Goal: Task Accomplishment & Management: Manage account settings

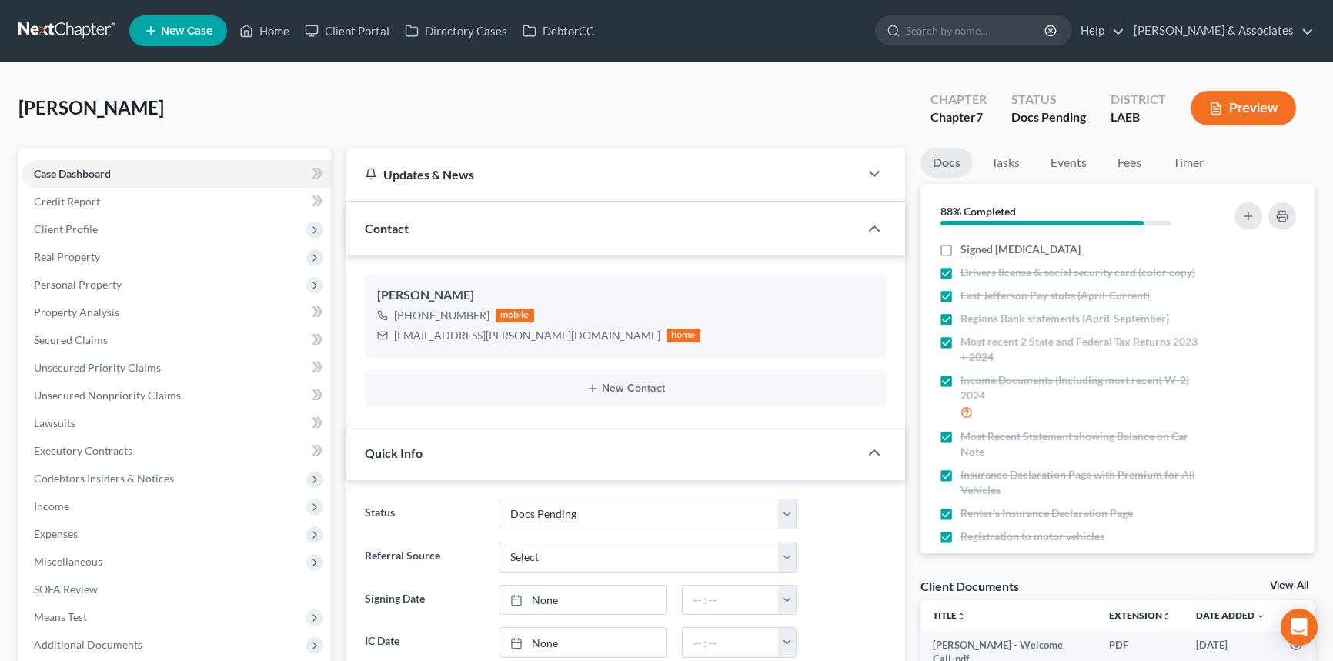
select select "6"
click at [257, 33] on link "Home" at bounding box center [264, 31] width 65 height 28
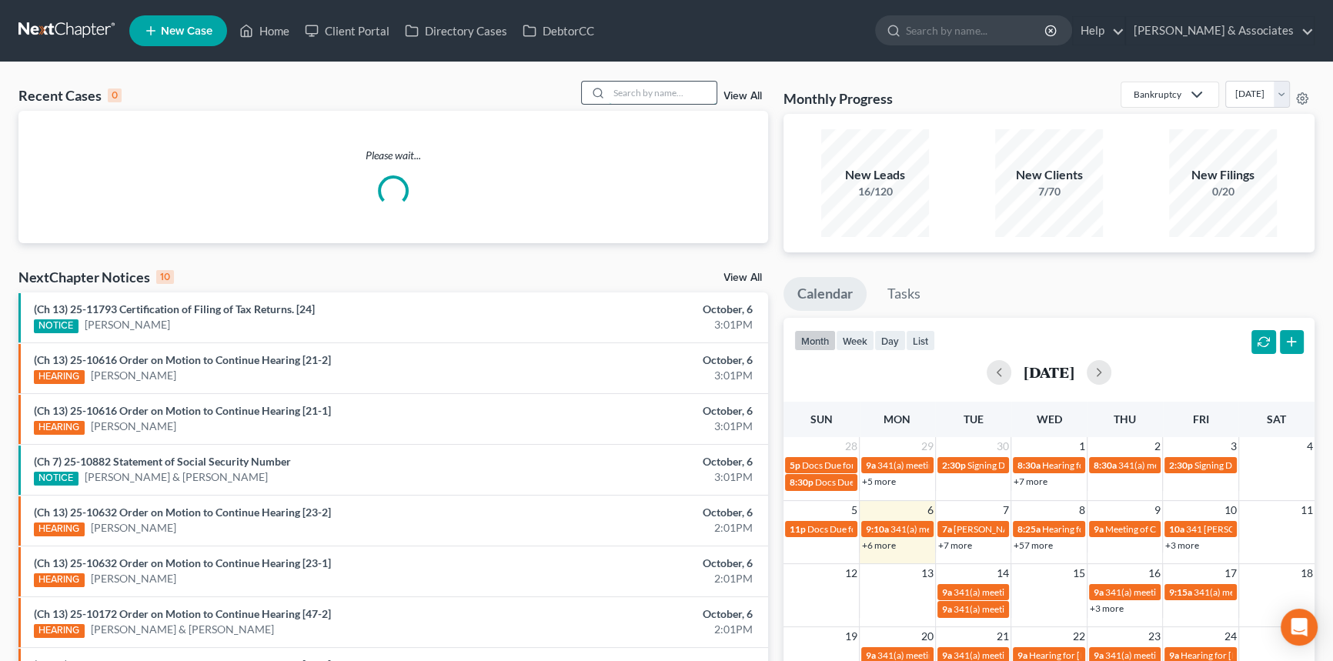
click at [633, 88] on input "search" at bounding box center [663, 93] width 108 height 22
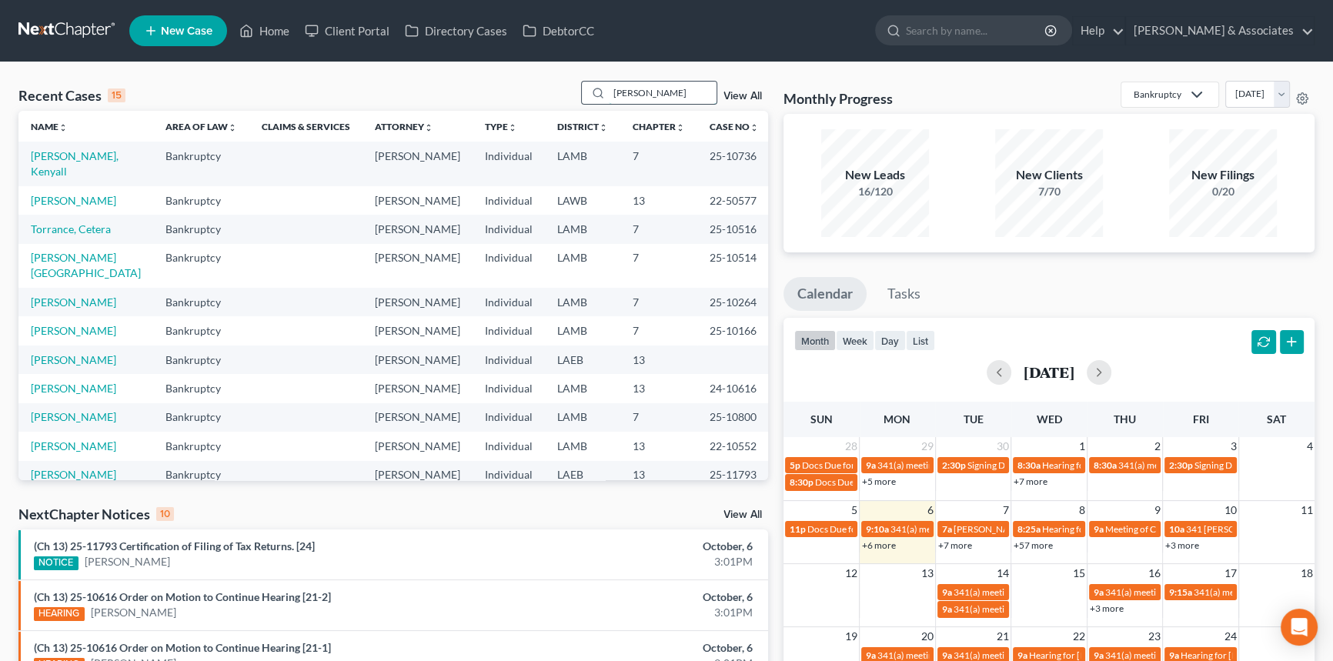
type input "[PERSON_NAME]"
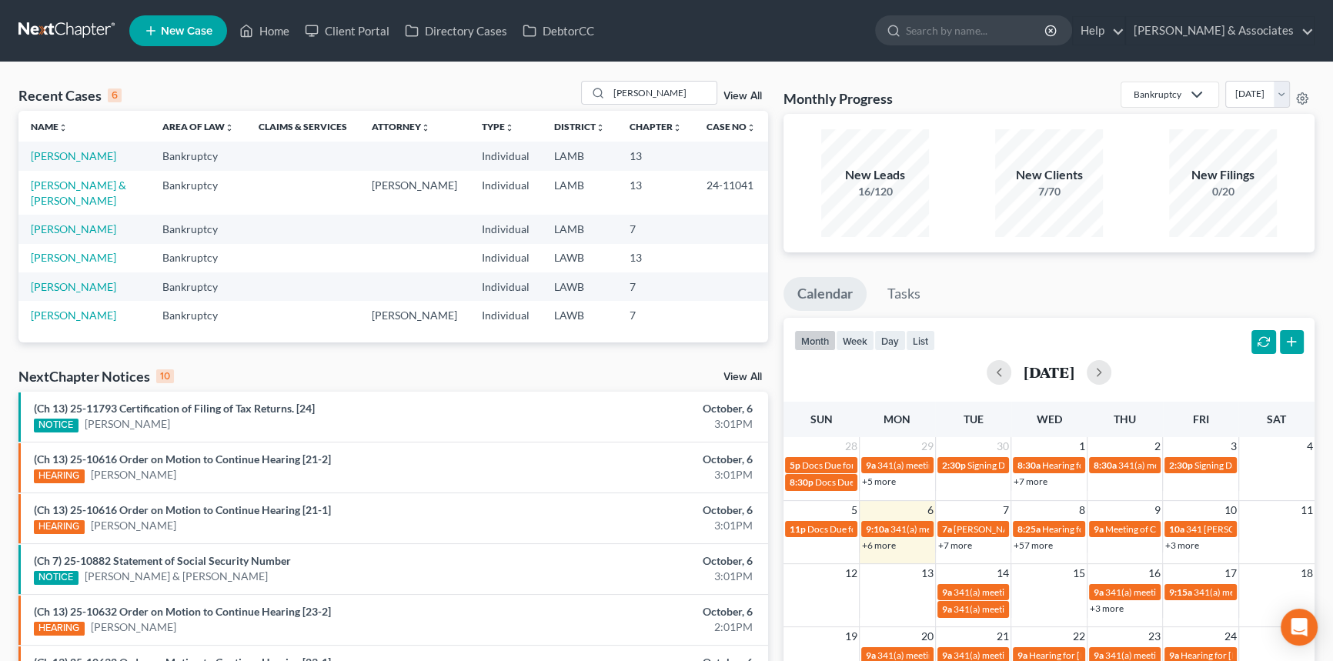
click at [77, 165] on td "[PERSON_NAME]" at bounding box center [84, 156] width 132 height 28
click at [75, 155] on link "[PERSON_NAME]" at bounding box center [73, 155] width 85 height 13
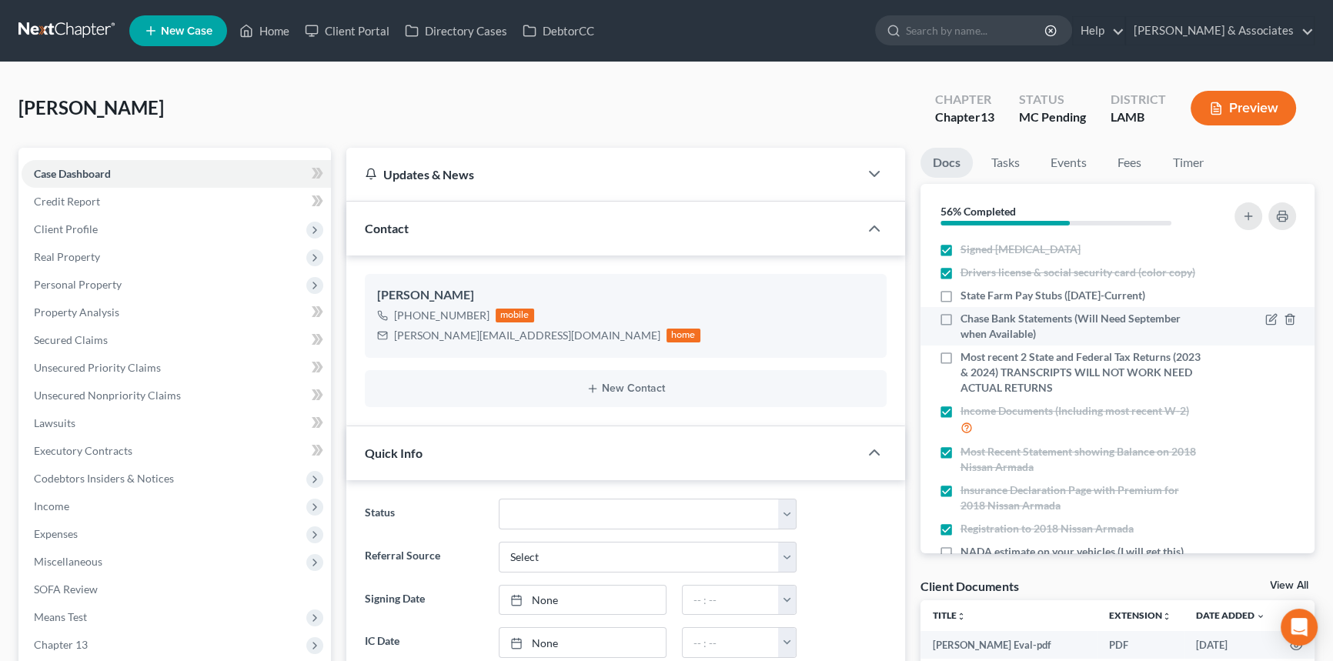
scroll to position [459, 0]
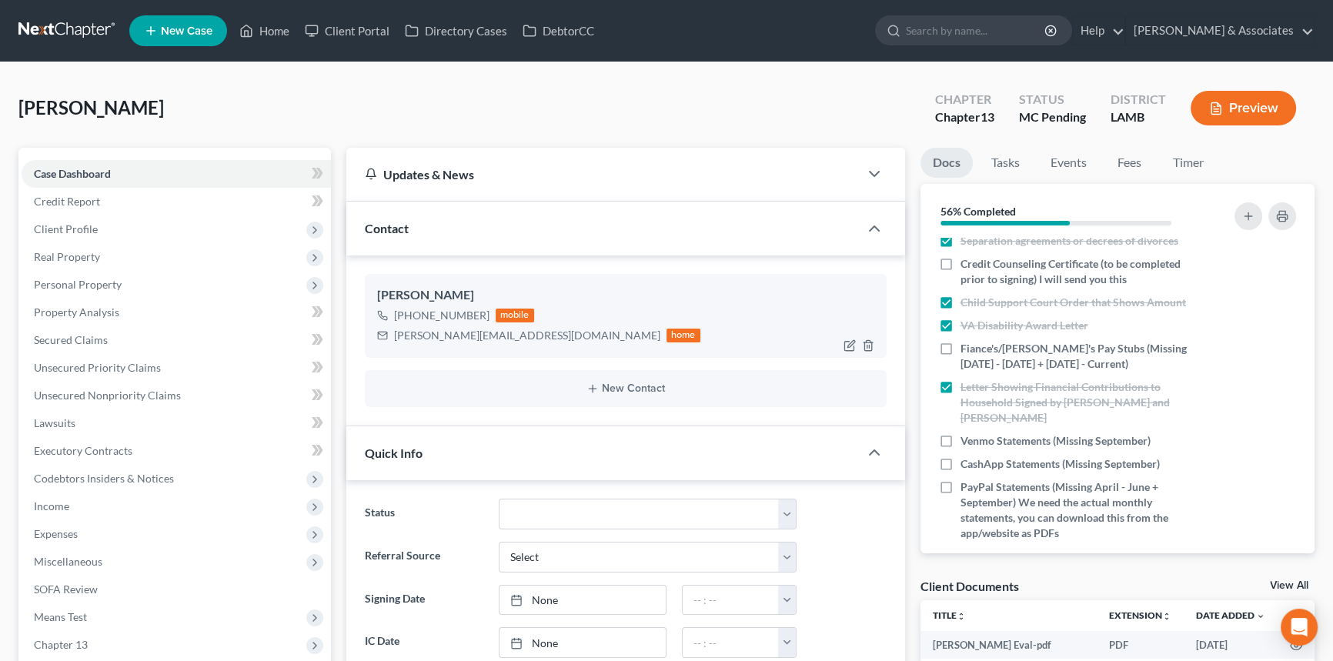
click at [961, 269] on label "Credit Counseling Certificate (to be completed prior to signing) I will send yo…" at bounding box center [1082, 271] width 242 height 31
click at [967, 266] on input "Credit Counseling Certificate (to be completed prior to signing) I will send yo…" at bounding box center [972, 261] width 10 height 10
checkbox input "true"
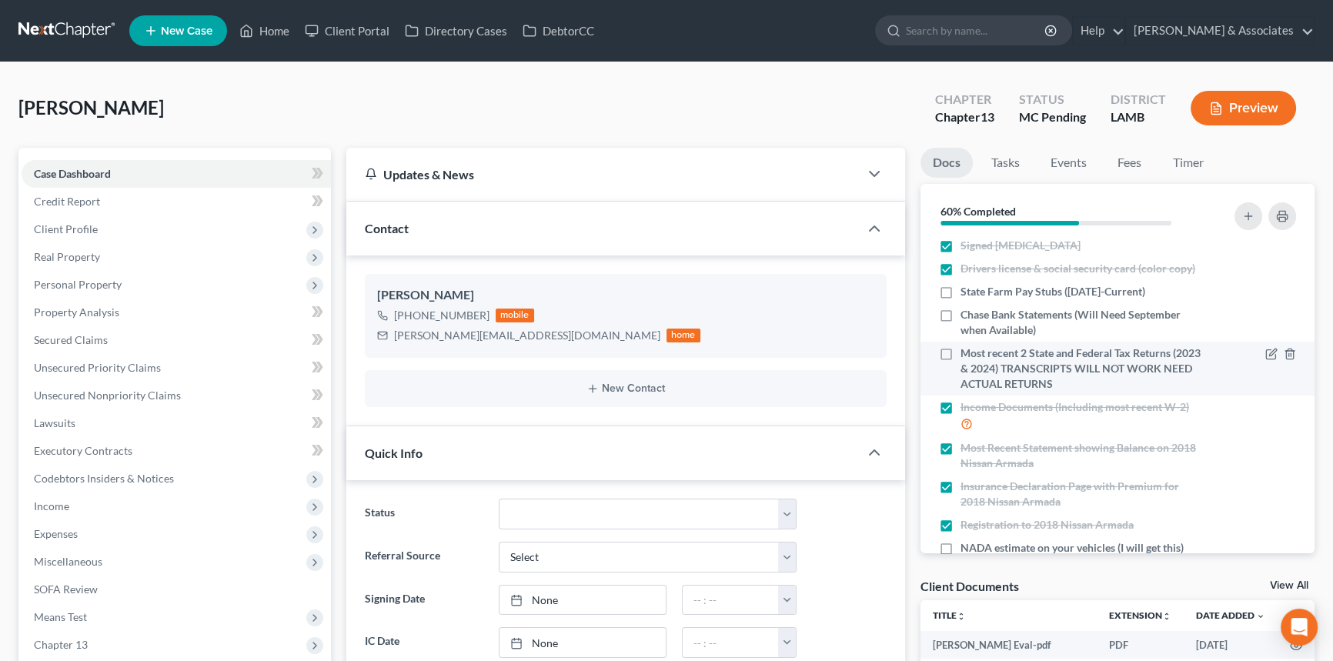
scroll to position [0, 0]
click at [961, 361] on label "Most recent 2 State and Federal Tax Returns (2023 & 2024) TRANSCRIPTS WILL NOT …" at bounding box center [1082, 372] width 242 height 46
click at [967, 359] on input "Most recent 2 State and Federal Tax Returns (2023 & 2024) TRANSCRIPTS WILL NOT …" at bounding box center [972, 354] width 10 height 10
checkbox input "true"
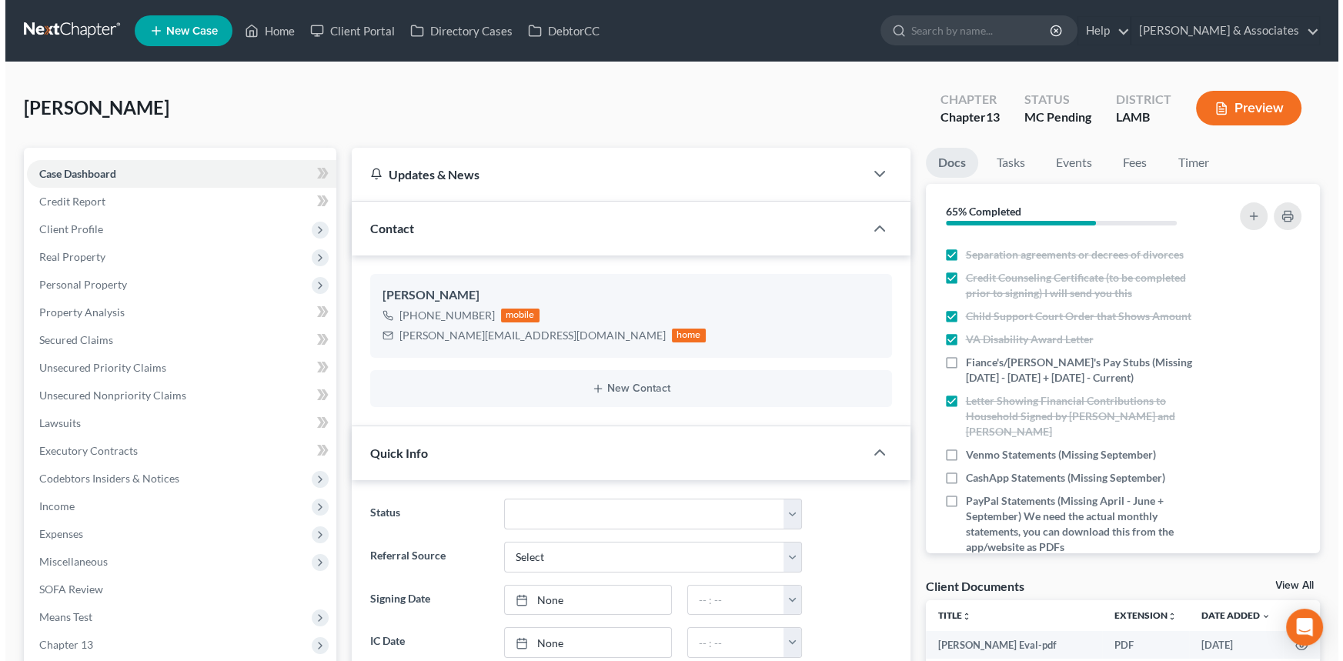
scroll to position [459, 0]
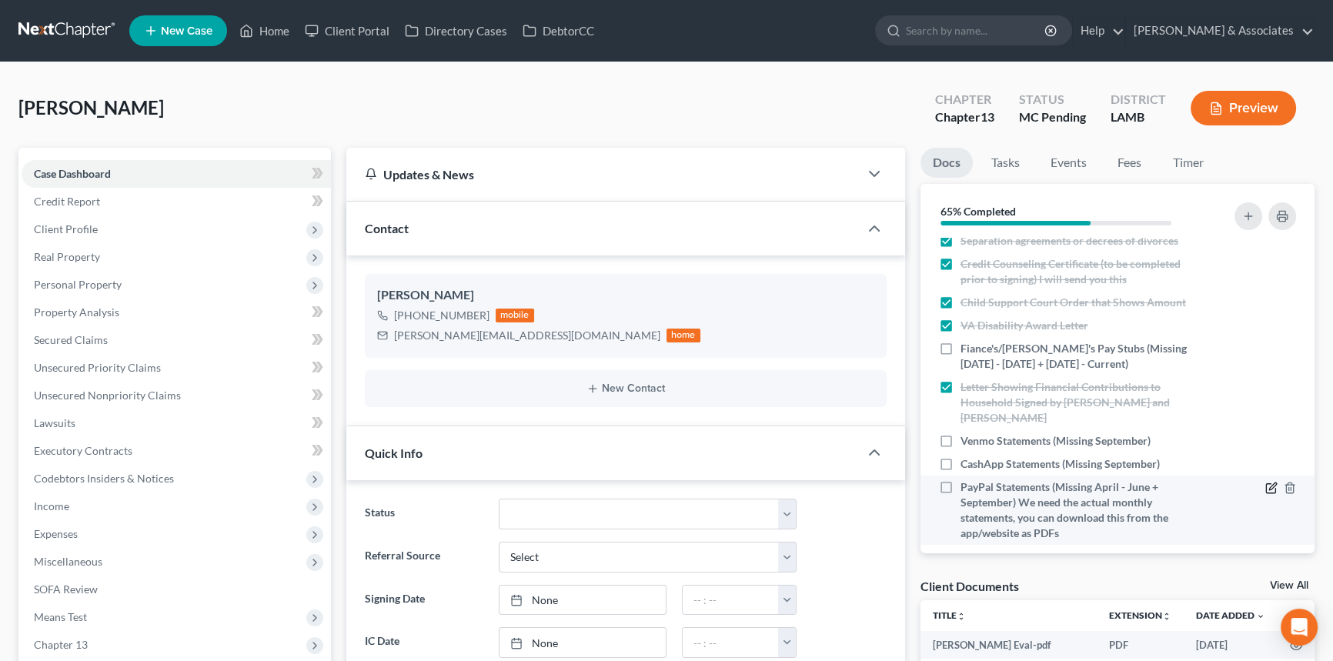
click at [1269, 483] on icon "button" at bounding box center [1272, 486] width 7 height 7
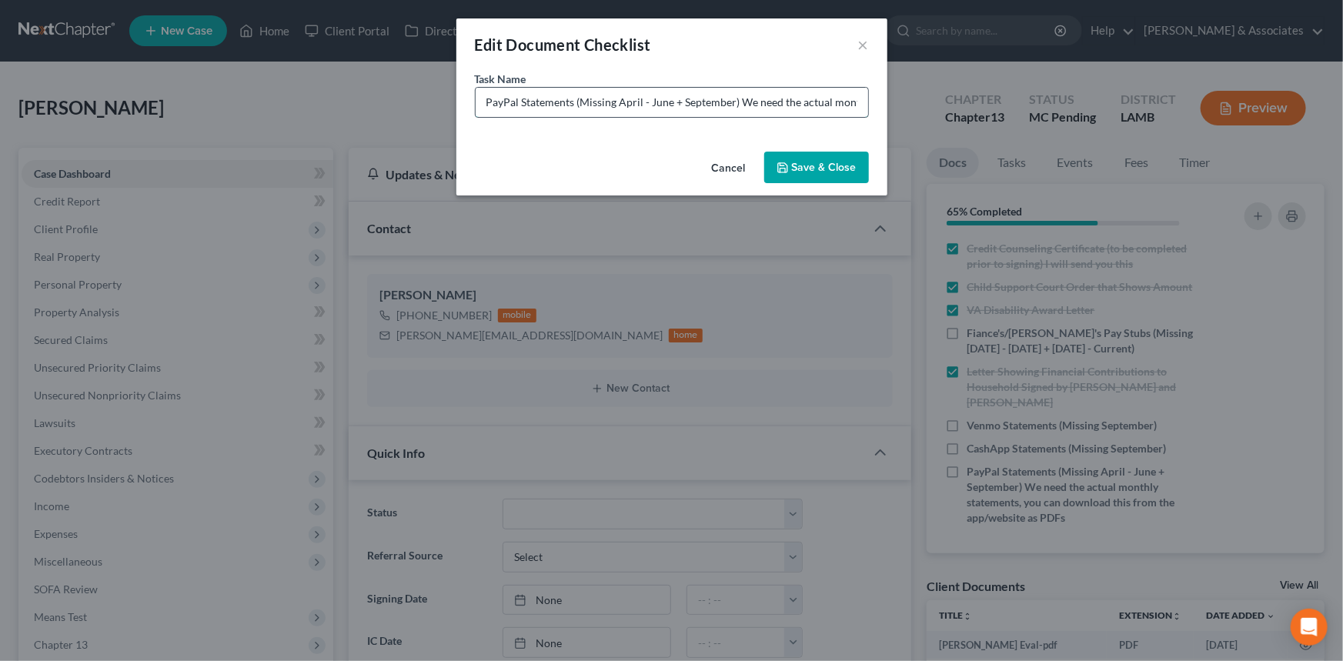
drag, startPoint x: 616, startPoint y: 104, endPoint x: 683, endPoint y: 106, distance: 67.0
click at [683, 106] on input "PayPal Statements (Missing April - June + September) We need the actual monthly…" at bounding box center [672, 102] width 393 height 29
drag, startPoint x: 678, startPoint y: 102, endPoint x: 957, endPoint y: 123, distance: 279.5
click at [957, 123] on div "Edit Document Checklist × Task Name * PayPal Statements (Missing September) We …" at bounding box center [671, 330] width 1343 height 661
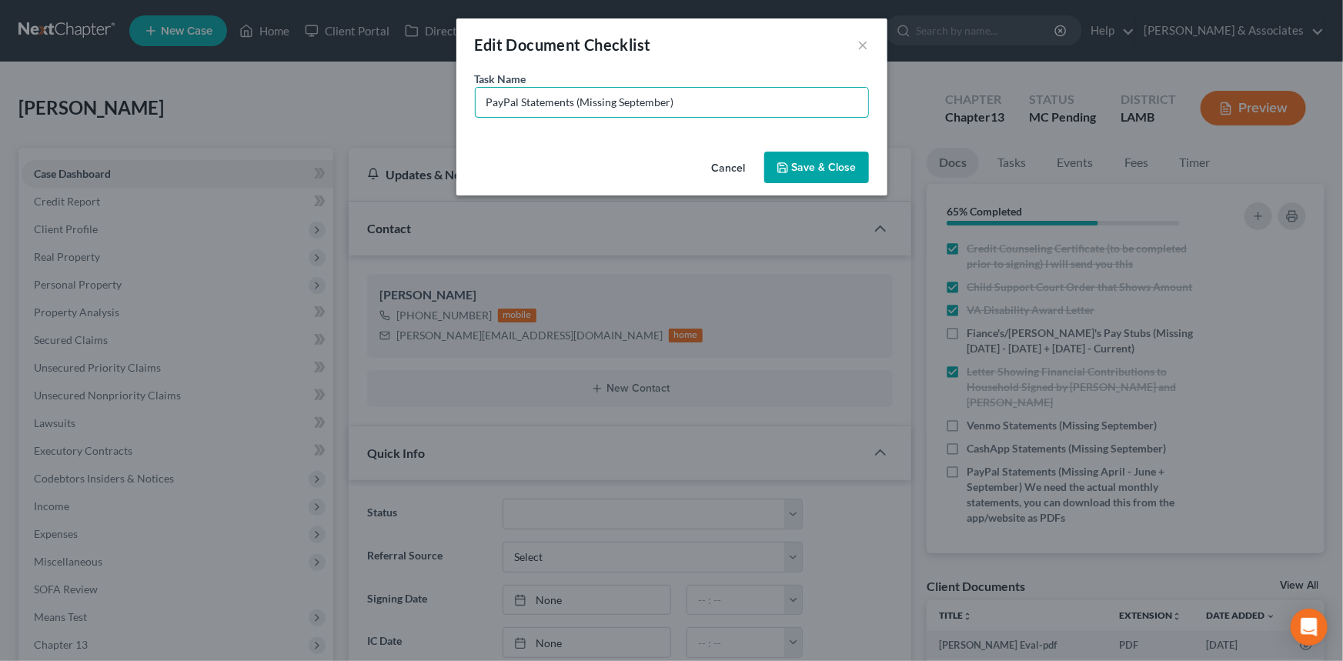
scroll to position [0, 0]
type input "PayPal Statements (Missing September)"
click at [798, 165] on button "Save & Close" at bounding box center [816, 168] width 105 height 32
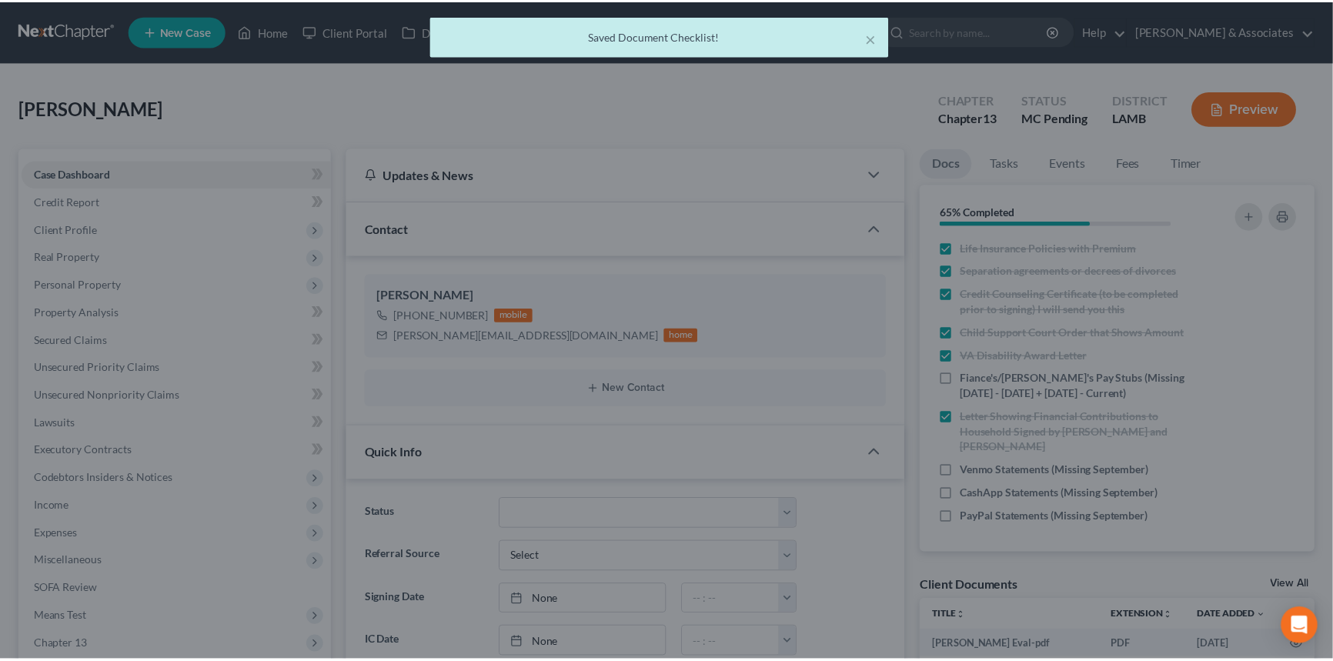
scroll to position [413, 0]
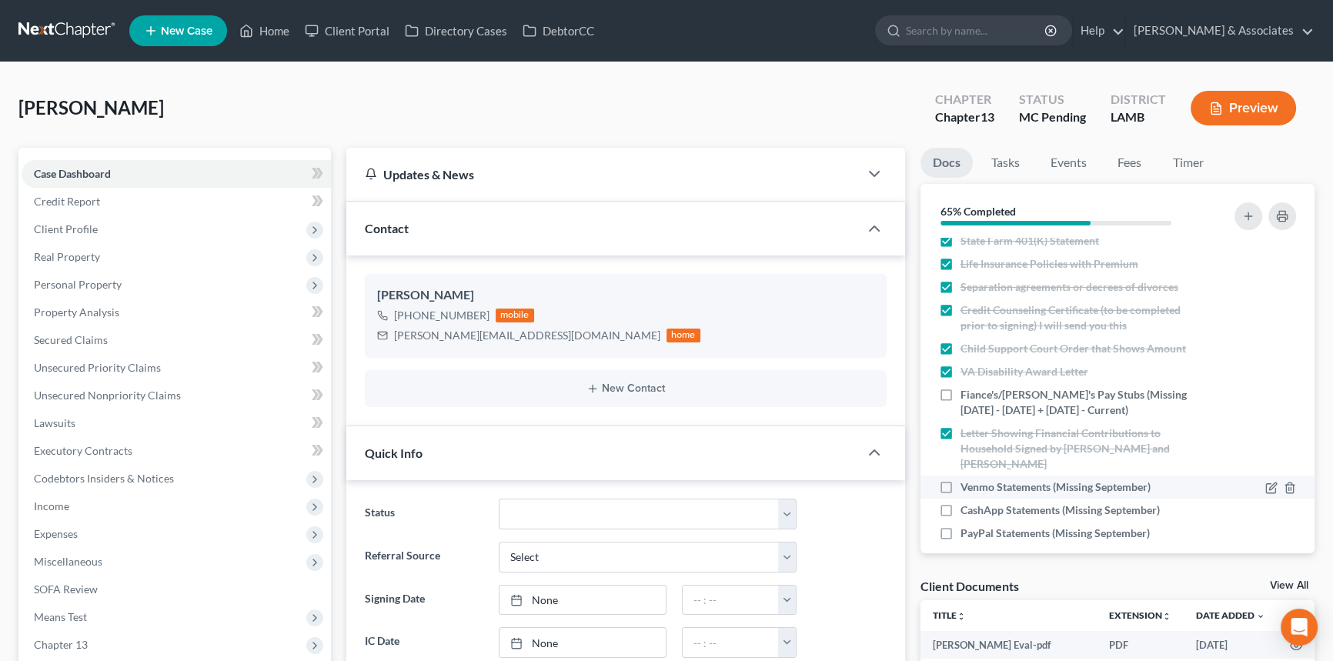
click at [961, 480] on label "Venmo Statements (Missing September)" at bounding box center [1056, 487] width 190 height 15
click at [967, 480] on input "Venmo Statements (Missing September)" at bounding box center [972, 485] width 10 height 10
checkbox input "true"
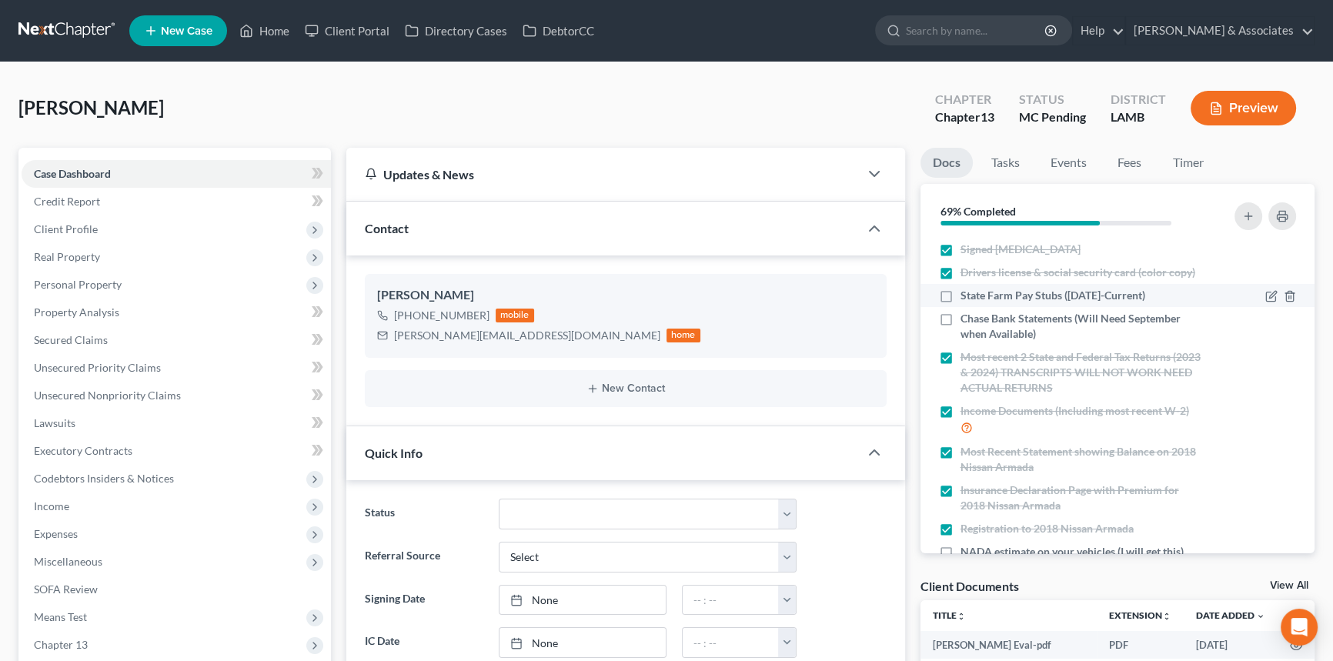
click at [961, 292] on label "State Farm Pay Stubs ([DATE]-Current)" at bounding box center [1053, 295] width 185 height 15
click at [967, 292] on input "State Farm Pay Stubs ([DATE]-Current)" at bounding box center [972, 293] width 10 height 10
checkbox input "true"
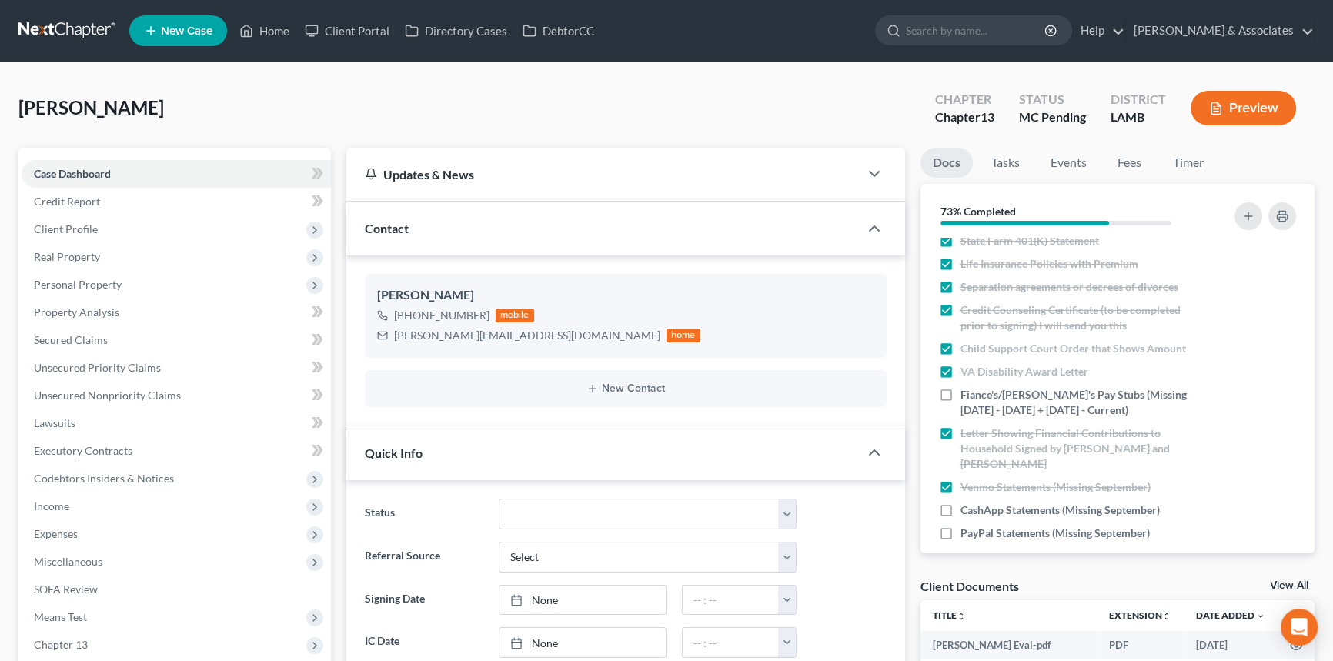
scroll to position [838, 0]
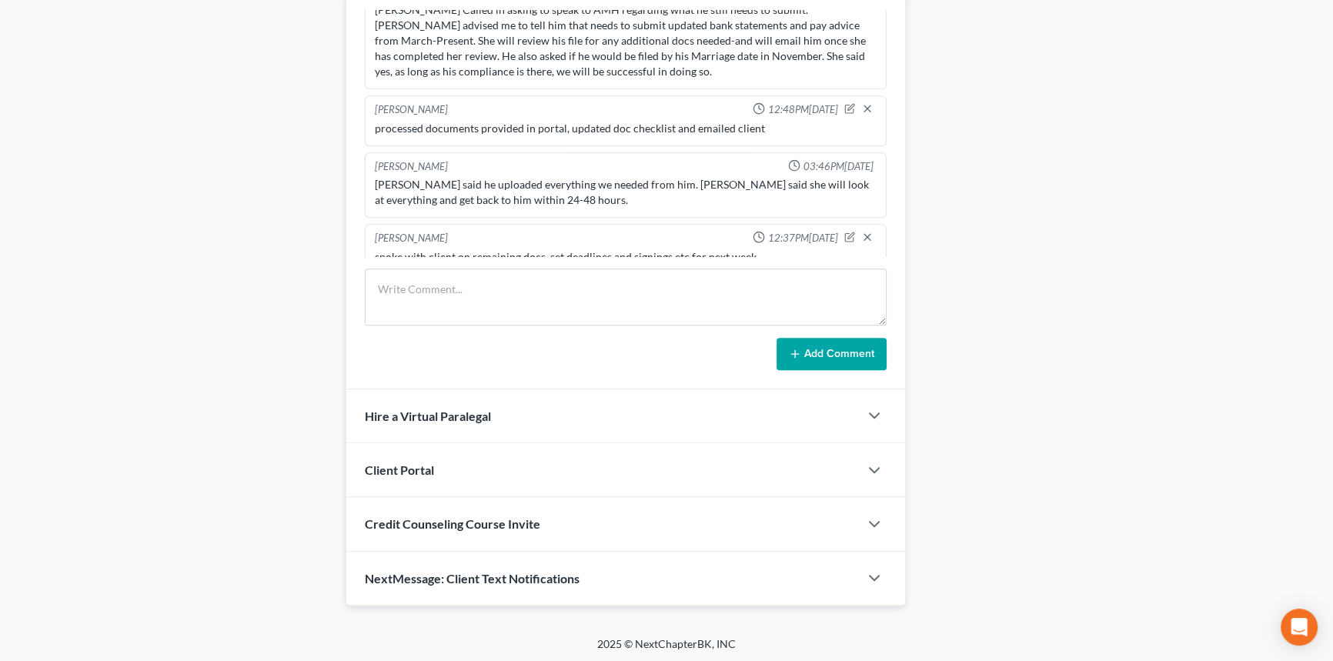
click at [573, 262] on div "[PERSON_NAME] 08:55AM[DATE] Did eval with [PERSON_NAME], filed a ch 7 in [DATE]…" at bounding box center [625, 191] width 559 height 398
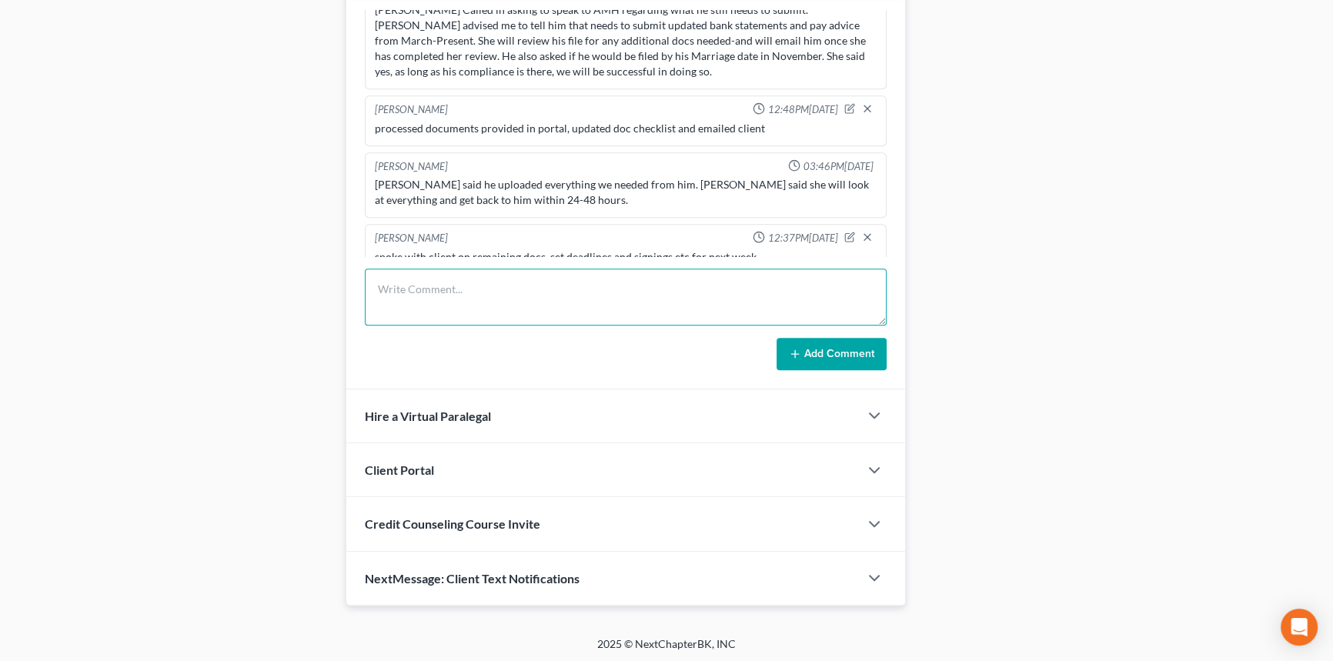
drag, startPoint x: 543, startPoint y: 266, endPoint x: 514, endPoint y: 286, distance: 34.4
click at [530, 277] on textarea at bounding box center [626, 297] width 522 height 57
type textarea "processed docs client uploaded over weekend...still missin a couple."
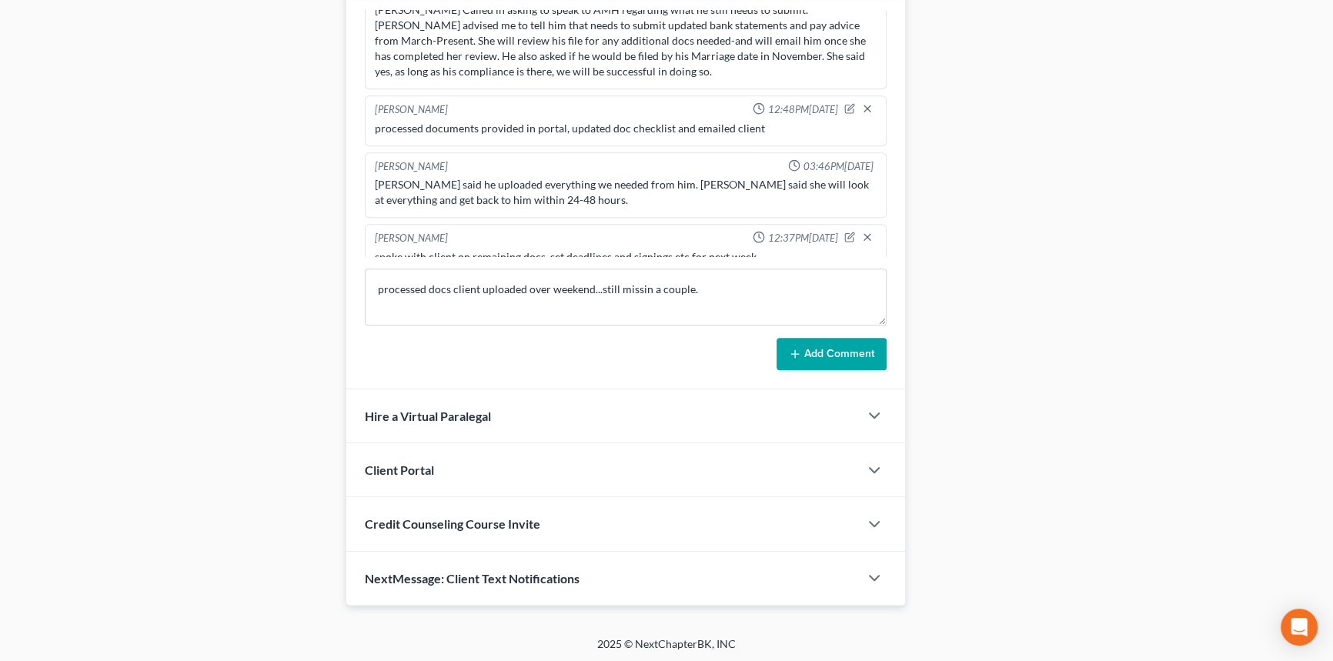
click at [834, 343] on button "Add Comment" at bounding box center [832, 354] width 110 height 32
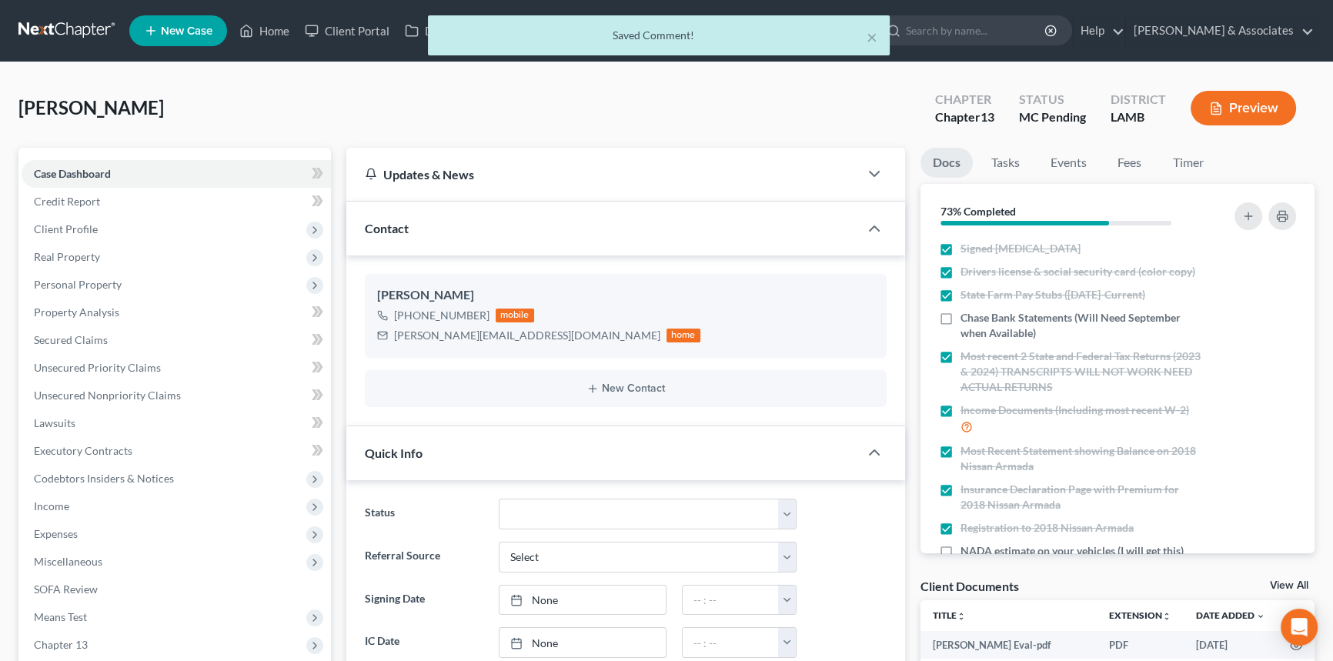
scroll to position [0, 0]
click at [1286, 218] on icon "button" at bounding box center [1282, 217] width 10 height 5
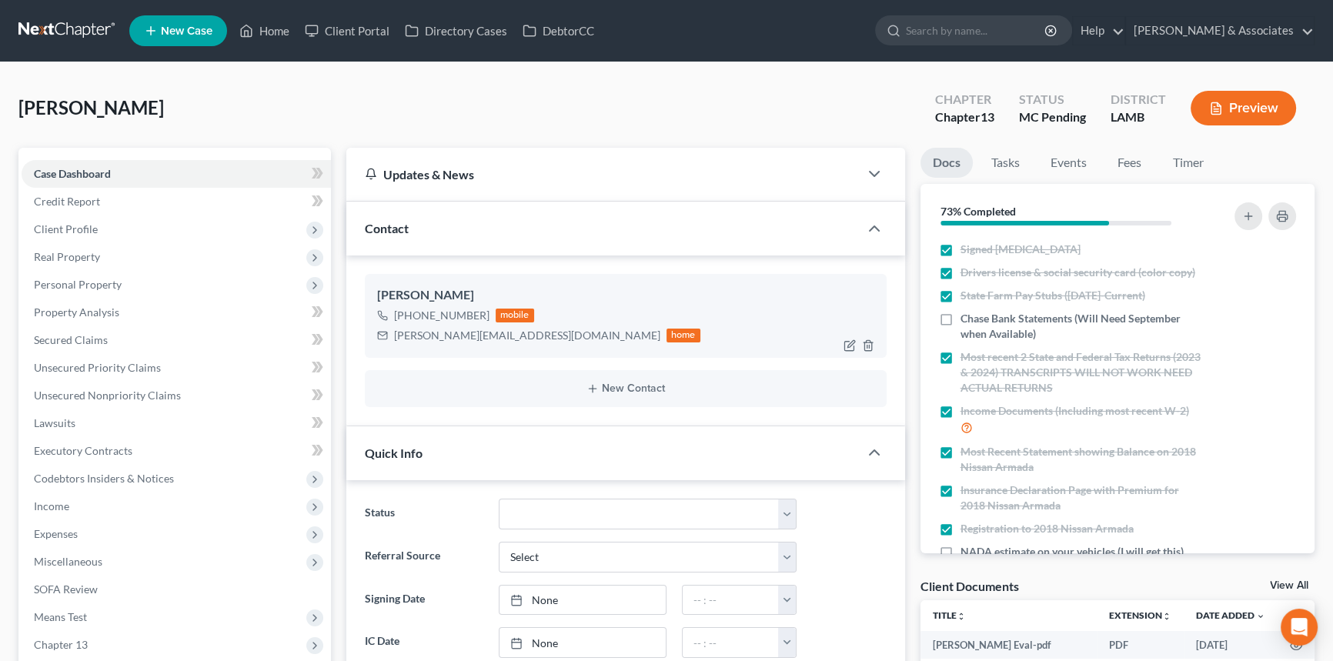
click at [416, 335] on div "[PERSON_NAME][EMAIL_ADDRESS][DOMAIN_NAME]" at bounding box center [527, 335] width 266 height 15
copy div "[PERSON_NAME][EMAIL_ADDRESS][DOMAIN_NAME]"
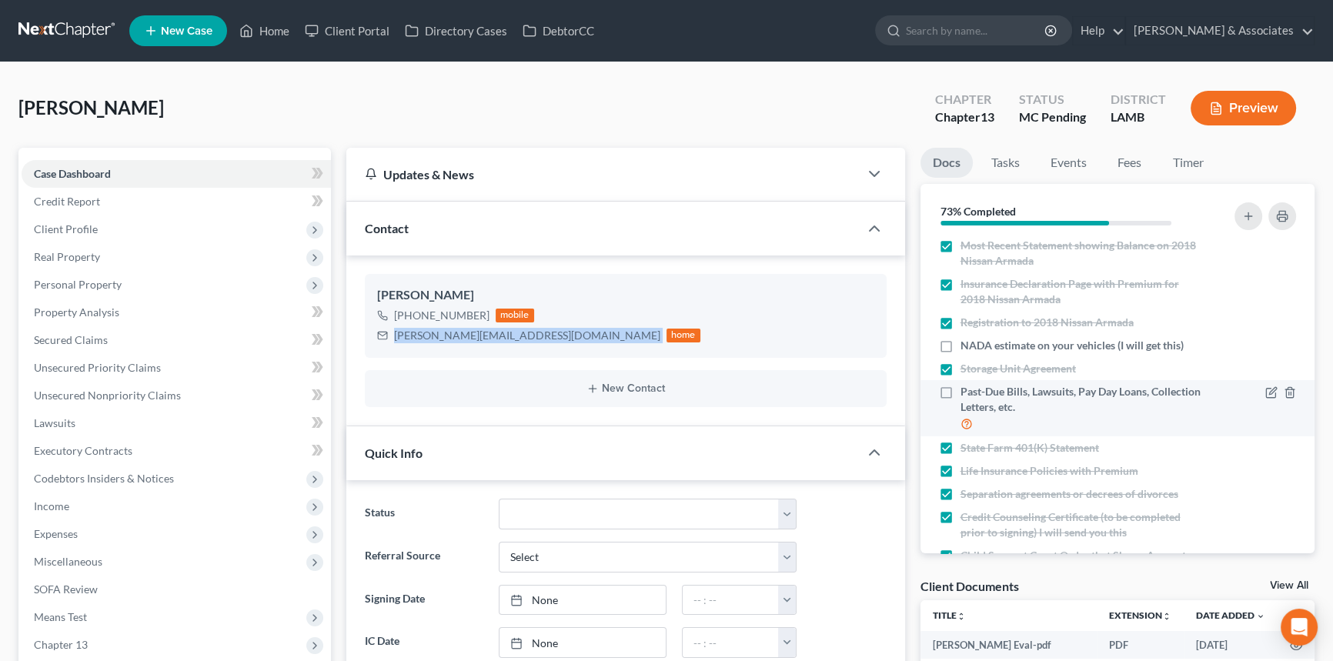
scroll to position [413, 0]
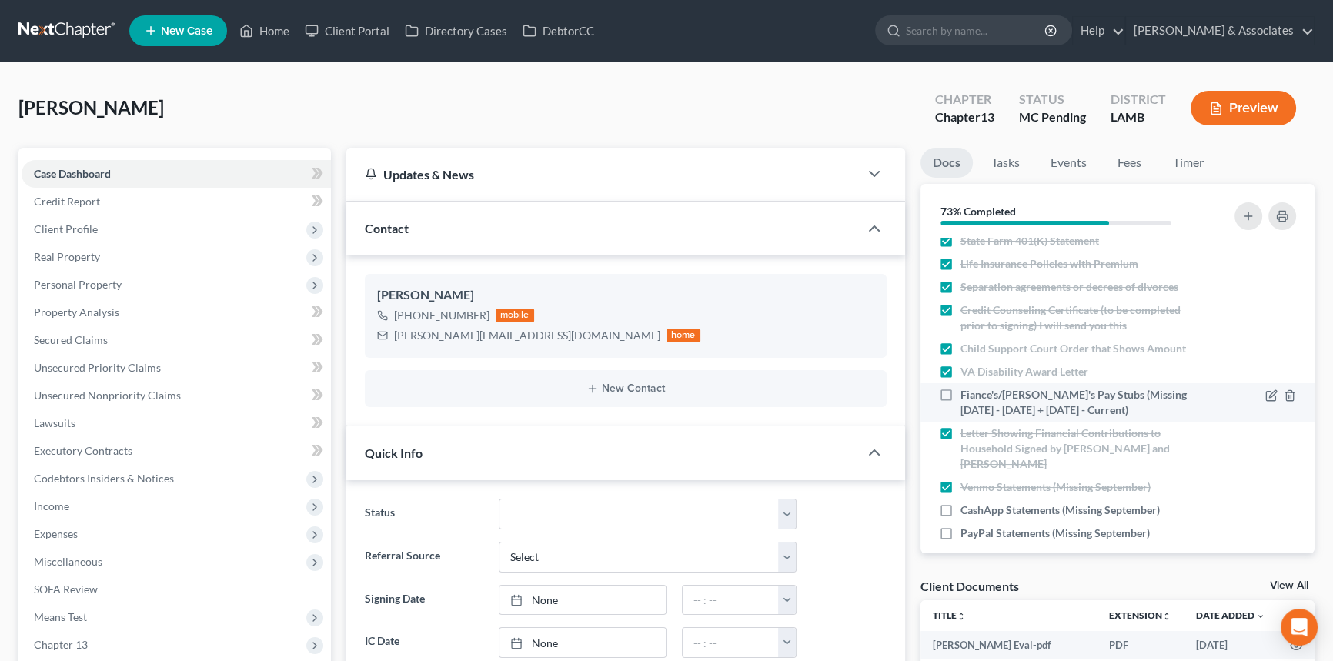
click at [961, 397] on label "Fiance's/[PERSON_NAME]'s Pay Stubs (Missing [DATE] - [DATE] + [DATE] - Current)" at bounding box center [1082, 402] width 242 height 31
click at [967, 397] on input "Fiance's/[PERSON_NAME]'s Pay Stubs (Missing [DATE] - [DATE] + [DATE] - Current)" at bounding box center [972, 392] width 10 height 10
checkbox input "true"
click at [139, 92] on div "[PERSON_NAME] Upgraded Chapter Chapter 13 Status MC Pending District [GEOGRAPHI…" at bounding box center [666, 114] width 1296 height 67
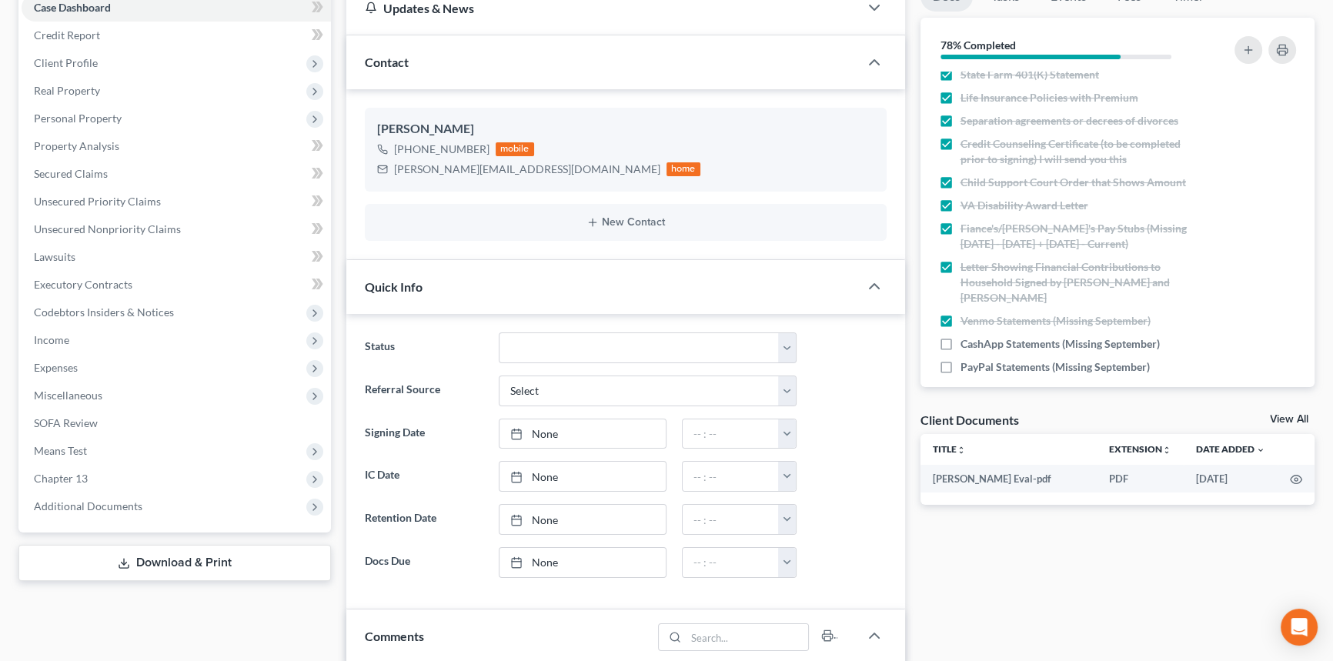
scroll to position [0, 0]
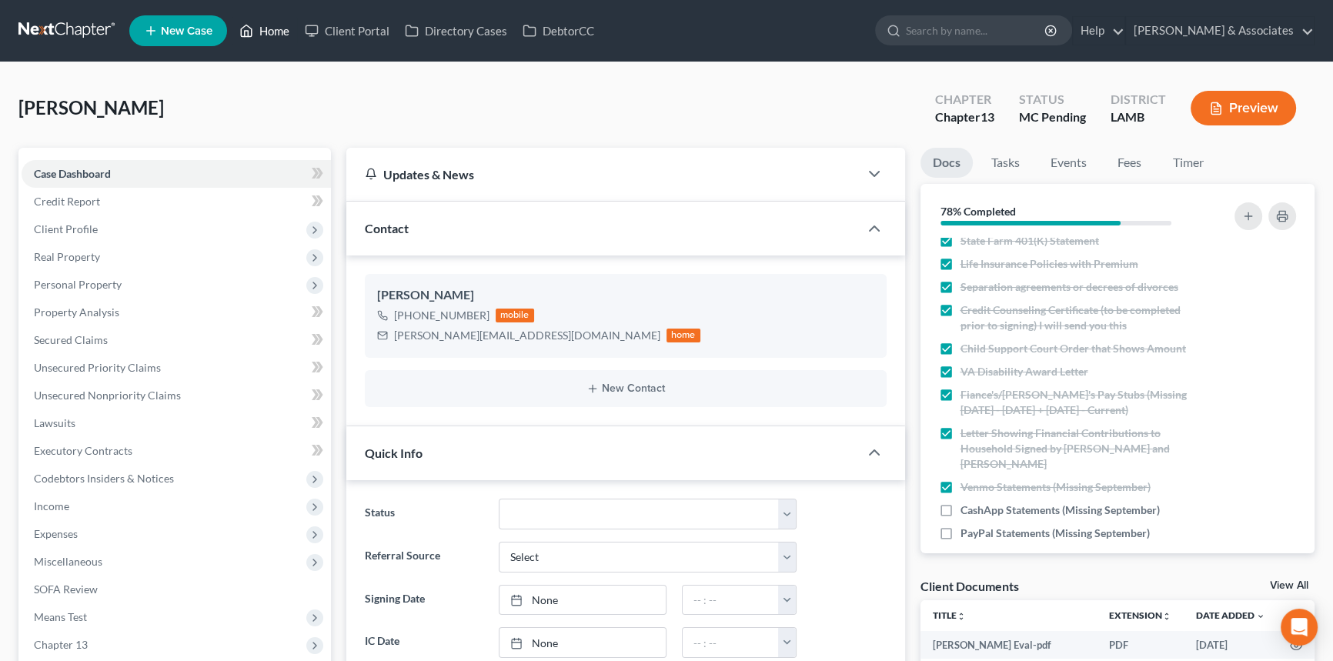
click at [268, 28] on link "Home" at bounding box center [264, 31] width 65 height 28
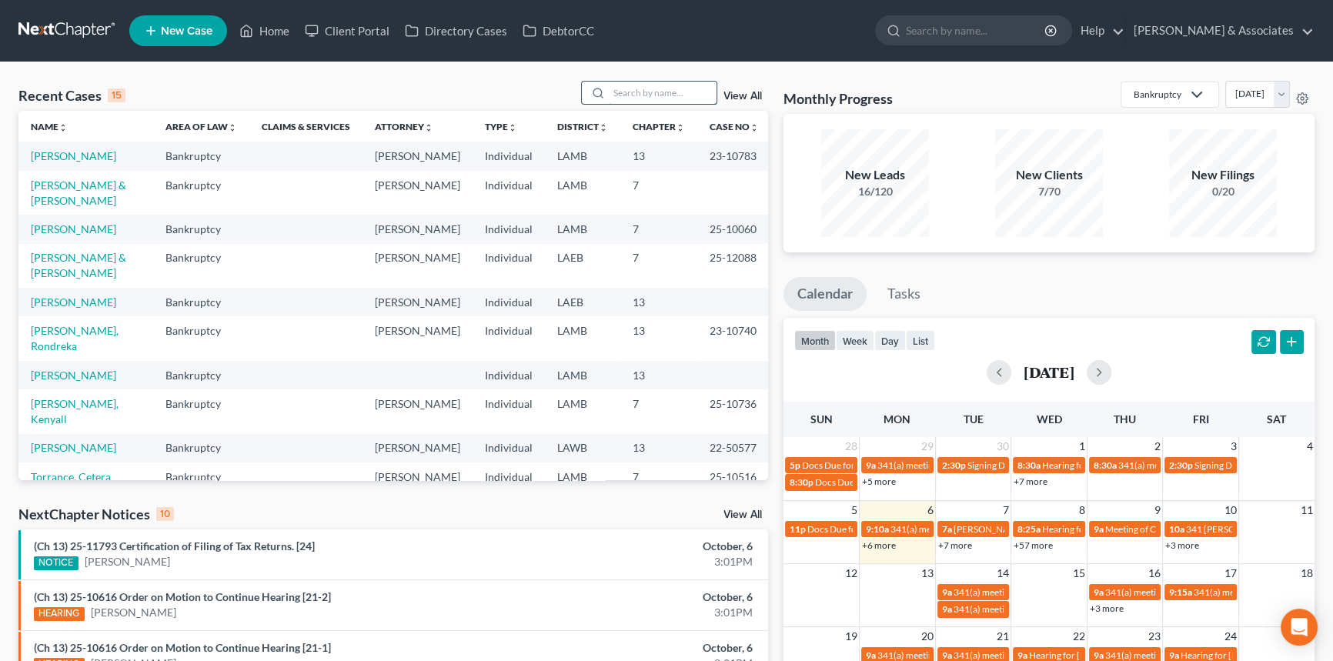
click at [664, 85] on input "search" at bounding box center [663, 93] width 108 height 22
type input "[PERSON_NAME]"
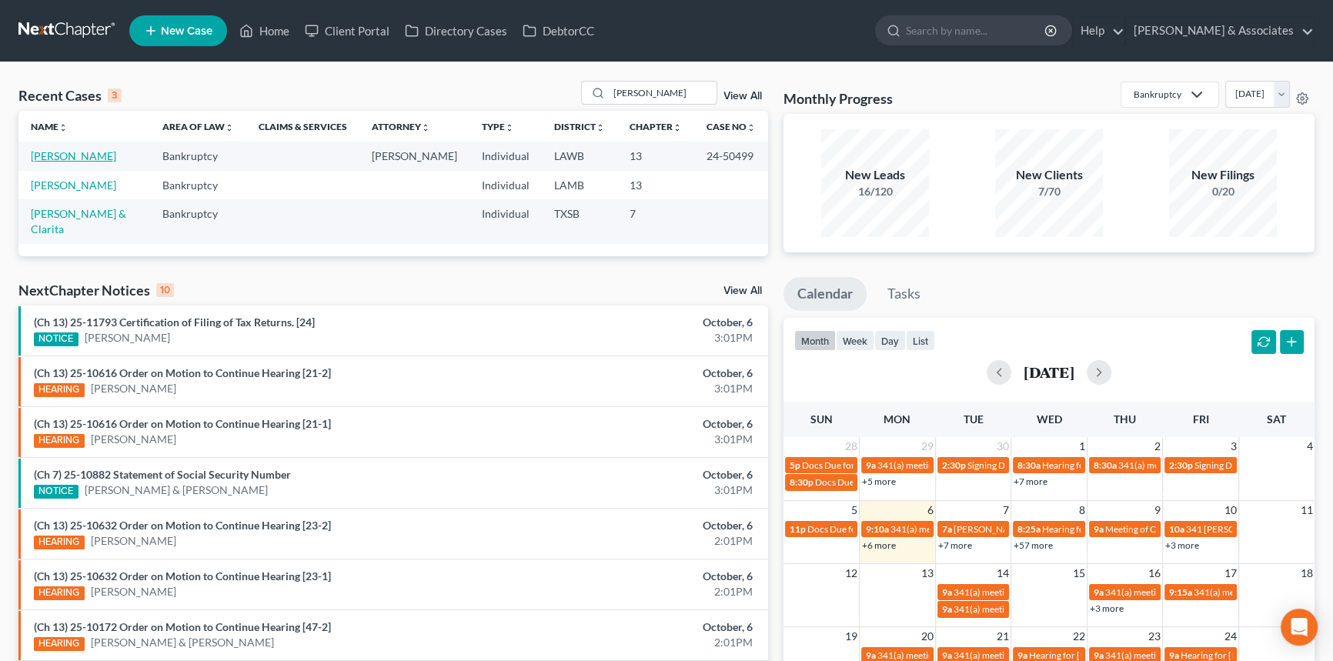
click at [84, 158] on link "[PERSON_NAME]" at bounding box center [73, 155] width 85 height 13
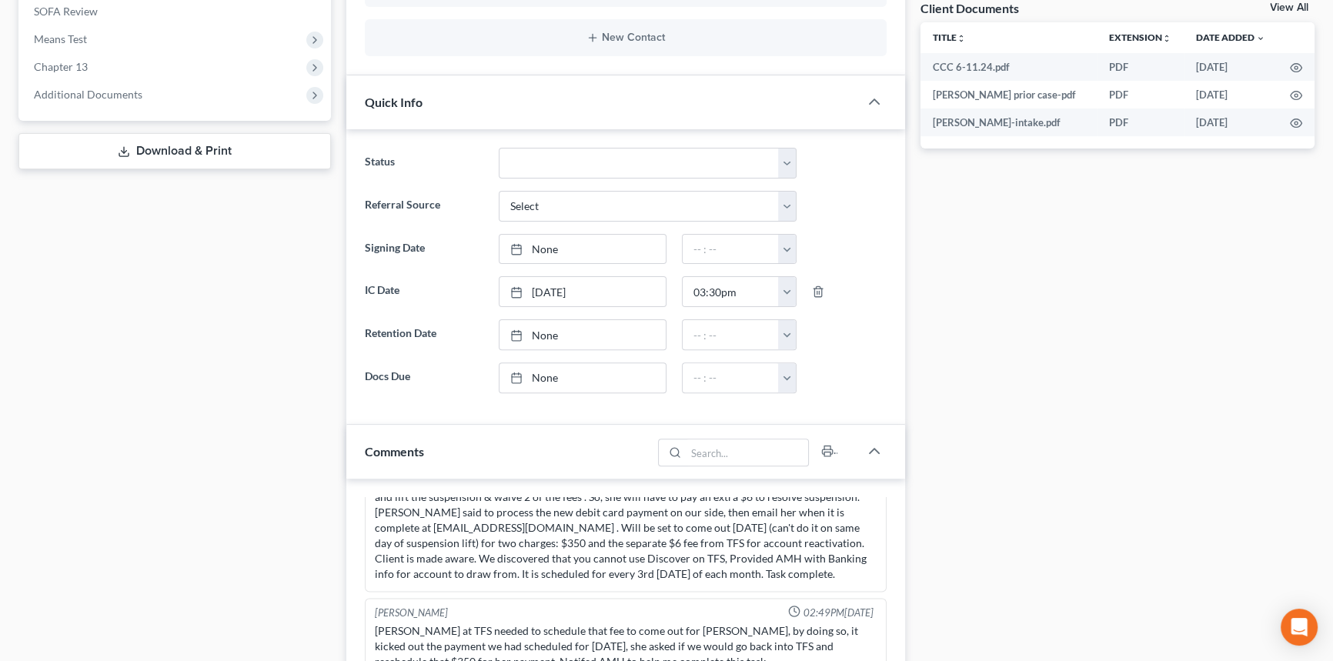
scroll to position [1157, 0]
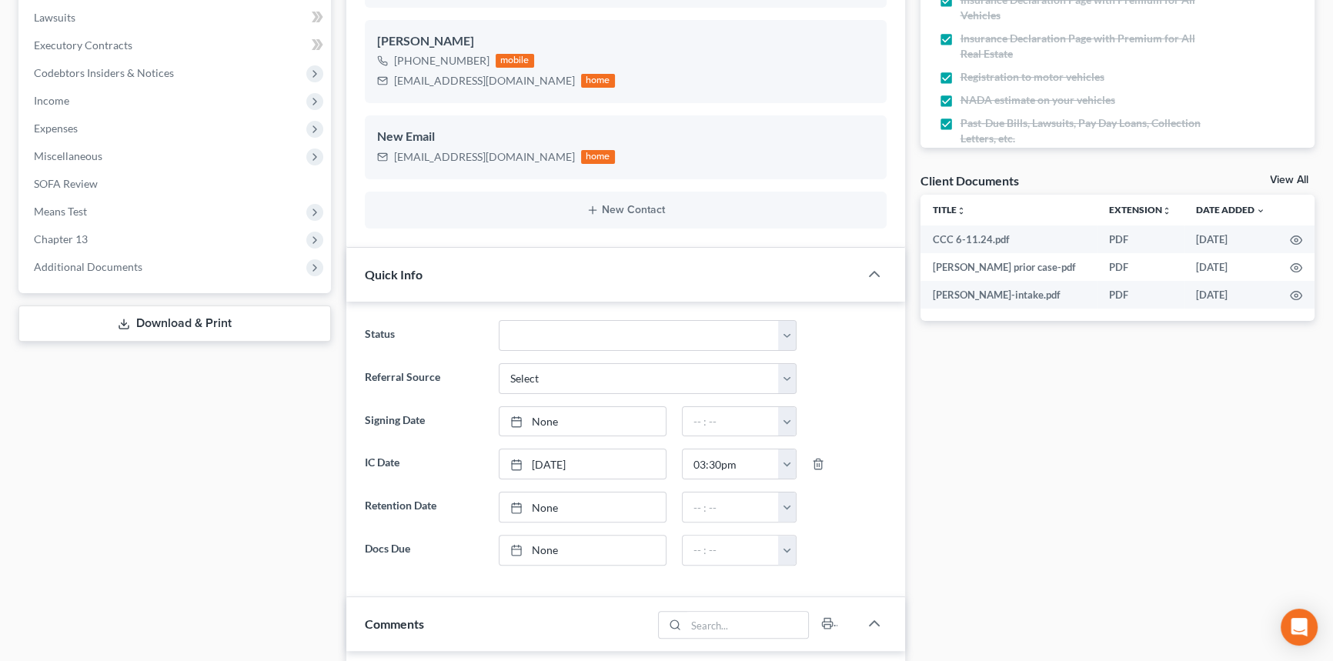
drag, startPoint x: 134, startPoint y: 311, endPoint x: 140, endPoint y: 237, distance: 74.1
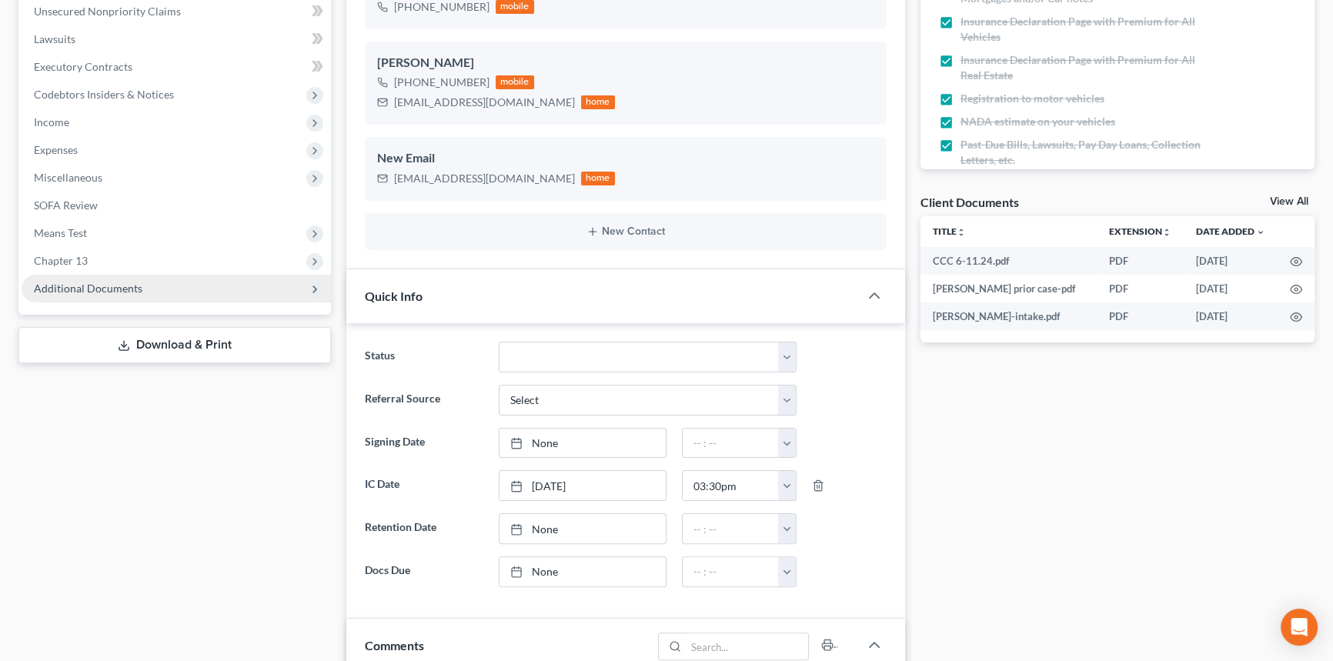
click at [146, 287] on span "Additional Documents" at bounding box center [176, 289] width 309 height 28
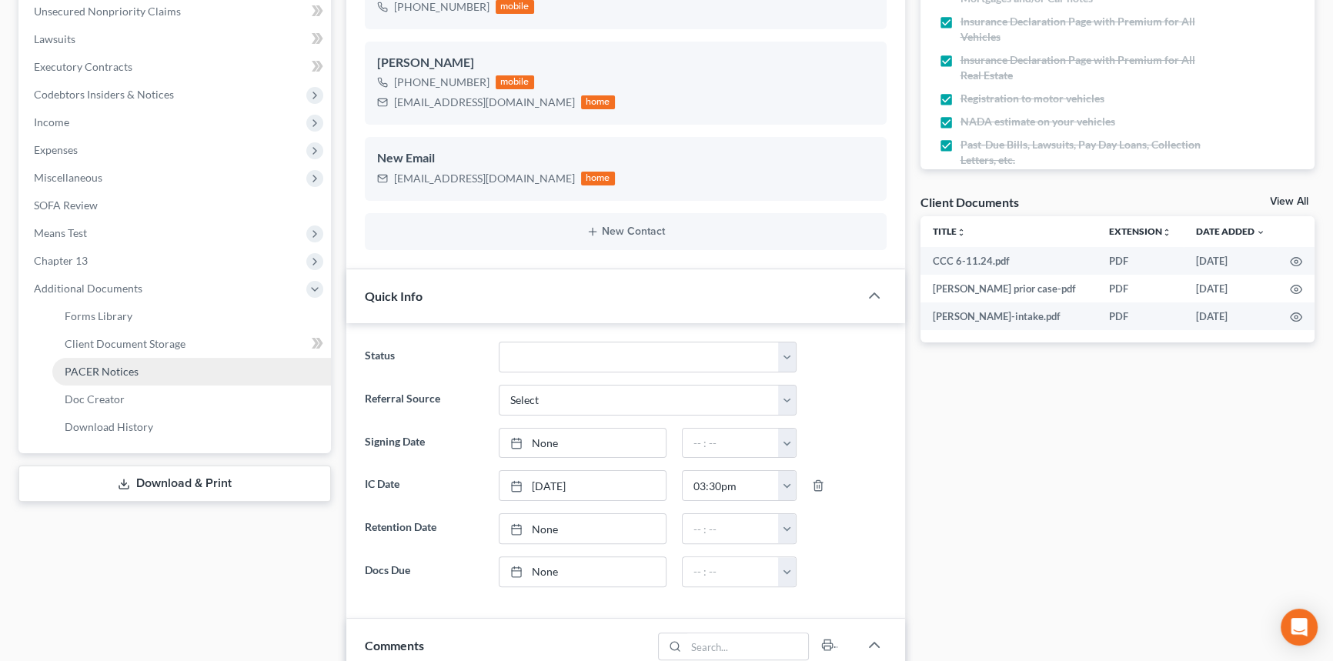
click at [92, 369] on span "PACER Notices" at bounding box center [102, 371] width 74 height 13
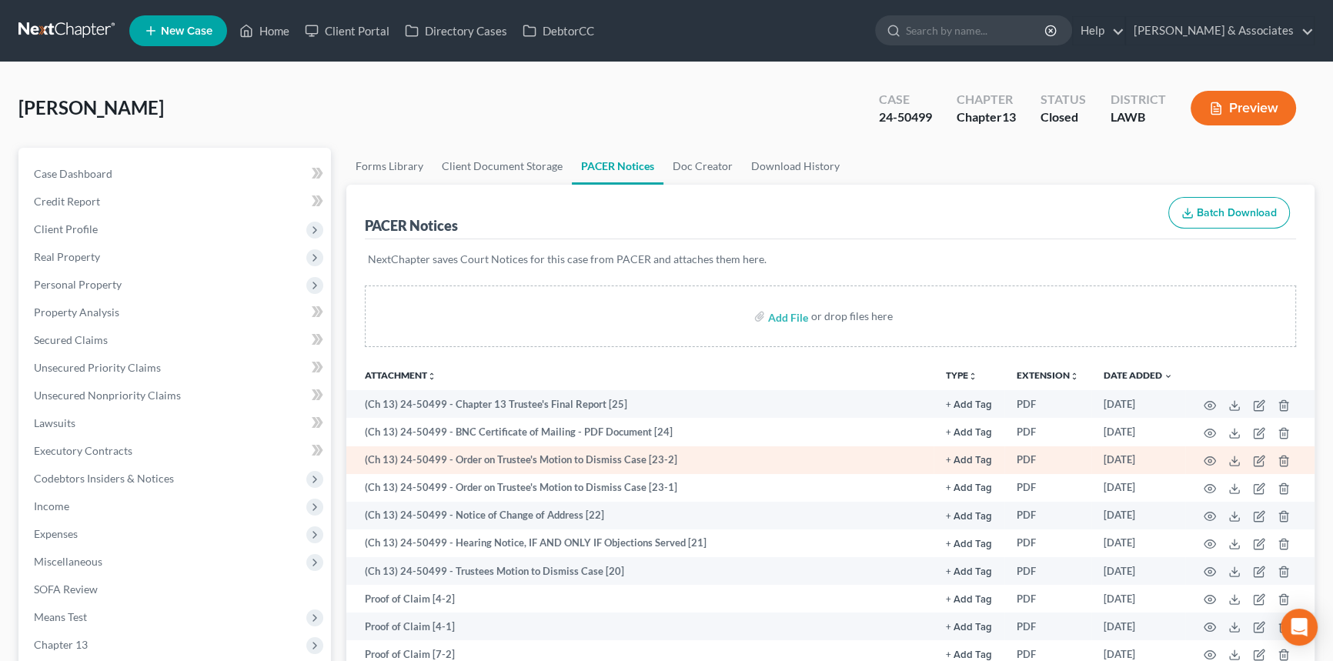
click at [1216, 453] on td at bounding box center [1249, 460] width 129 height 28
click at [1212, 456] on icon "button" at bounding box center [1210, 461] width 12 height 12
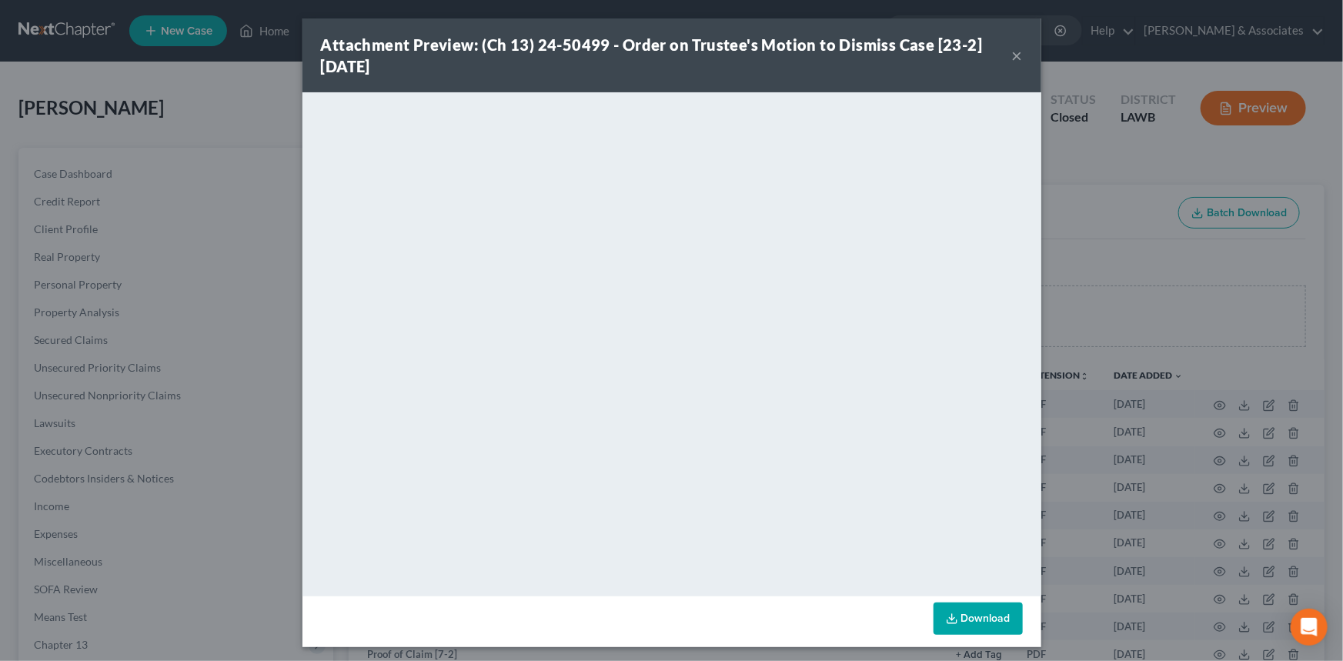
click at [1012, 55] on button "×" at bounding box center [1017, 55] width 11 height 18
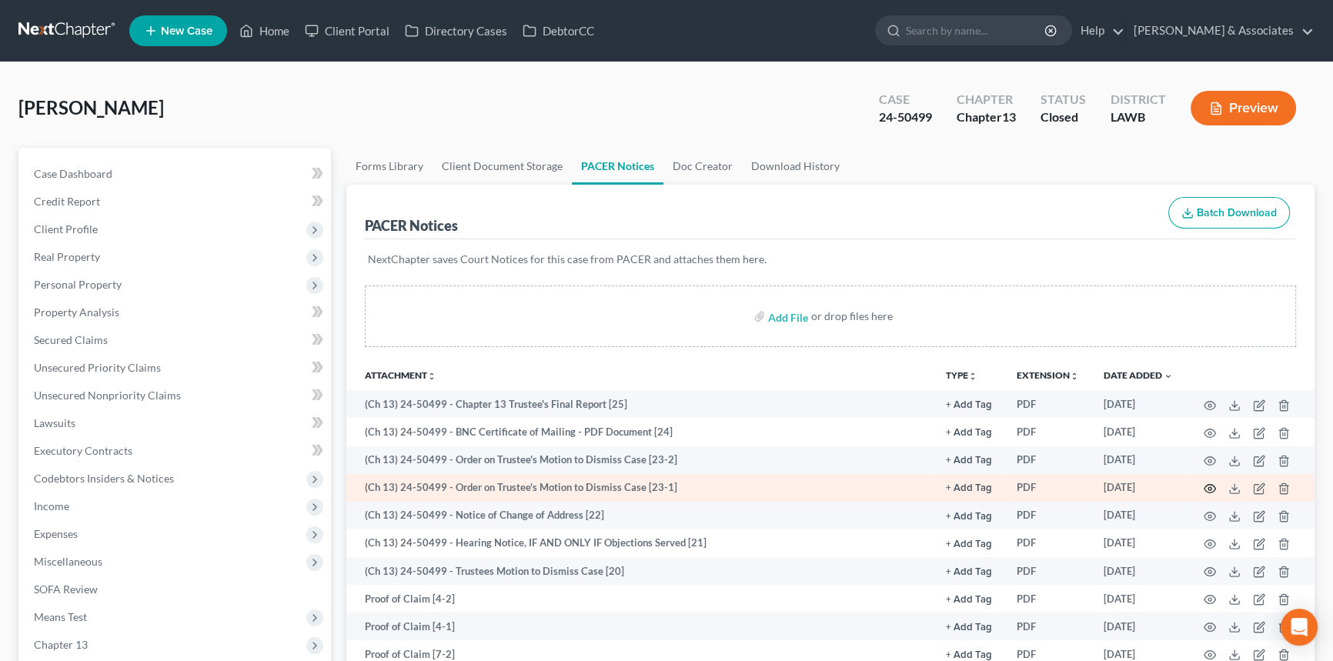
click at [1213, 490] on icon "button" at bounding box center [1211, 489] width 12 height 8
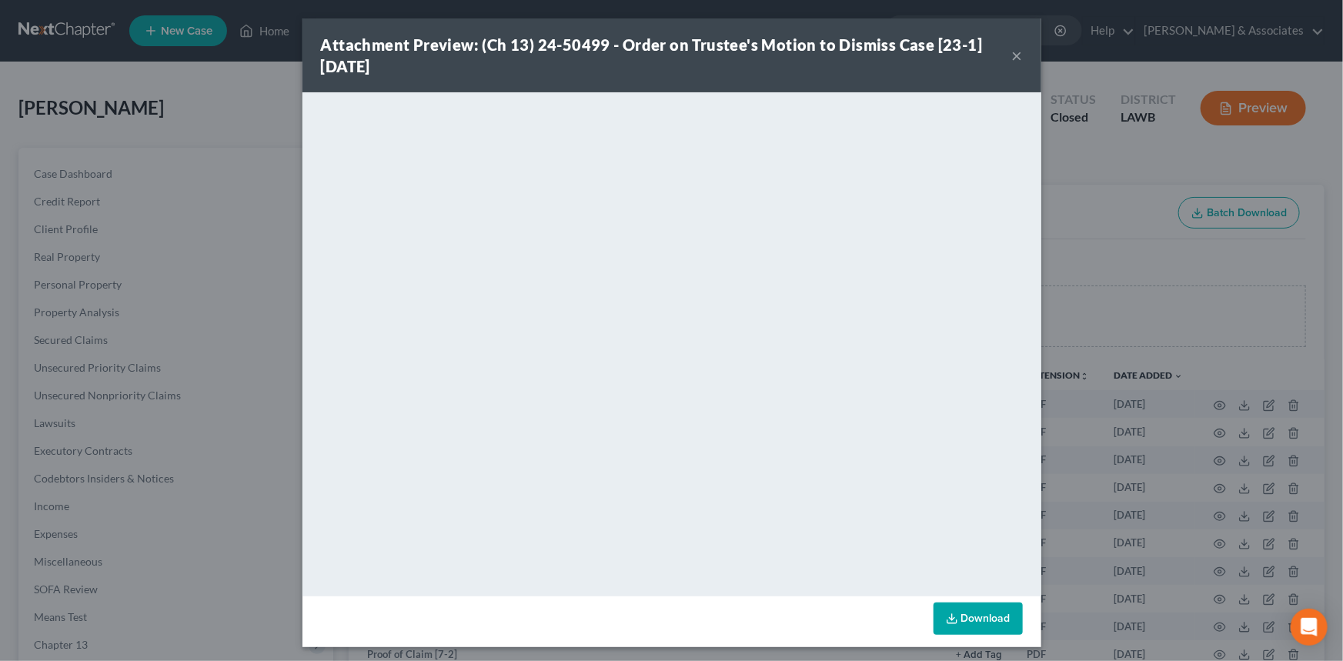
drag, startPoint x: 1016, startPoint y: 54, endPoint x: 936, endPoint y: 82, distance: 84.7
click at [1016, 54] on button "×" at bounding box center [1017, 55] width 11 height 18
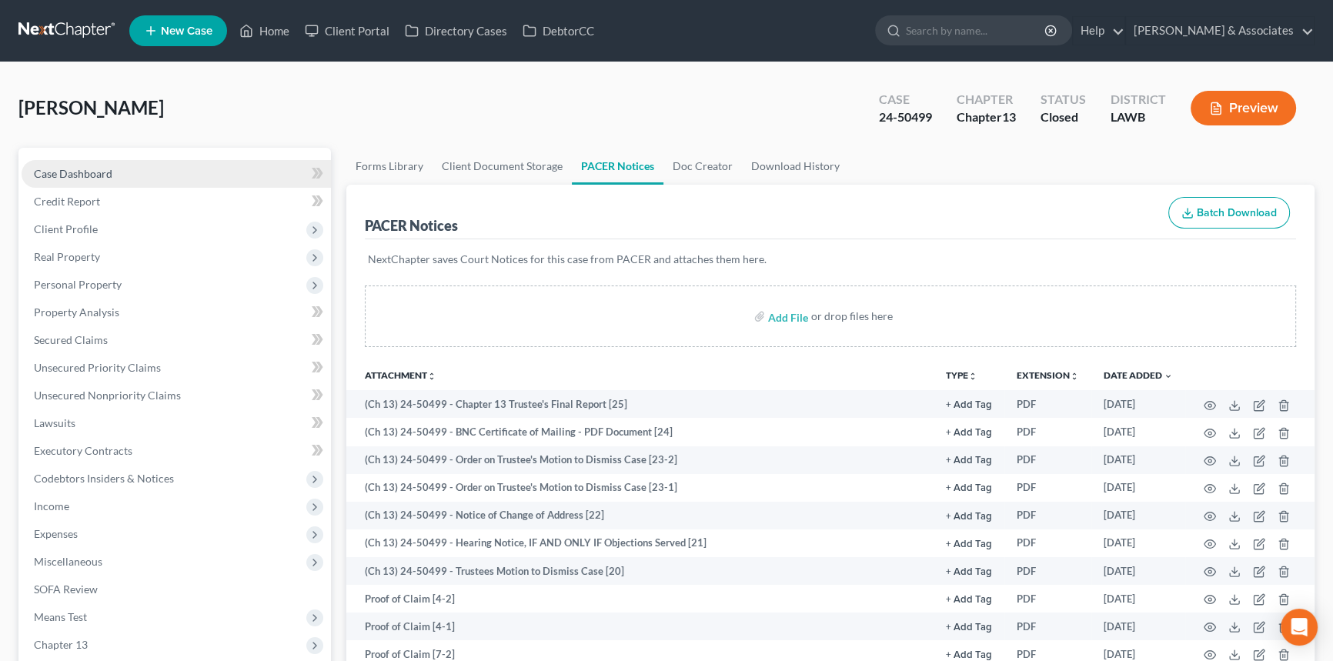
click at [141, 166] on link "Case Dashboard" at bounding box center [176, 174] width 309 height 28
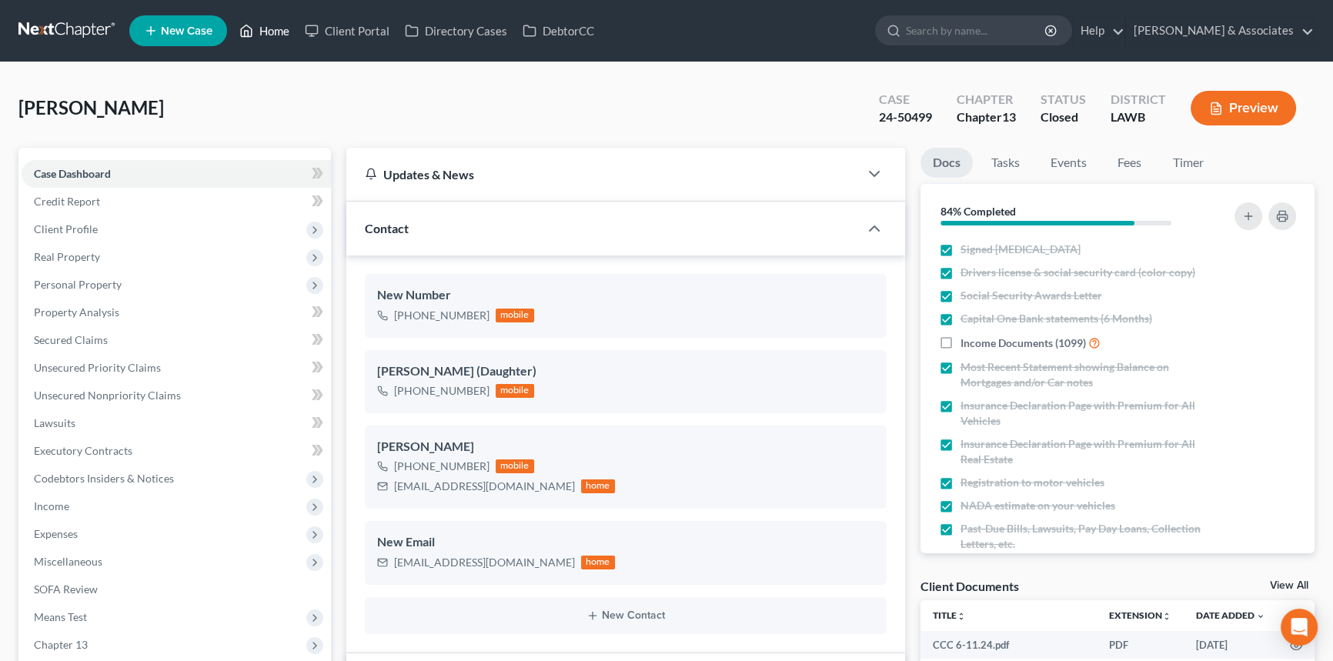
click at [277, 26] on link "Home" at bounding box center [264, 31] width 65 height 28
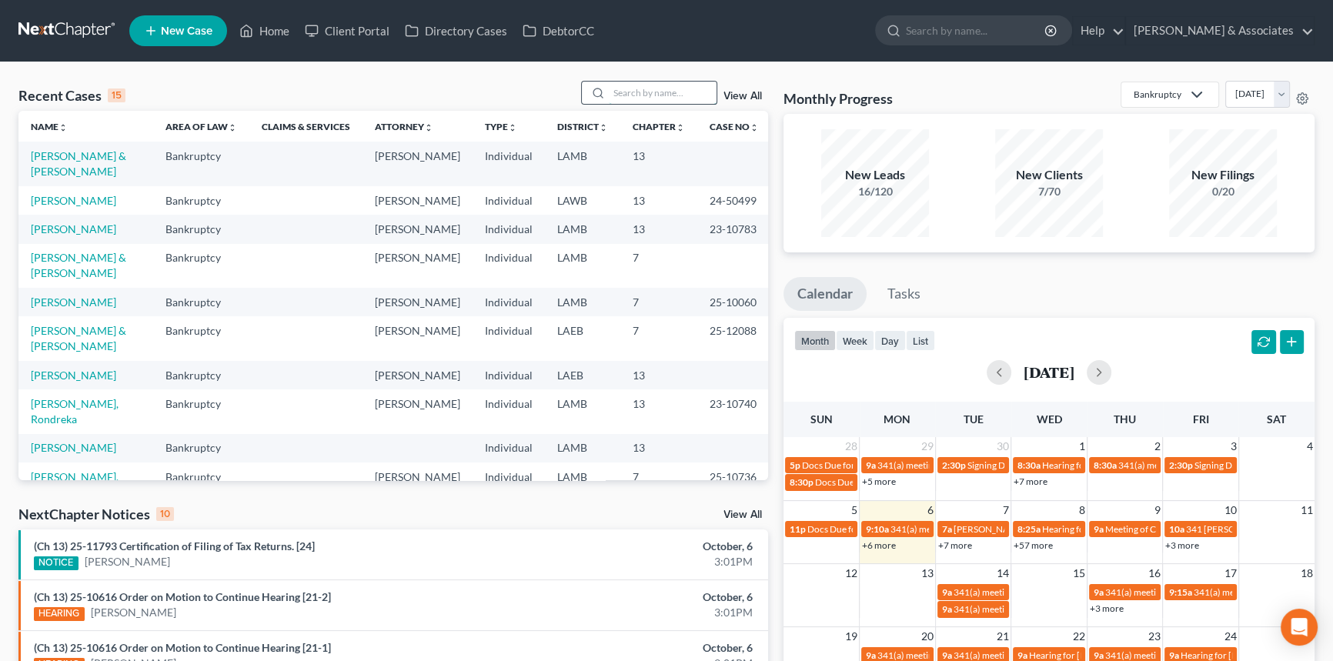
drag, startPoint x: 674, startPoint y: 102, endPoint x: 661, endPoint y: 101, distance: 13.2
click at [674, 102] on input "search" at bounding box center [663, 93] width 108 height 22
type input "[PERSON_NAME]"
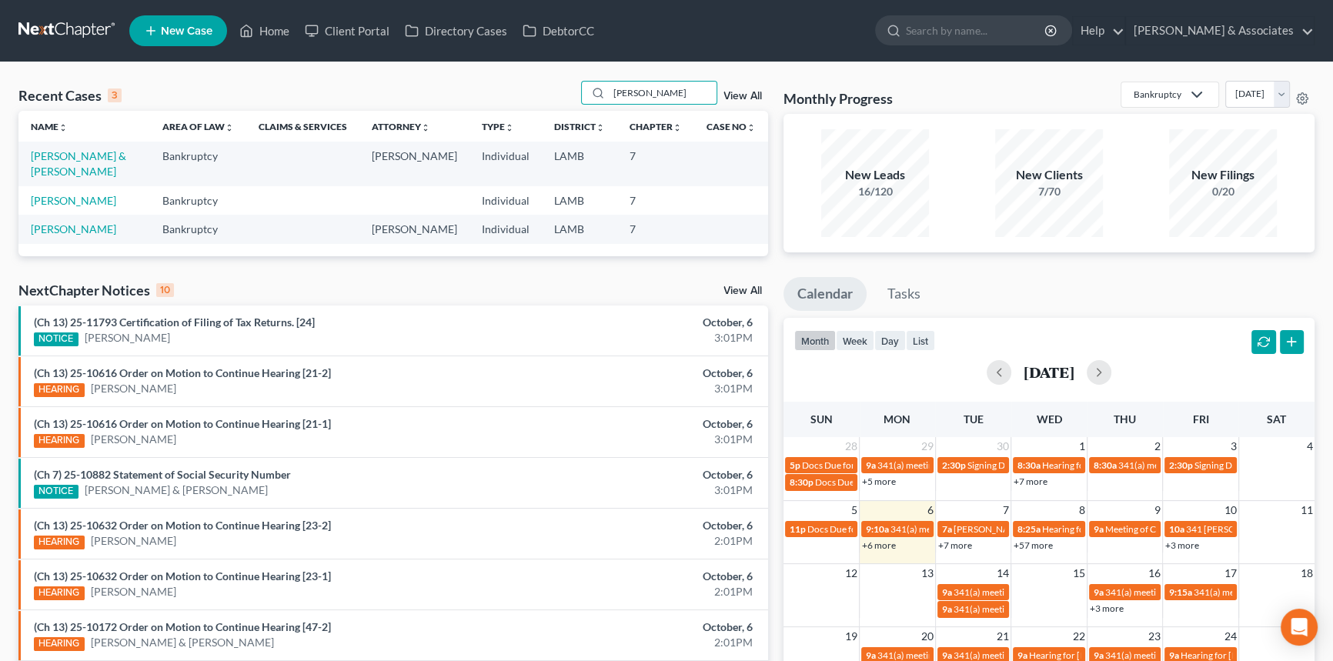
click at [60, 165] on td "[PERSON_NAME] & [PERSON_NAME]" at bounding box center [84, 164] width 132 height 44
click at [74, 150] on td "[PERSON_NAME] & [PERSON_NAME]" at bounding box center [84, 164] width 132 height 44
click at [73, 162] on link "[PERSON_NAME] & [PERSON_NAME]" at bounding box center [78, 163] width 95 height 28
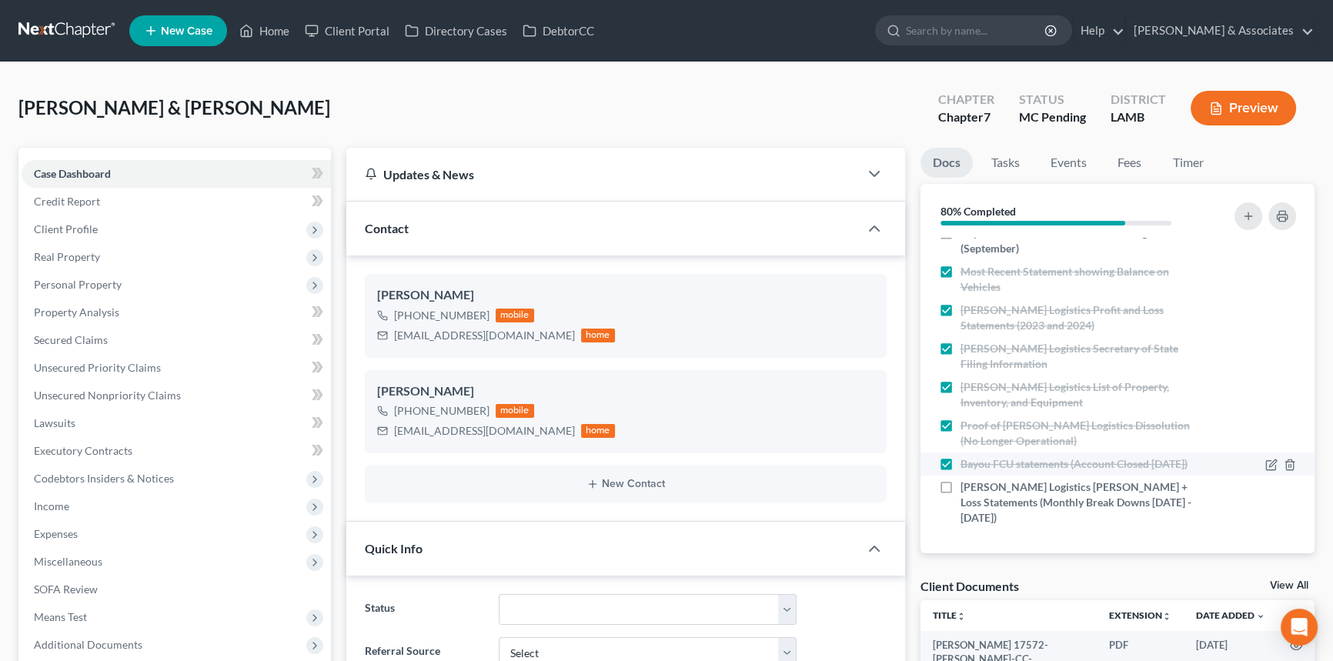
scroll to position [353, 0]
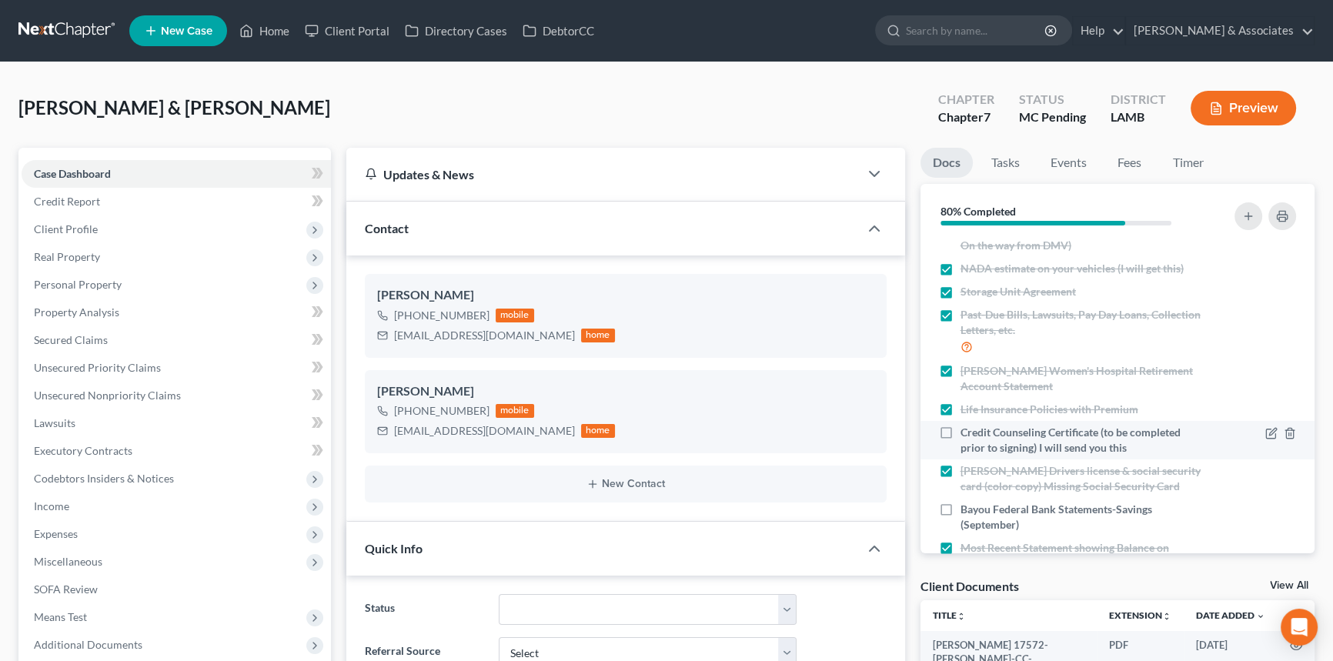
click at [961, 426] on label "Credit Counseling Certificate (to be completed prior to signing) I will send yo…" at bounding box center [1082, 440] width 242 height 31
click at [967, 426] on input "Credit Counseling Certificate (to be completed prior to signing) I will send yo…" at bounding box center [972, 430] width 10 height 10
checkbox input "true"
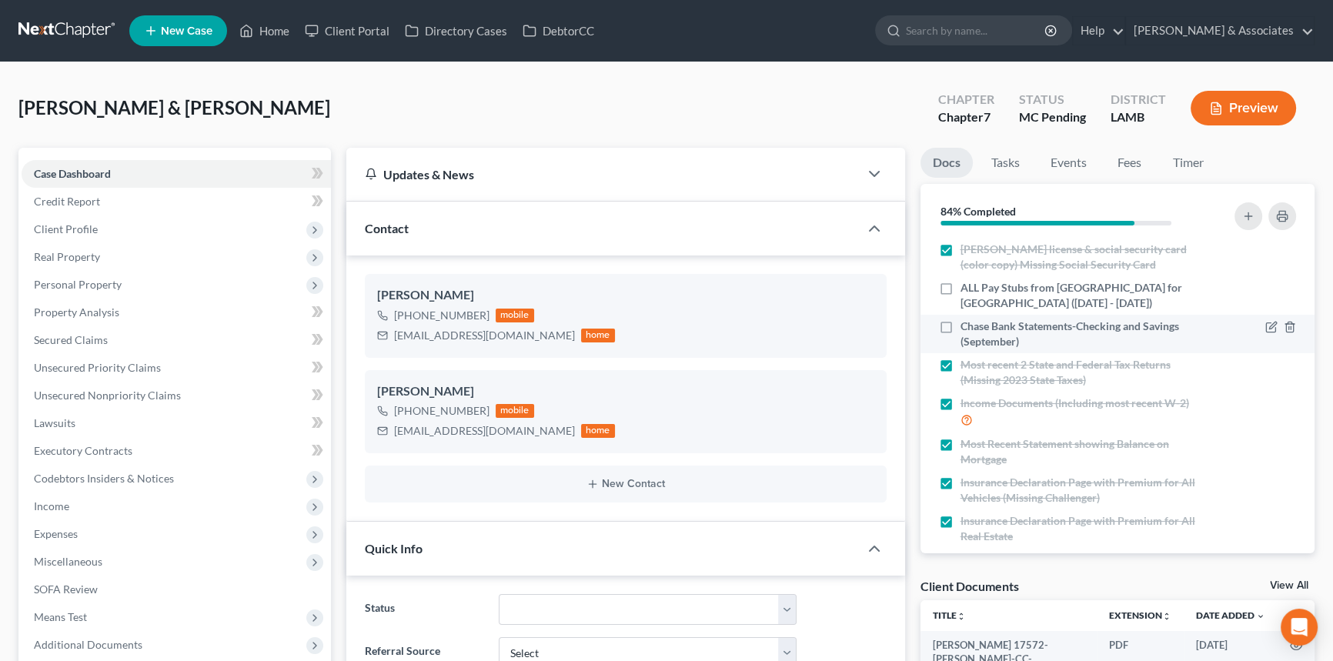
scroll to position [0, 0]
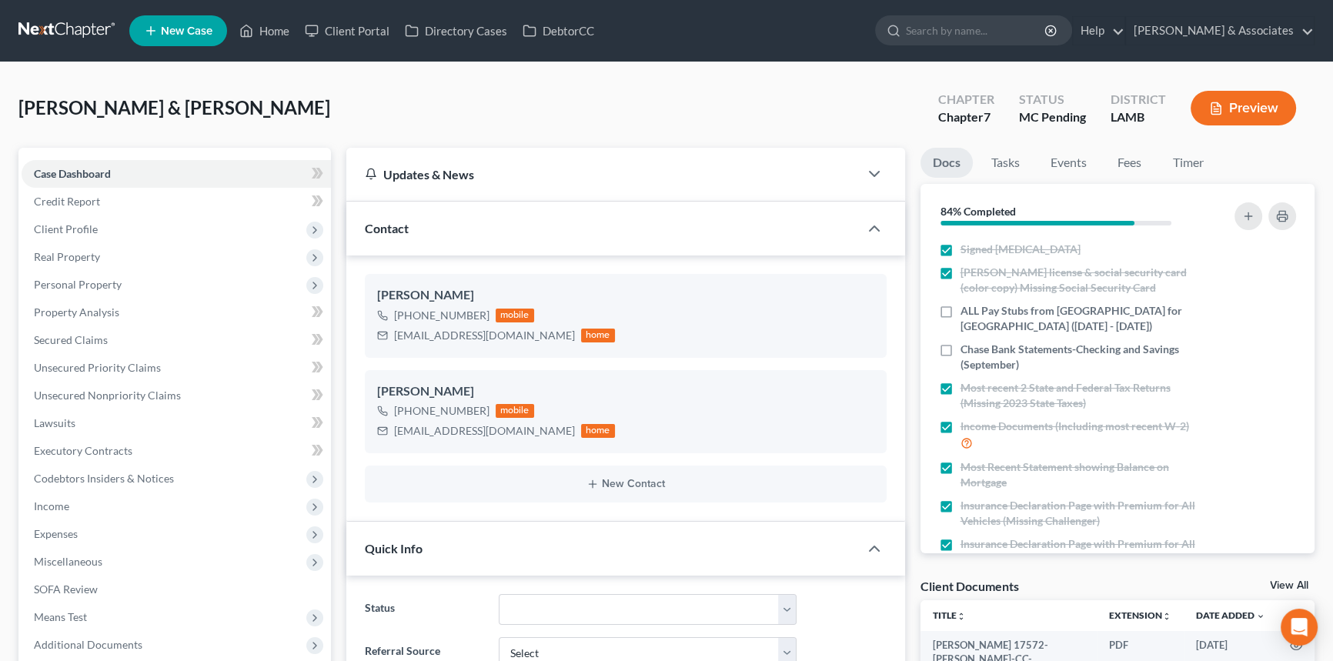
click at [277, 15] on ul "New Case Home Client Portal Directory Cases DebtorCC - No Result - See all resu…" at bounding box center [721, 31] width 1185 height 40
click at [276, 23] on link "Home" at bounding box center [264, 31] width 65 height 28
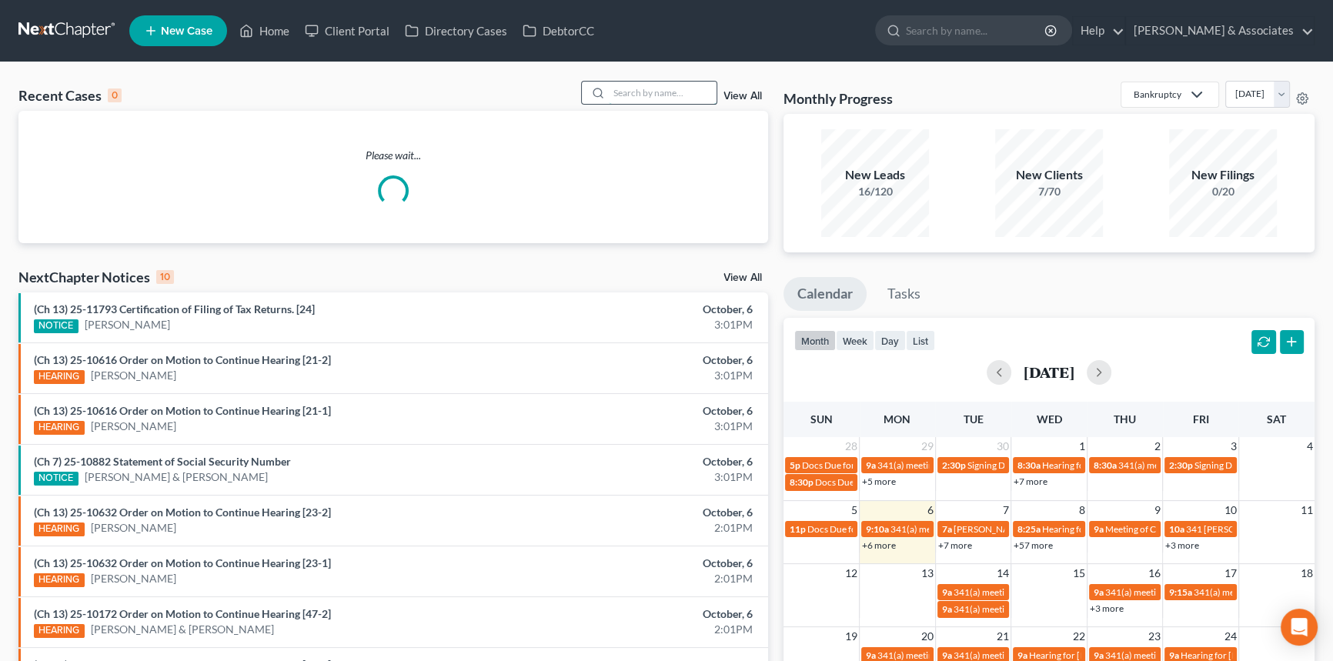
click at [642, 84] on input "search" at bounding box center [663, 93] width 108 height 22
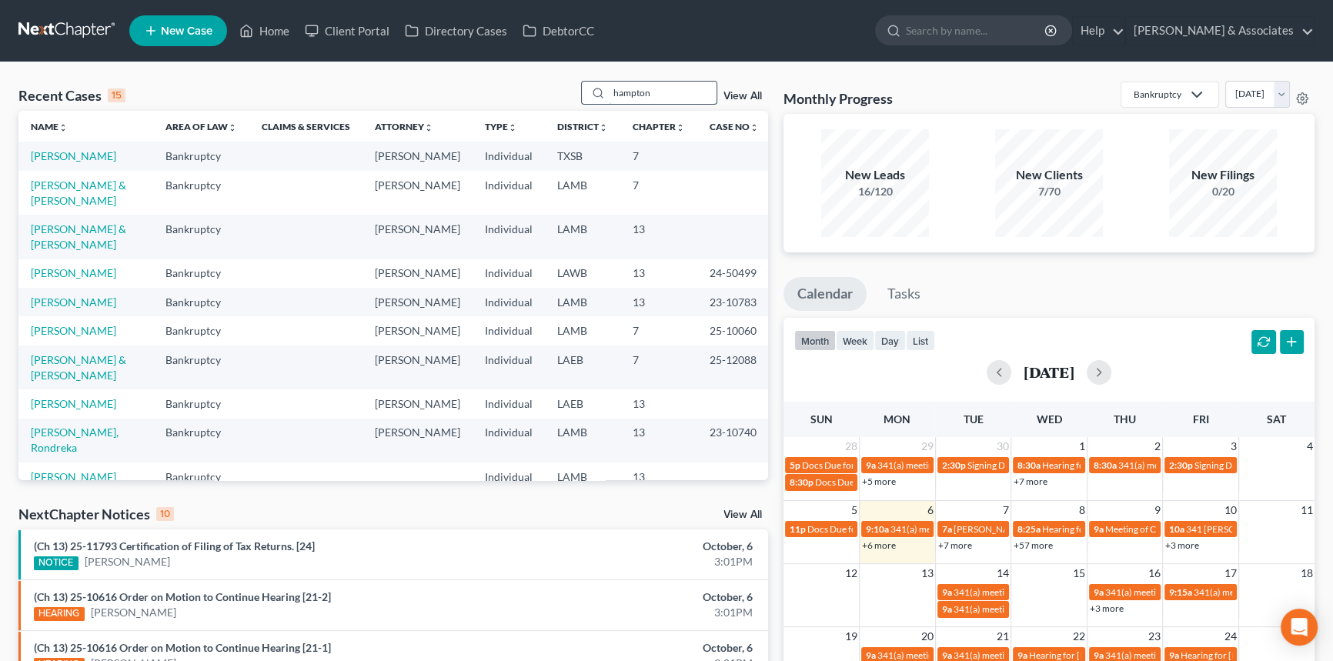
type input "hampton"
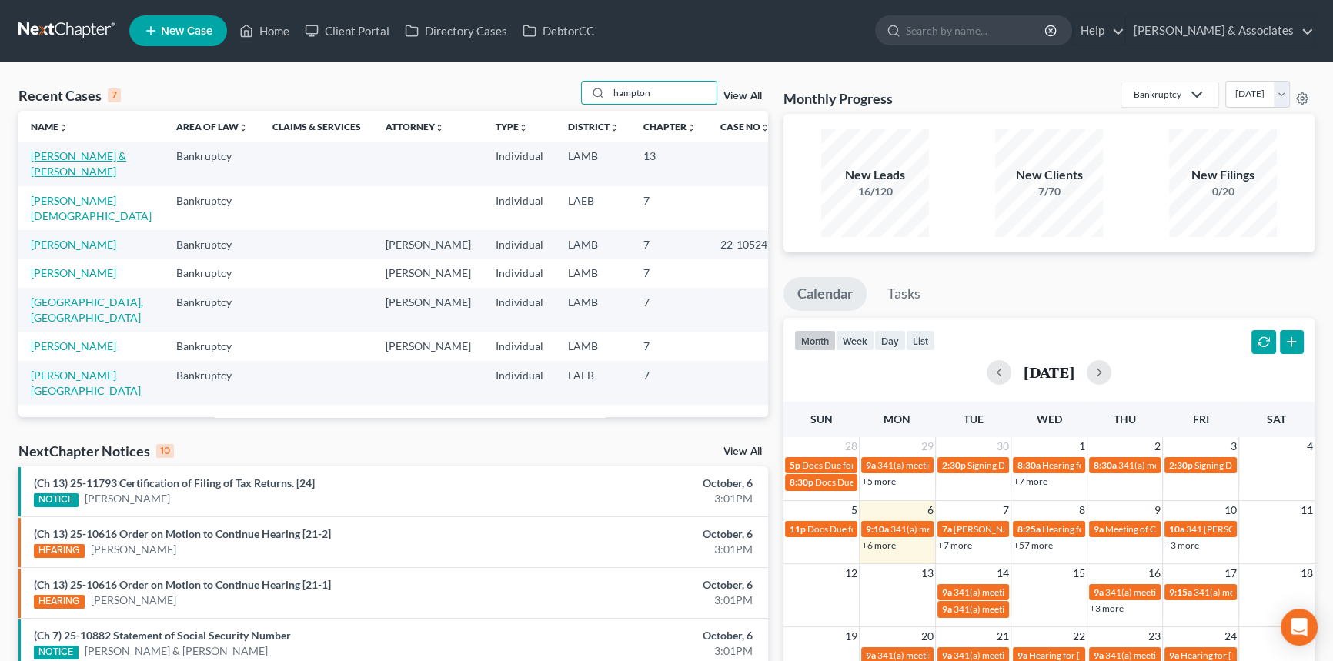
click at [96, 155] on link "[PERSON_NAME] & [PERSON_NAME]" at bounding box center [78, 163] width 95 height 28
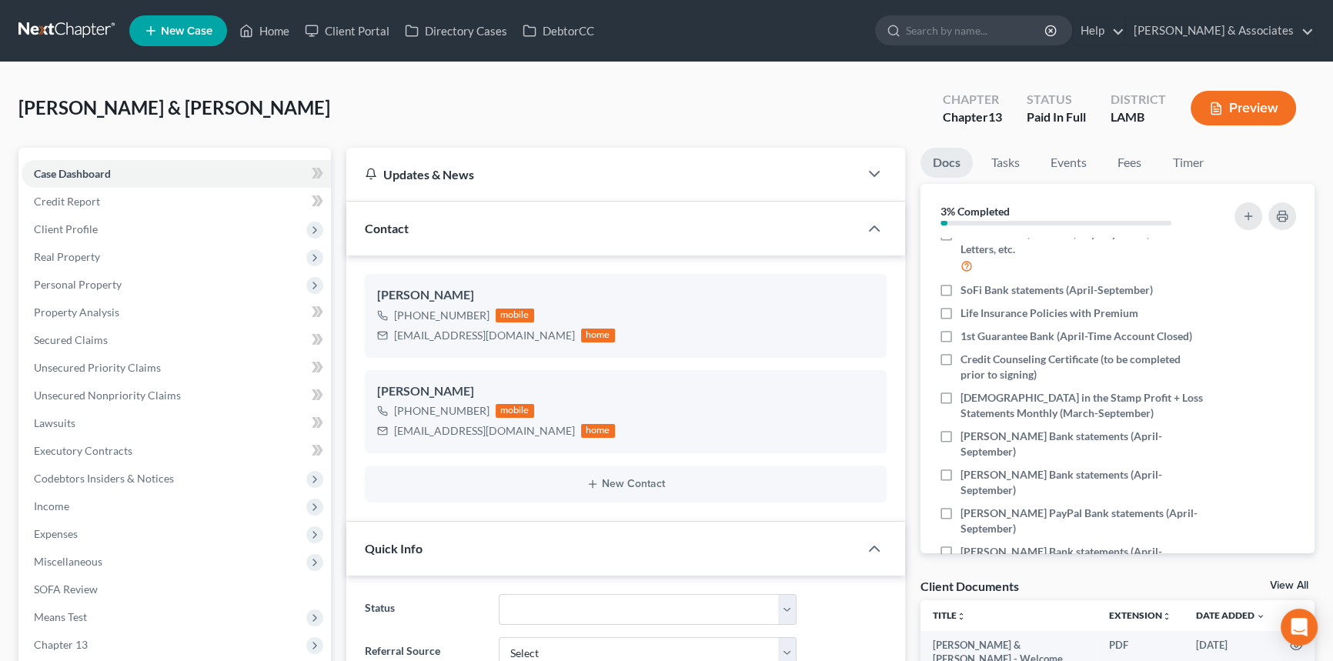
scroll to position [428, 0]
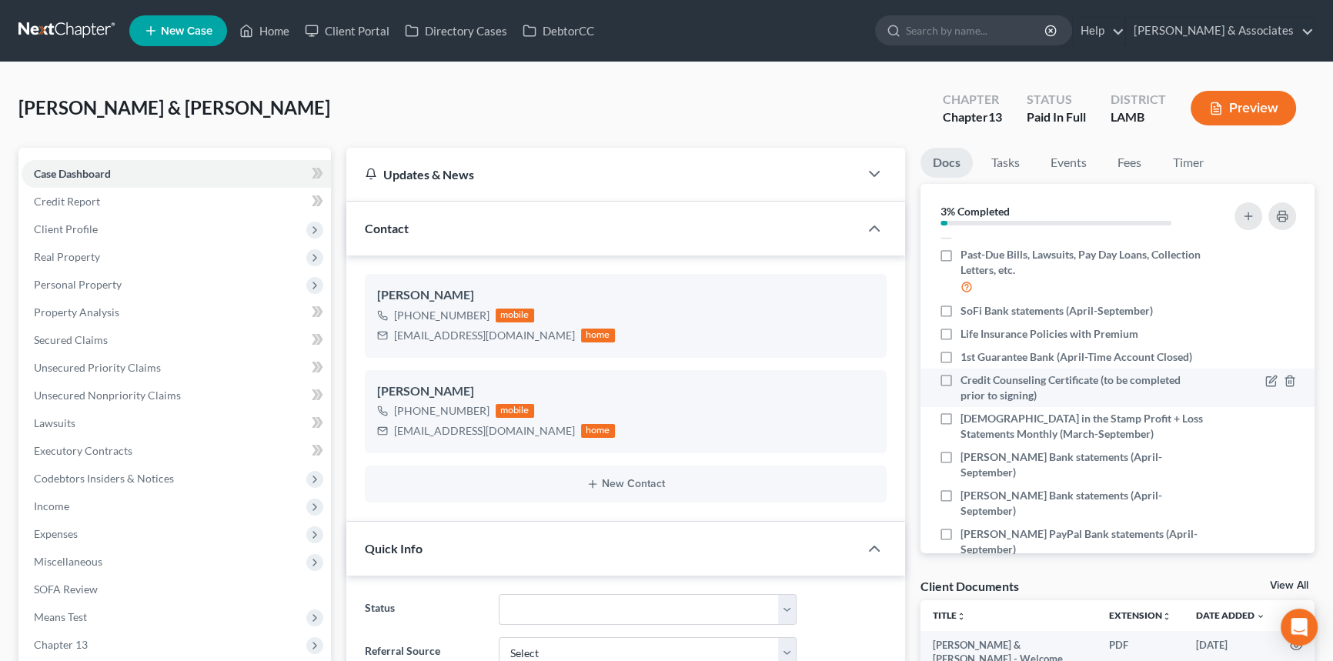
click at [961, 373] on label "Credit Counseling Certificate (to be completed prior to signing)" at bounding box center [1082, 388] width 242 height 31
click at [967, 373] on input "Credit Counseling Certificate (to be completed prior to signing)" at bounding box center [972, 378] width 10 height 10
checkbox input "true"
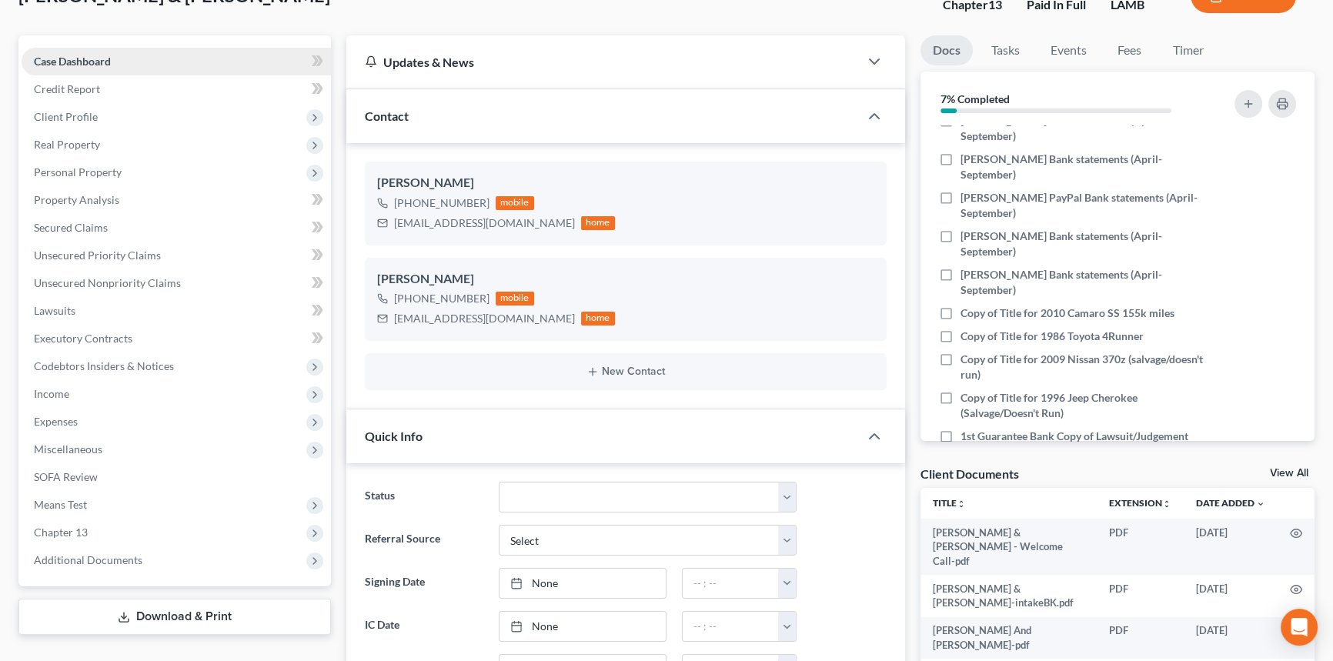
scroll to position [0, 0]
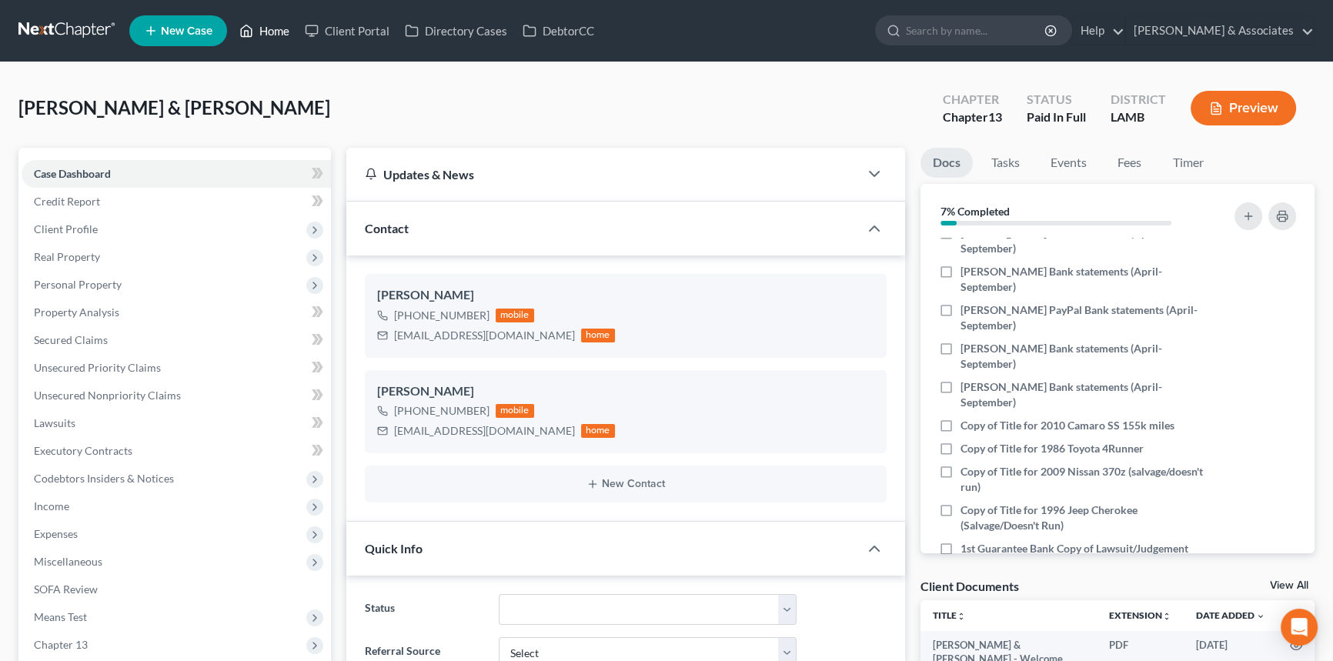
click at [269, 33] on link "Home" at bounding box center [264, 31] width 65 height 28
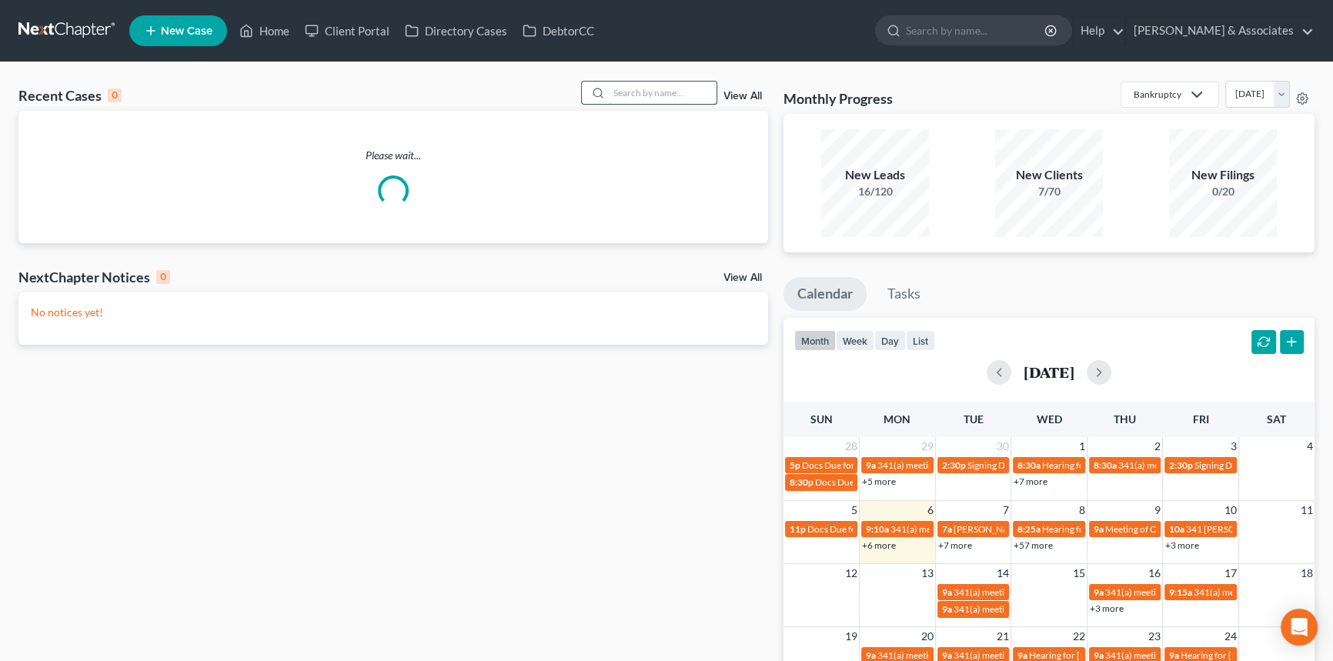
click at [673, 96] on input "search" at bounding box center [663, 93] width 108 height 22
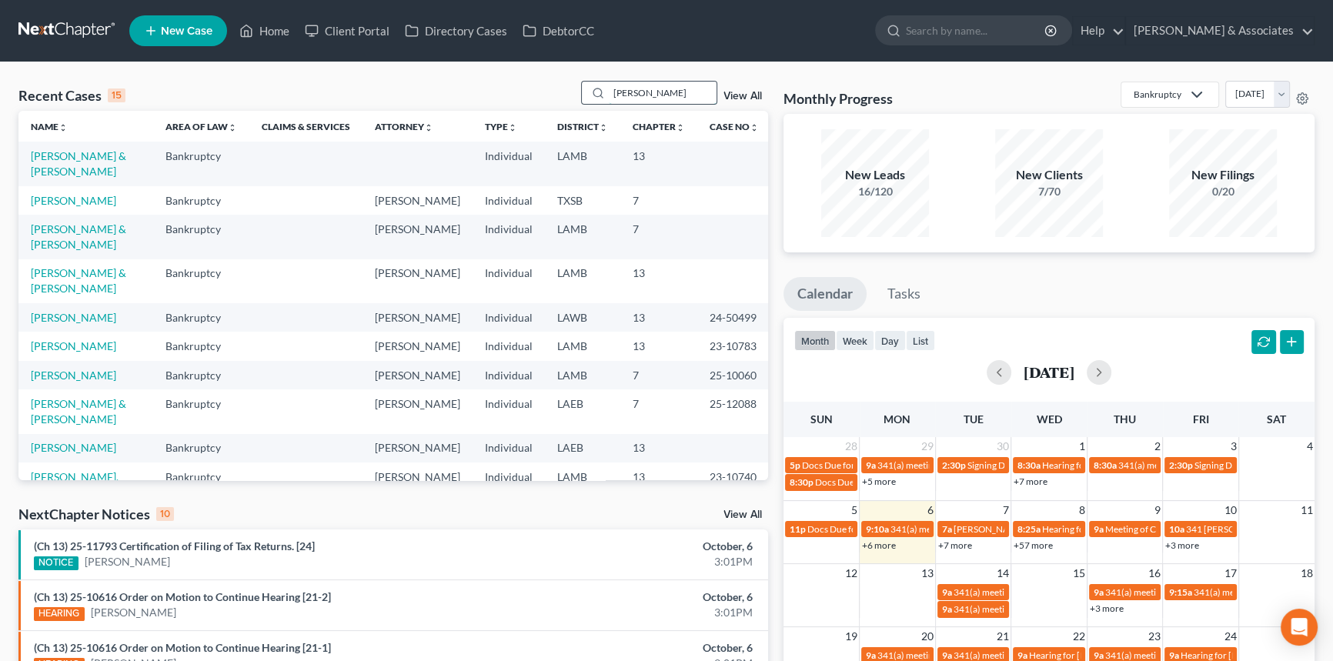
type input "[PERSON_NAME]"
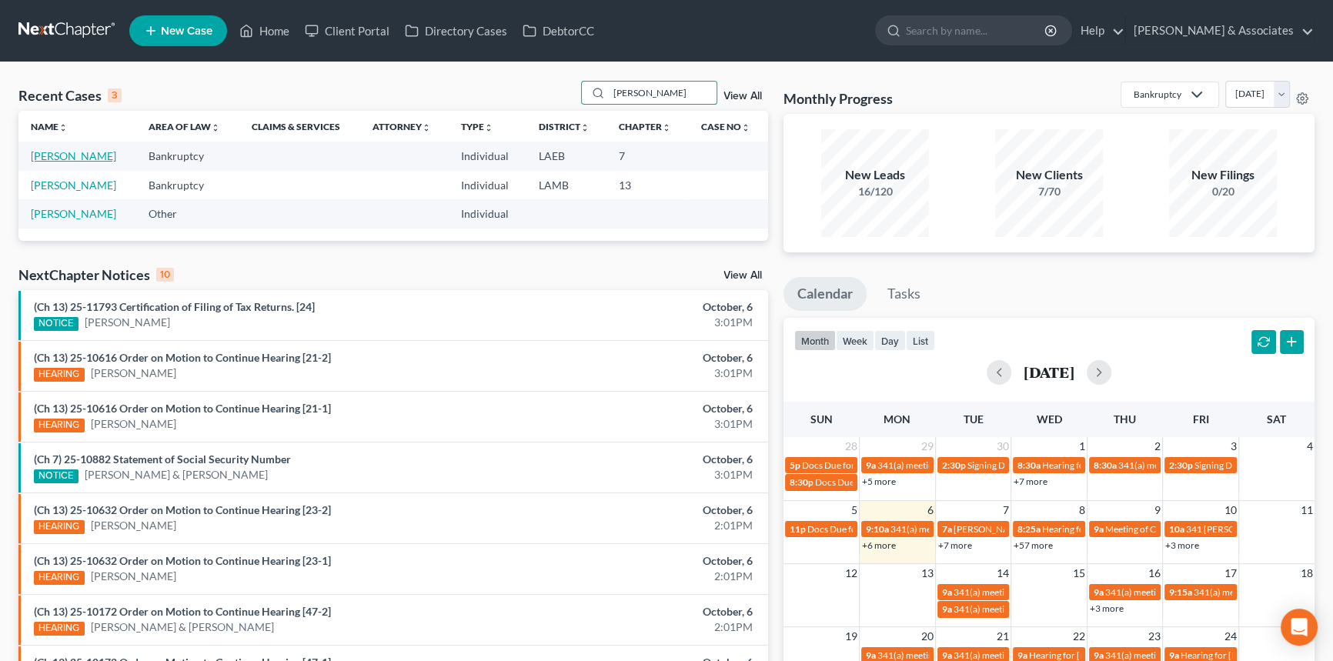
click at [73, 159] on link "[PERSON_NAME]" at bounding box center [73, 155] width 85 height 13
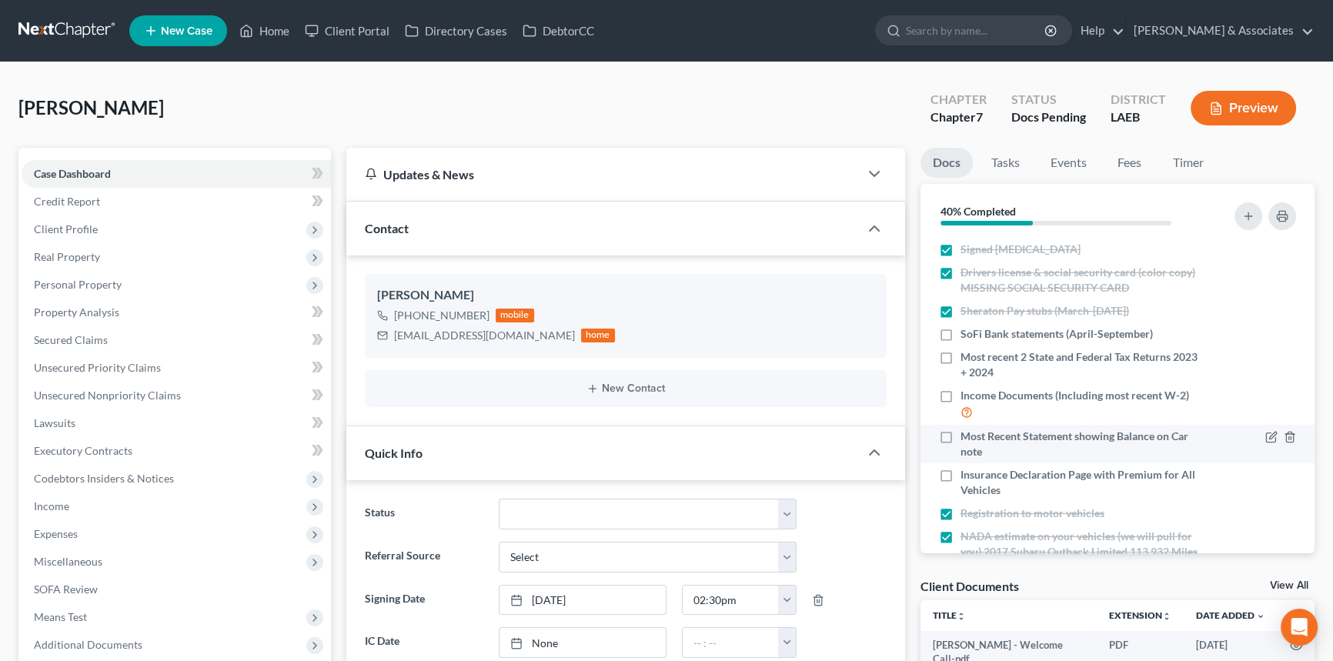
scroll to position [276, 0]
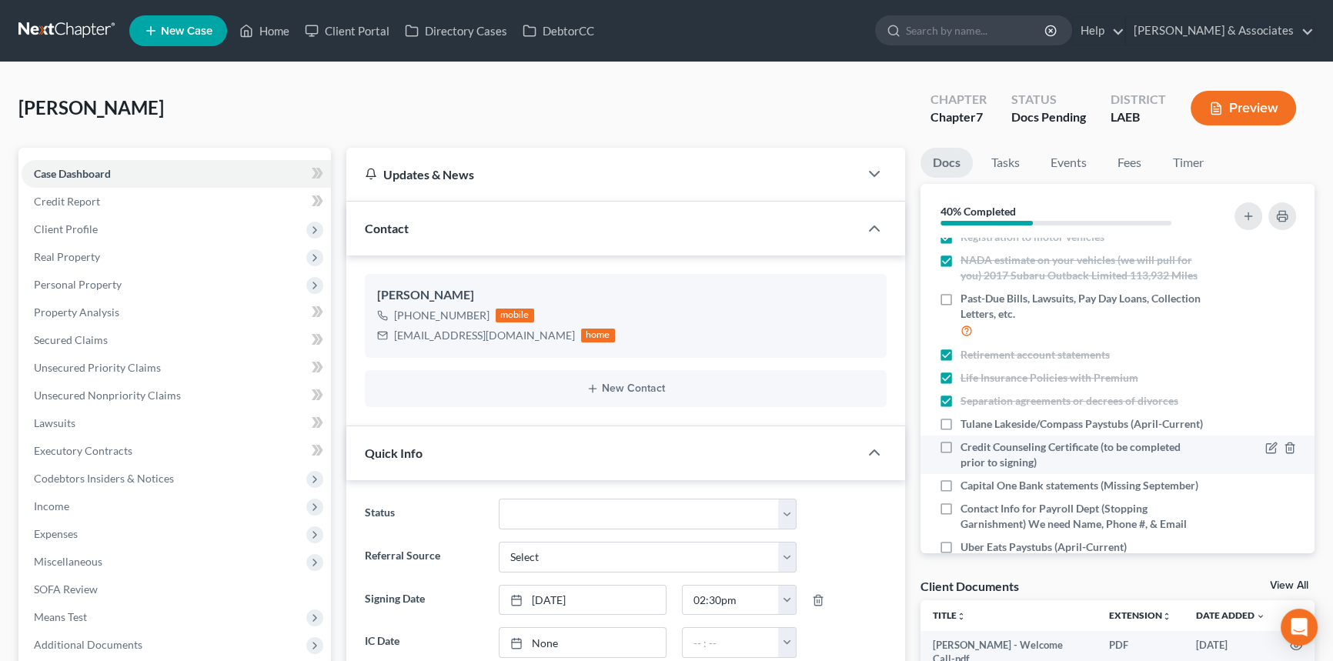
click at [961, 470] on label "Credit Counseling Certificate (to be completed prior to signing)" at bounding box center [1082, 454] width 242 height 31
click at [967, 449] on input "Credit Counseling Certificate (to be completed prior to signing)" at bounding box center [972, 444] width 10 height 10
checkbox input "true"
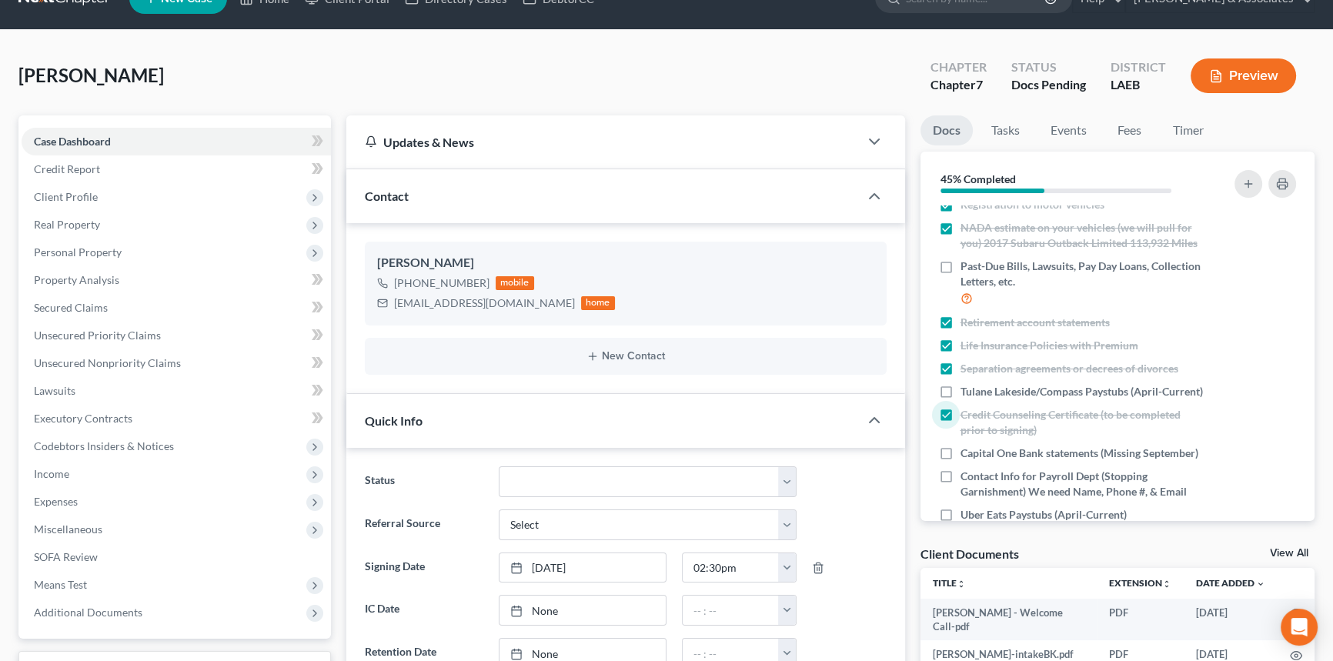
scroll to position [0, 0]
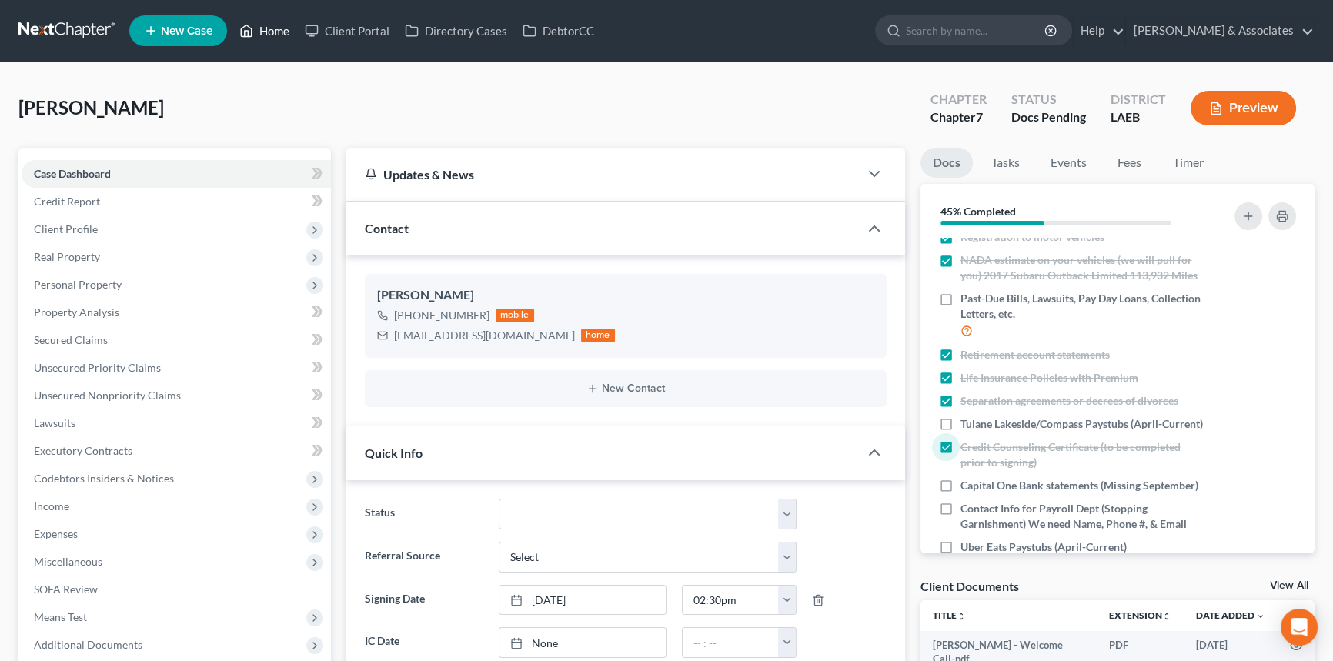
click at [269, 39] on link "Home" at bounding box center [264, 31] width 65 height 28
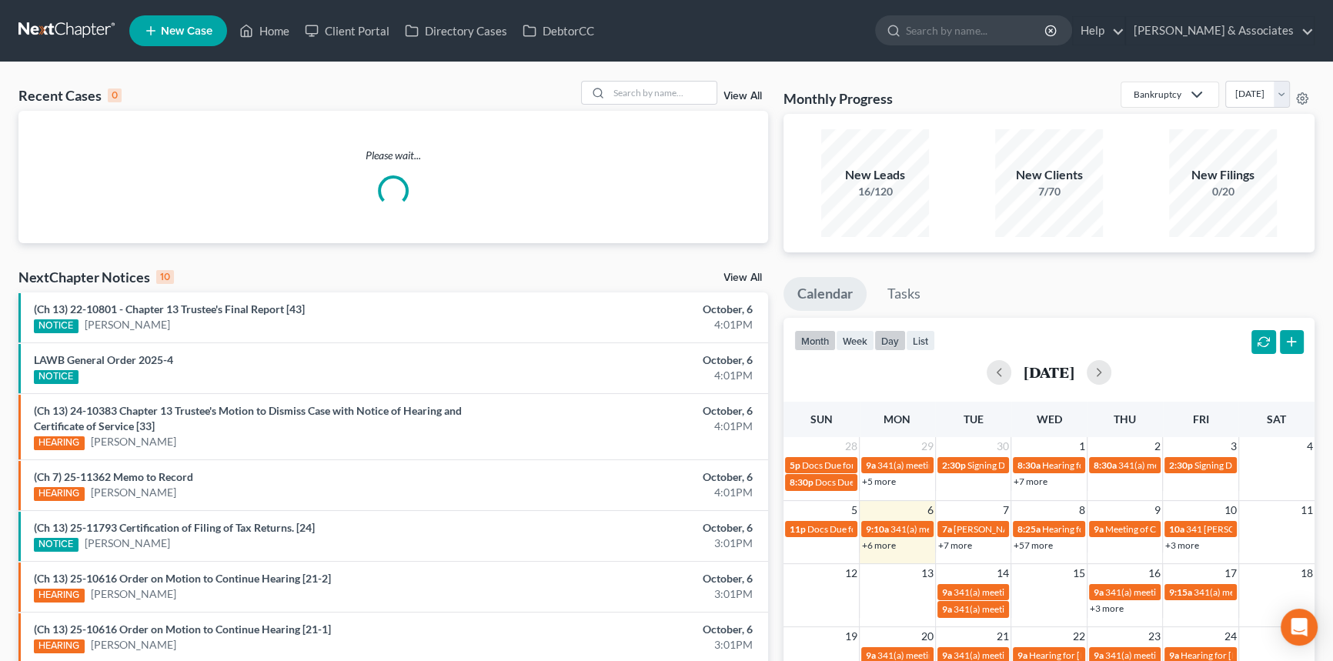
click at [883, 332] on button "day" at bounding box center [890, 340] width 32 height 21
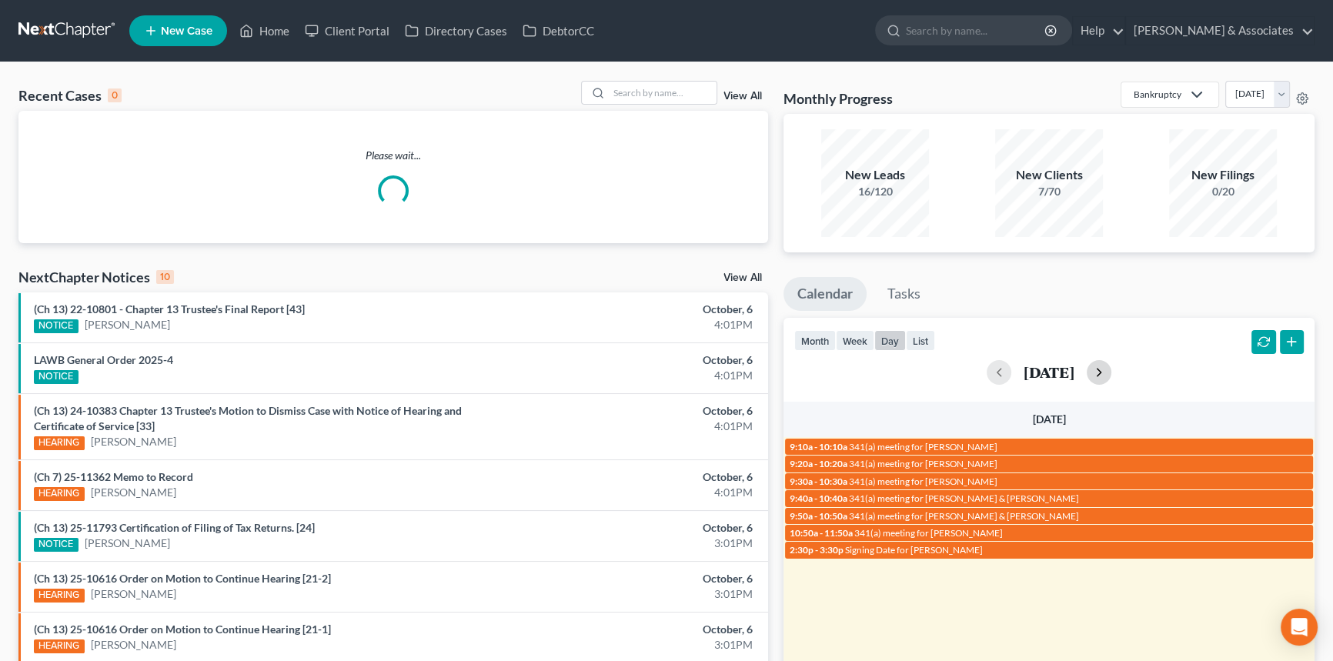
click at [1111, 378] on button "button" at bounding box center [1099, 372] width 25 height 25
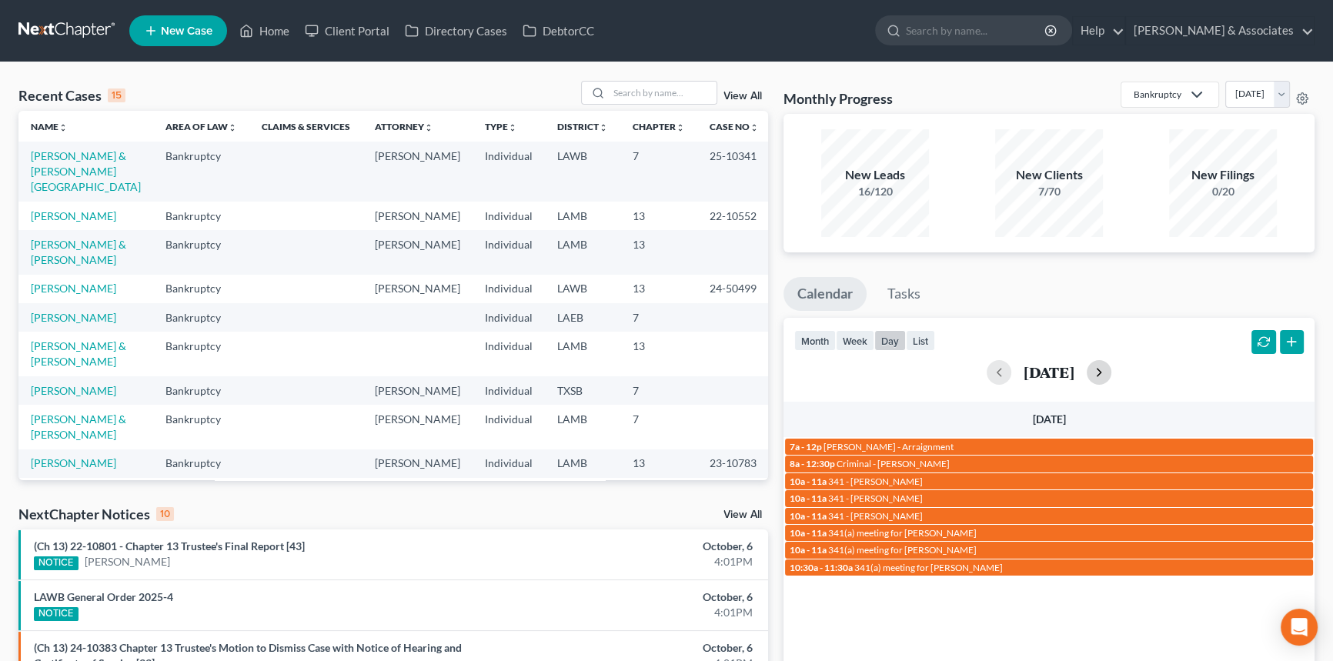
click at [1111, 378] on button "button" at bounding box center [1099, 372] width 25 height 25
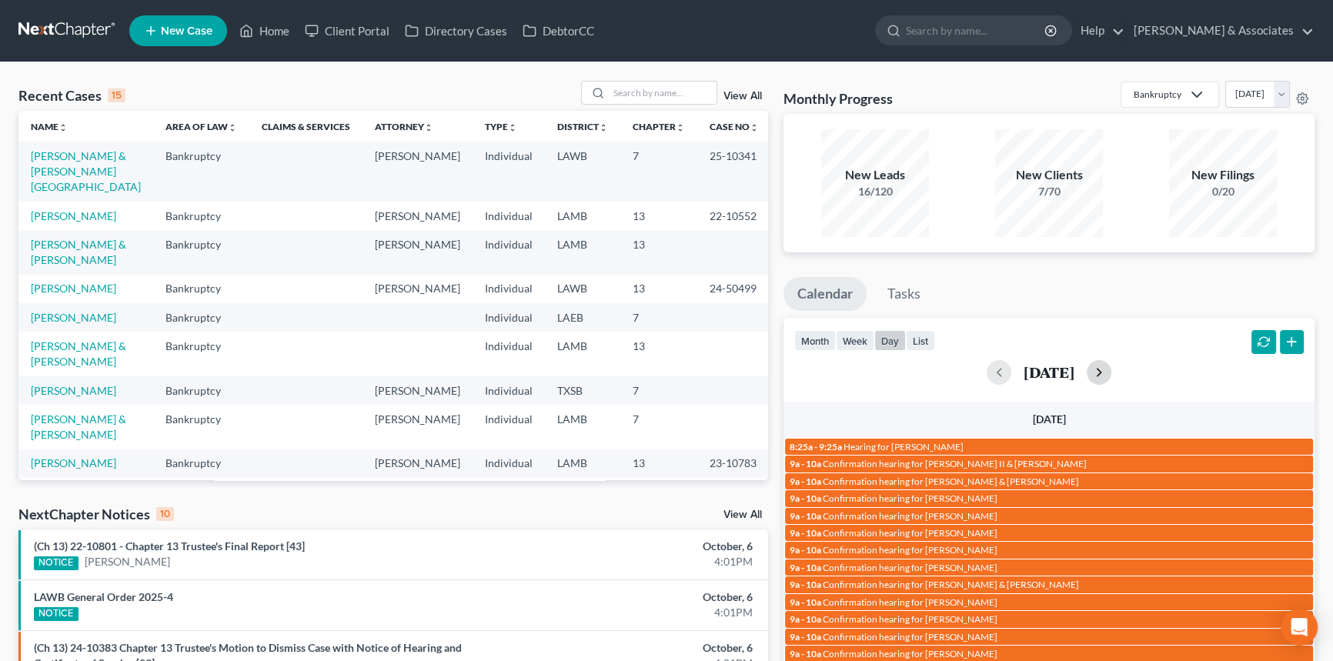
click at [1111, 376] on button "button" at bounding box center [1099, 372] width 25 height 25
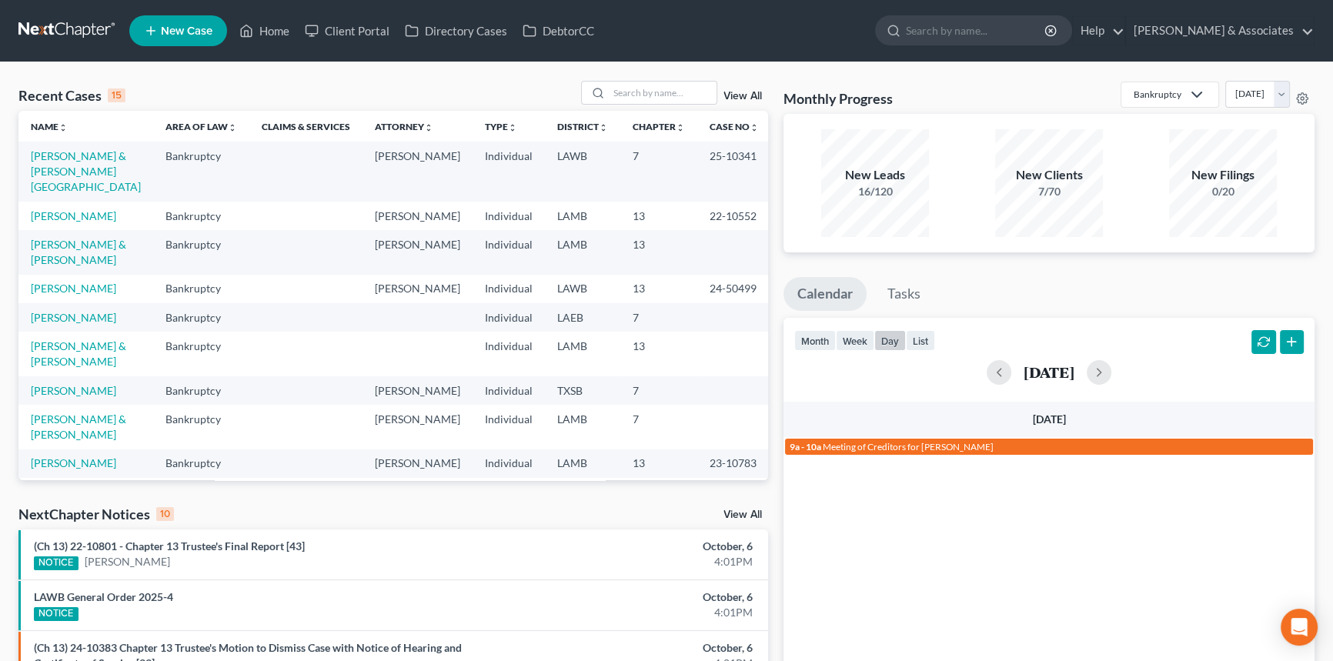
click at [653, 77] on div "Recent Cases 15 View All Name unfold_more expand_more expand_less Area of Law u…" at bounding box center [666, 578] width 1333 height 1033
click at [653, 88] on input "search" at bounding box center [663, 93] width 108 height 22
type input "[PERSON_NAME]"
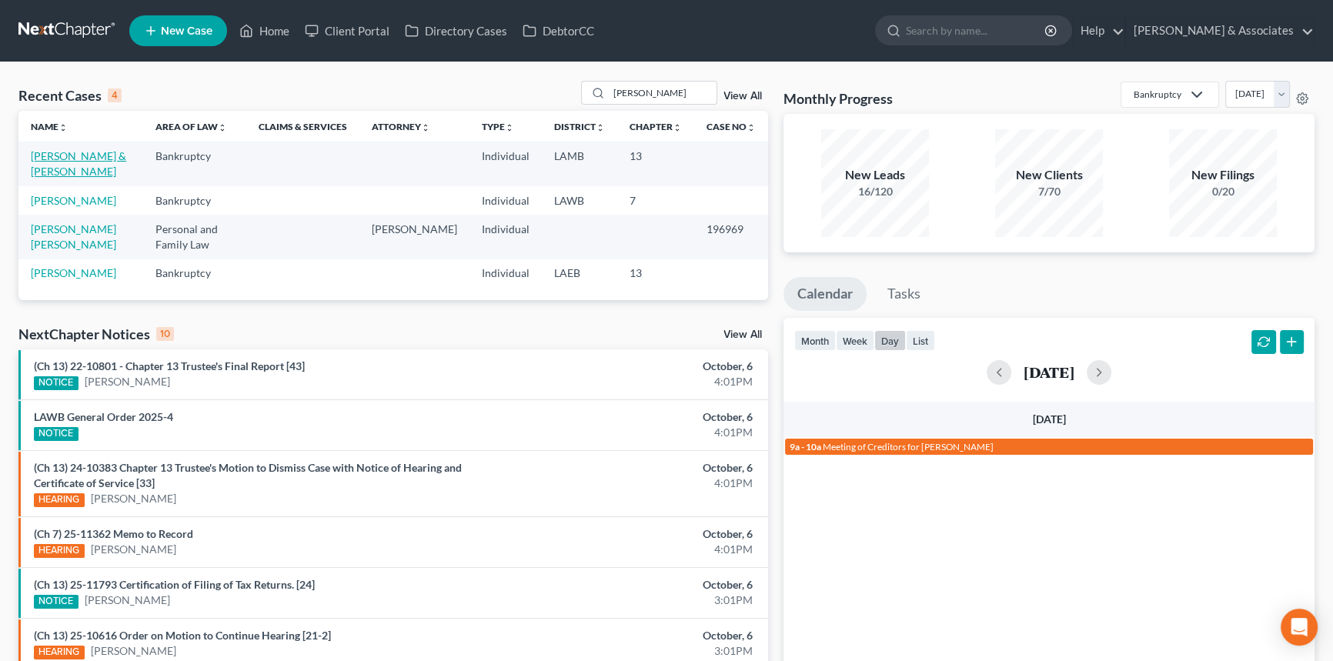
click at [37, 167] on link "[PERSON_NAME] & [PERSON_NAME]" at bounding box center [78, 163] width 95 height 28
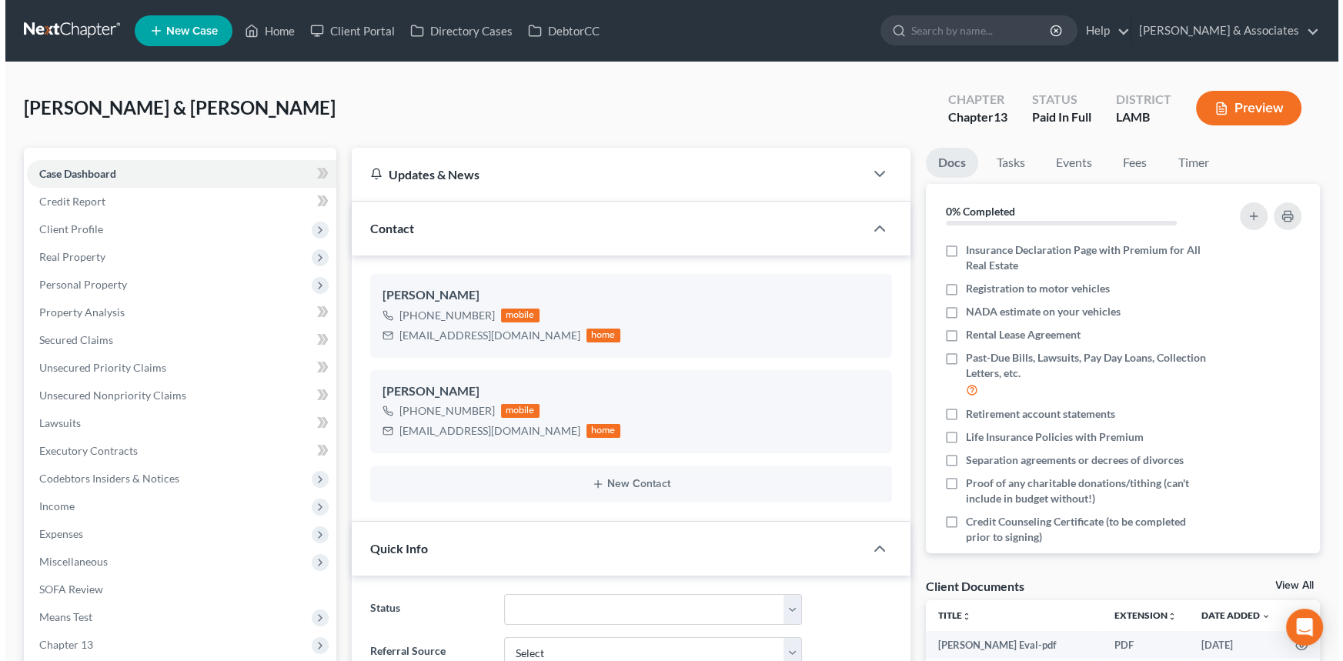
scroll to position [252, 0]
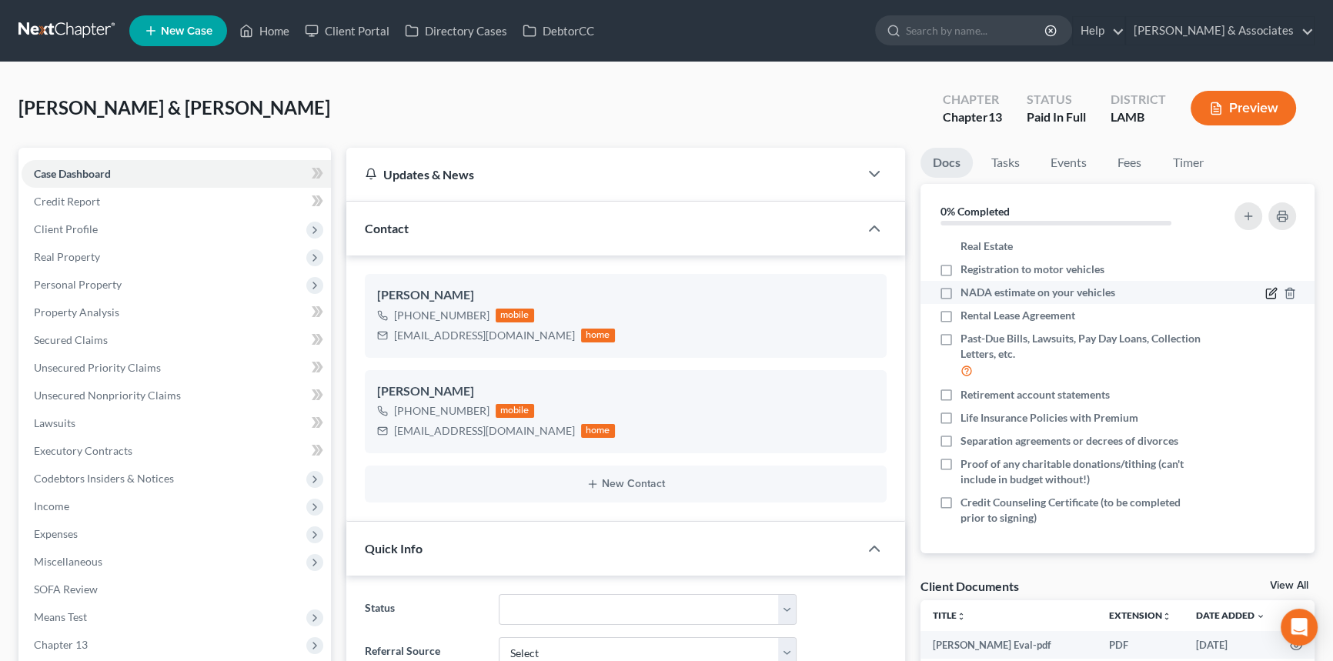
click at [1266, 289] on icon "button" at bounding box center [1270, 293] width 9 height 9
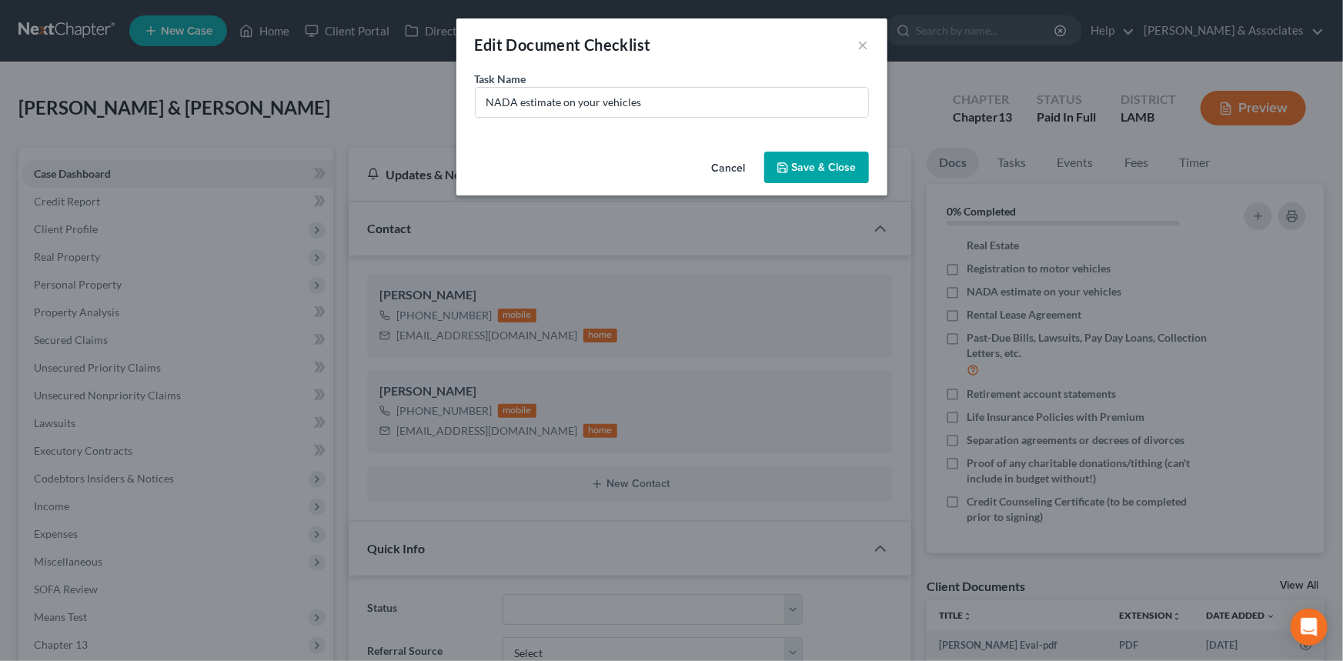
click at [775, 119] on div "Task Name * NADA estimate on your vehicles" at bounding box center [671, 108] width 431 height 75
click at [784, 104] on input "NADA estimate on your vehicles" at bounding box center [672, 102] width 393 height 29
type input "NADA estimate on your vehicles (we will pull for you) 2020 Kia Sorrento 109k mi…"
click at [802, 152] on button "Save & Close" at bounding box center [816, 168] width 105 height 32
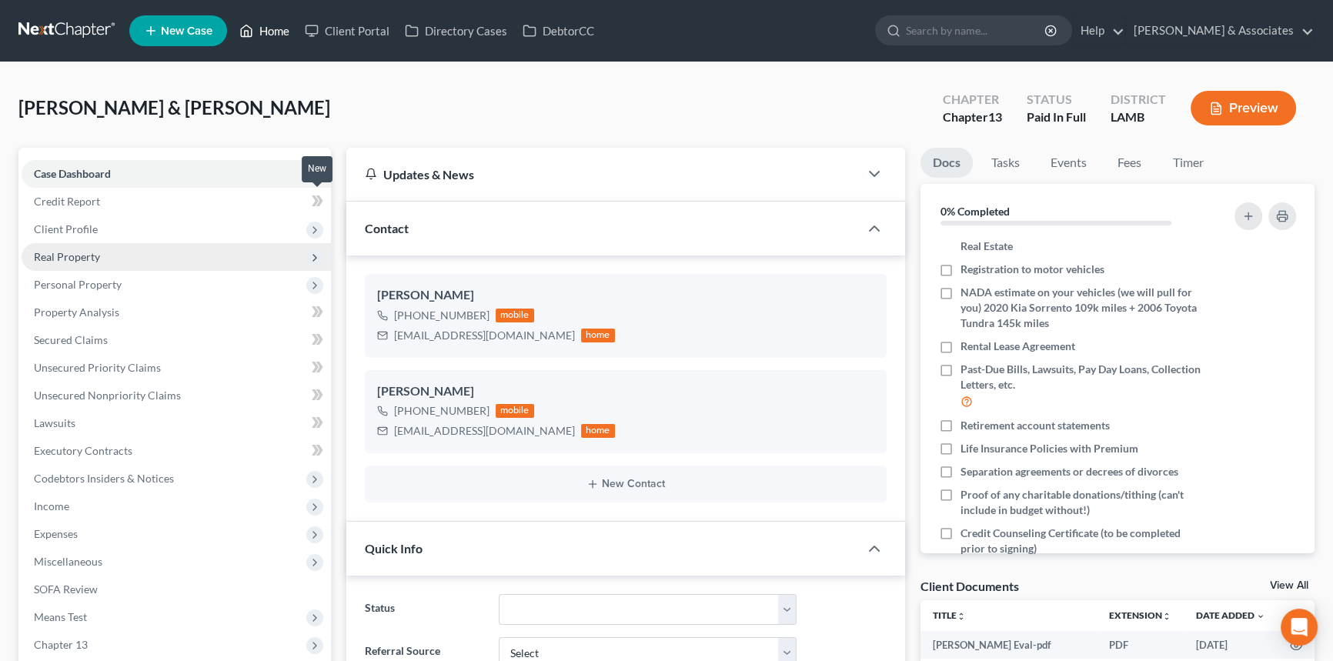
scroll to position [578, 0]
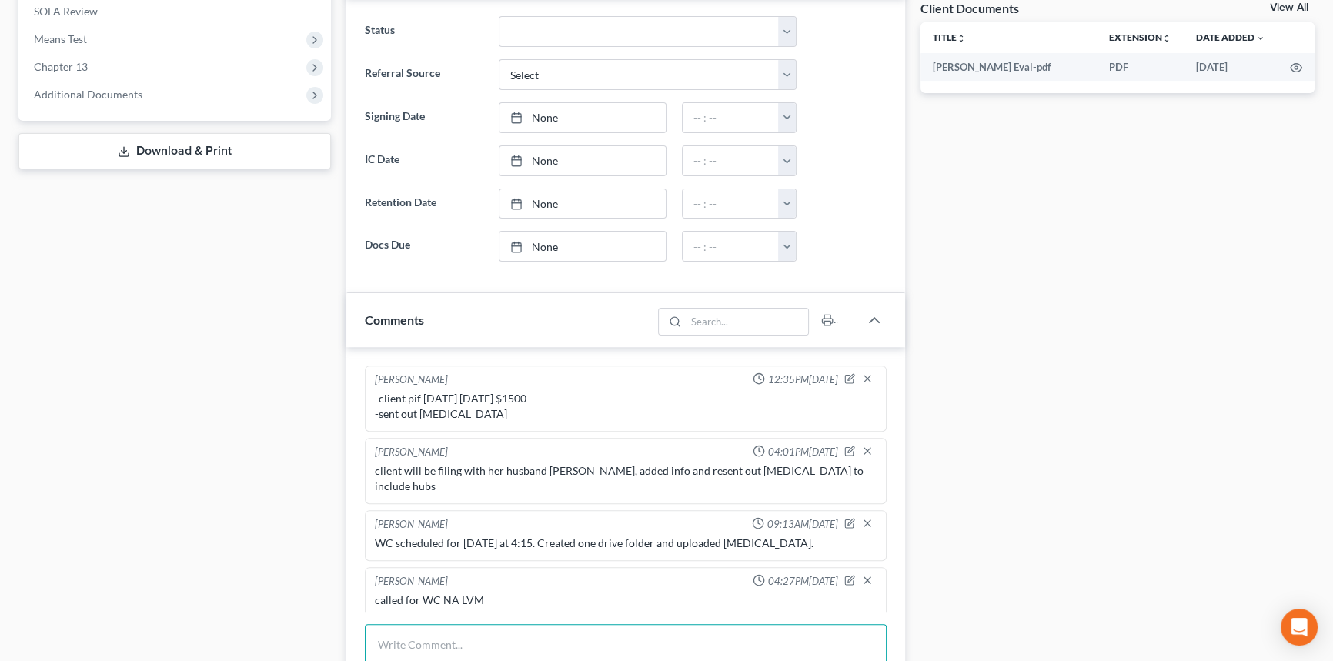
click at [413, 653] on textarea at bounding box center [626, 652] width 522 height 57
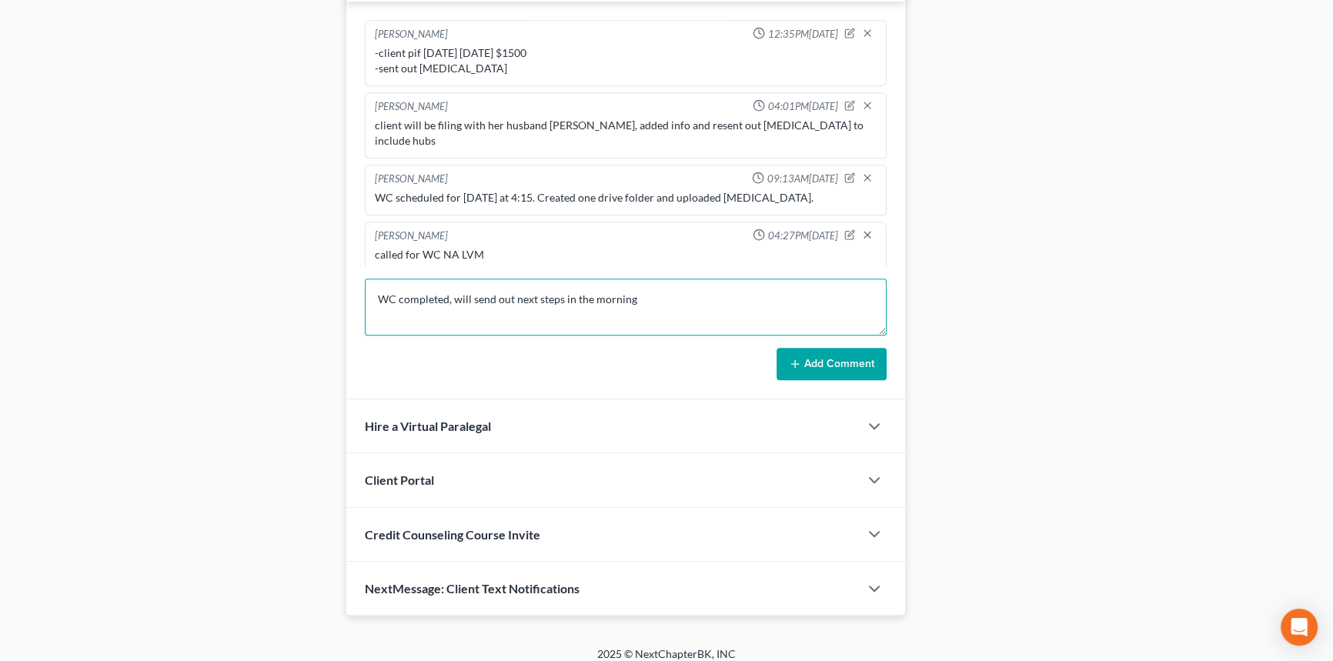
type textarea "WC completed, will send out next steps in the morning"
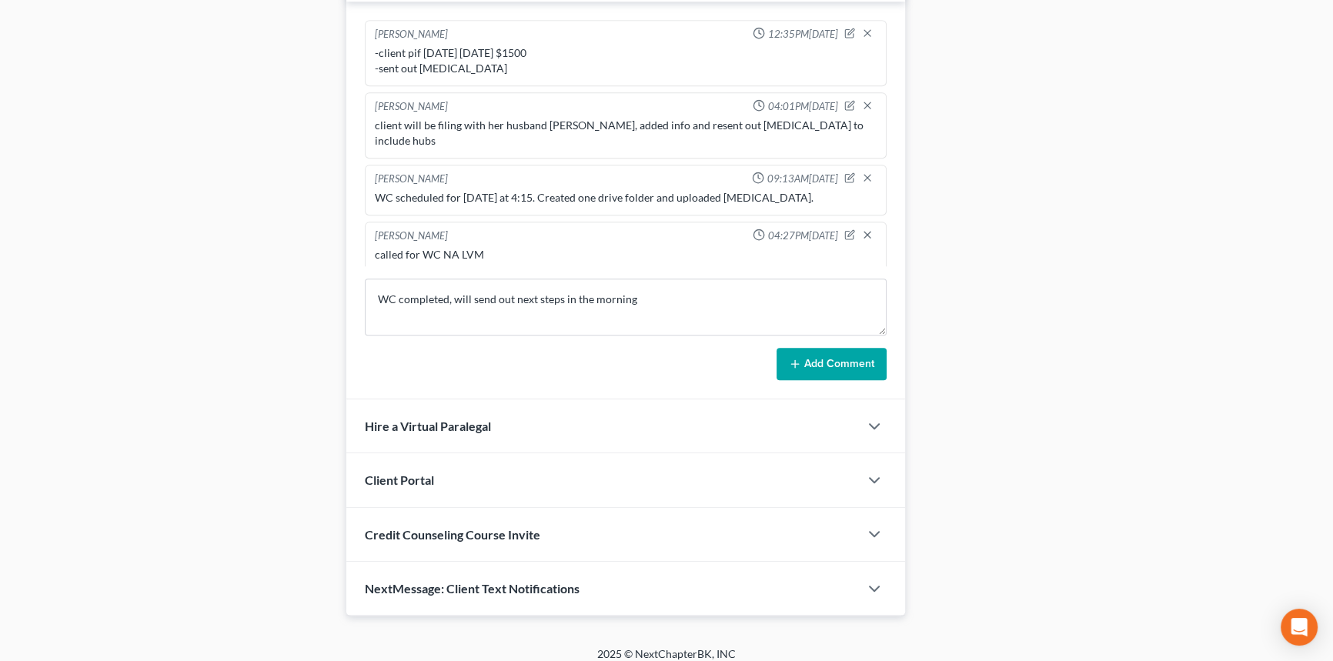
drag, startPoint x: 808, startPoint y: 396, endPoint x: 822, endPoint y: 363, distance: 36.6
click at [808, 399] on div "Hire a Virtual Paralegal" at bounding box center [602, 425] width 513 height 53
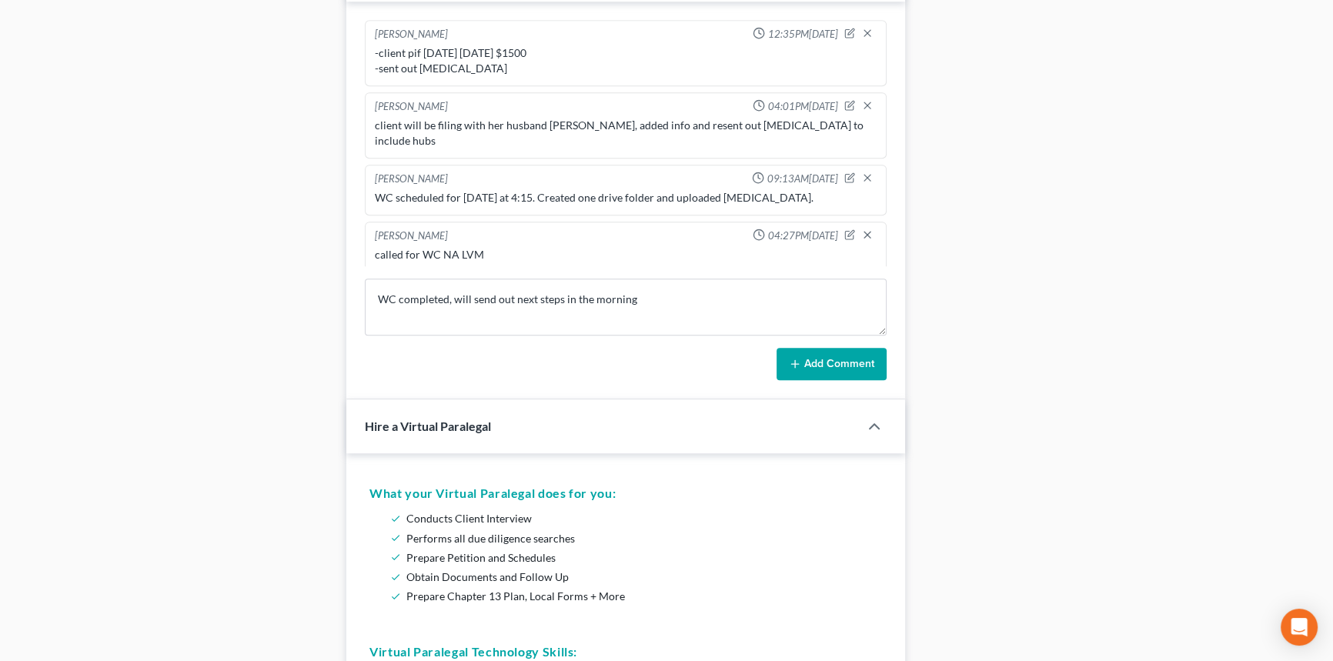
click at [822, 363] on button "Add Comment" at bounding box center [832, 364] width 110 height 32
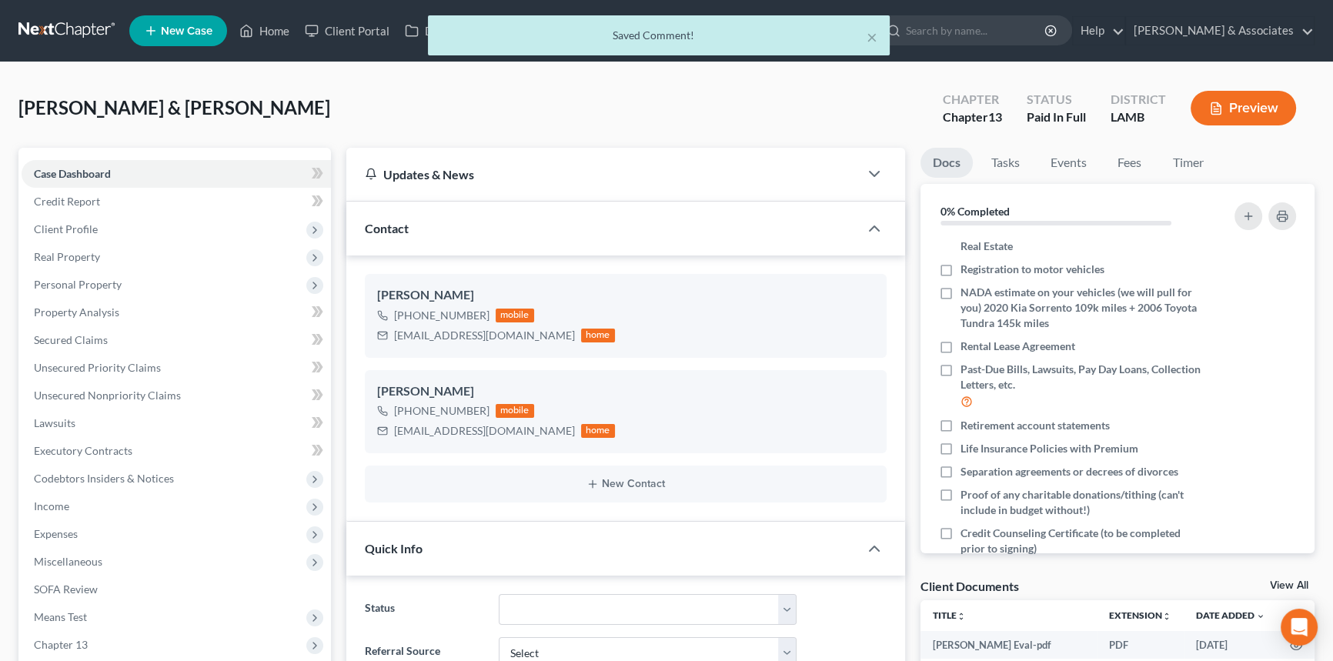
scroll to position [0, 0]
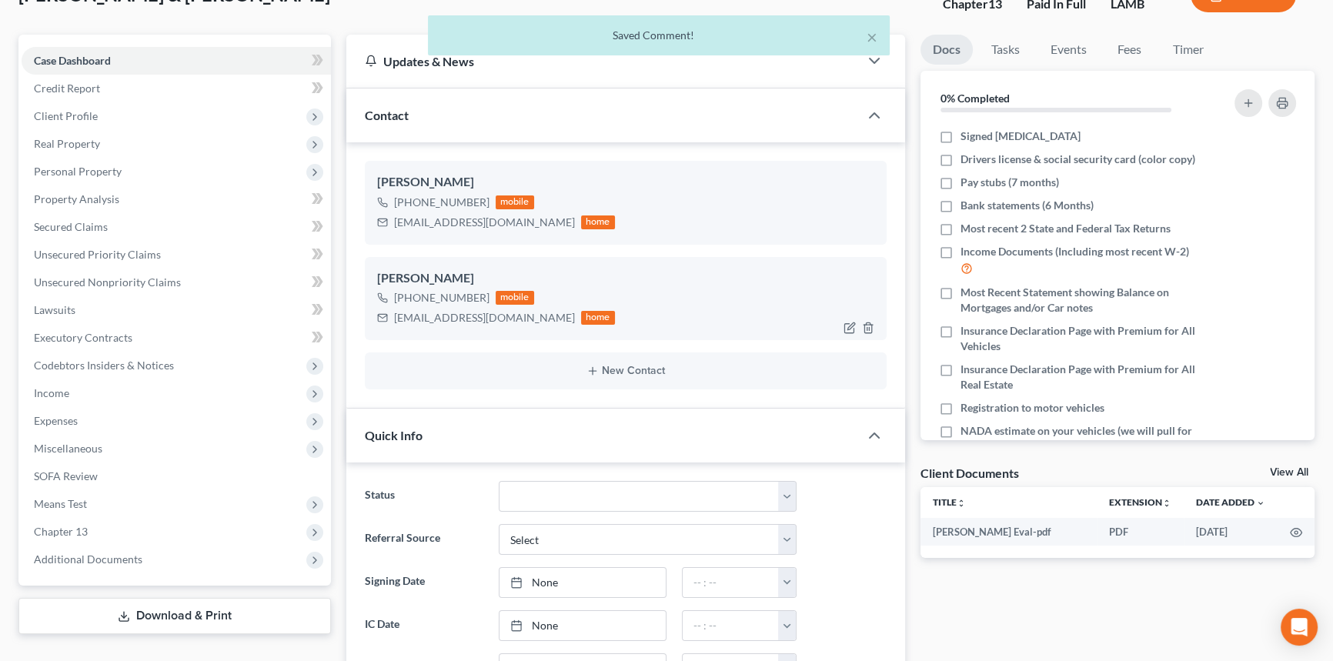
drag, startPoint x: 738, startPoint y: 306, endPoint x: 747, endPoint y: 378, distance: 72.9
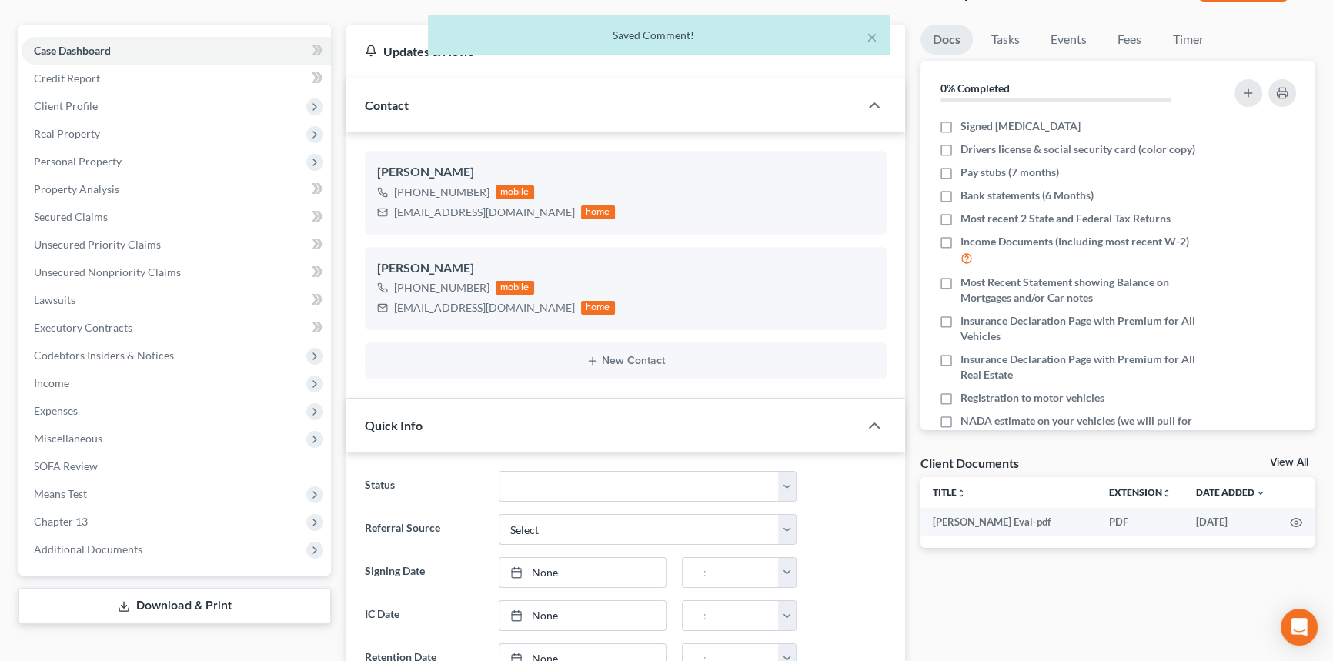
click at [1288, 462] on link "View All" at bounding box center [1289, 462] width 38 height 11
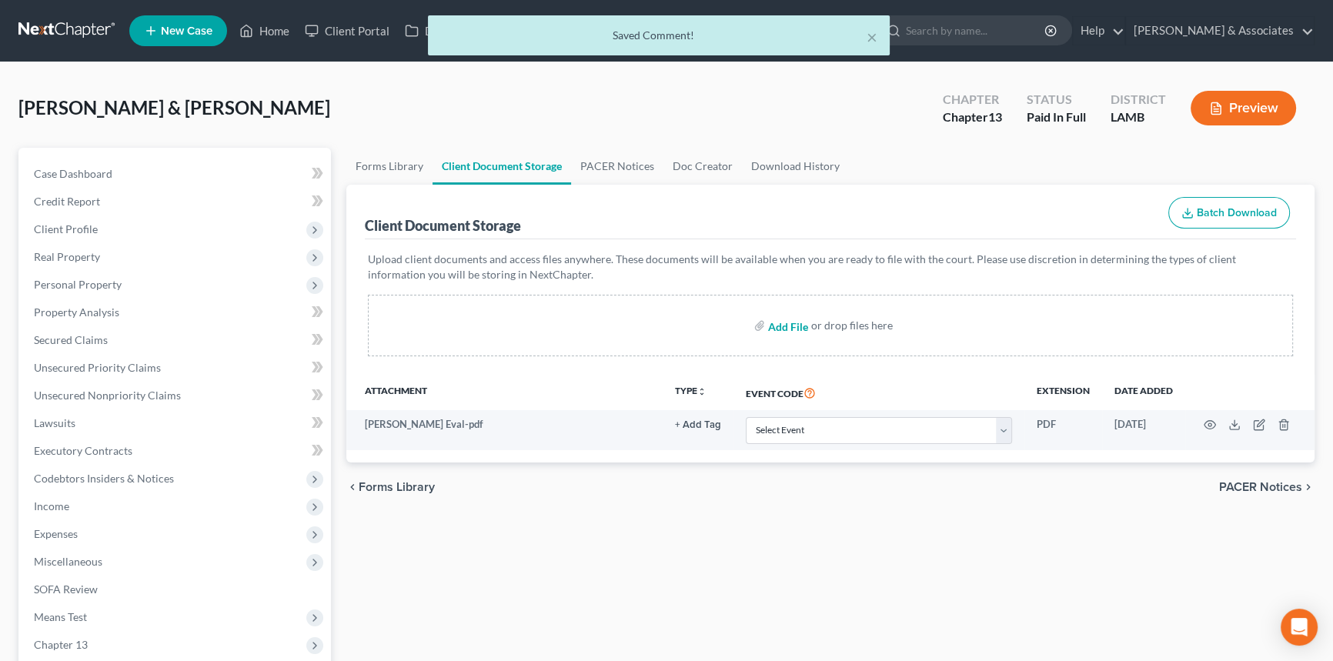
click at [790, 318] on input "file" at bounding box center [786, 326] width 37 height 28
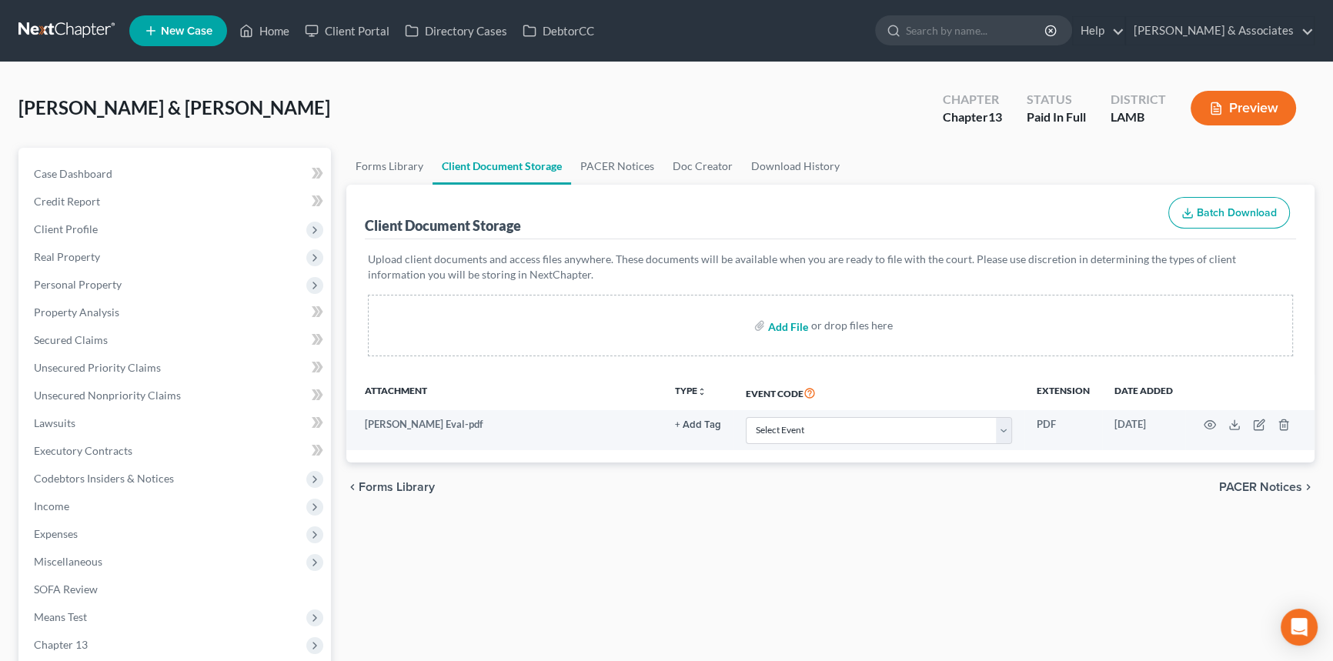
type input "C:\fakepath\[PERSON_NAME] & [PERSON_NAME] - Welcome Call.pdf"
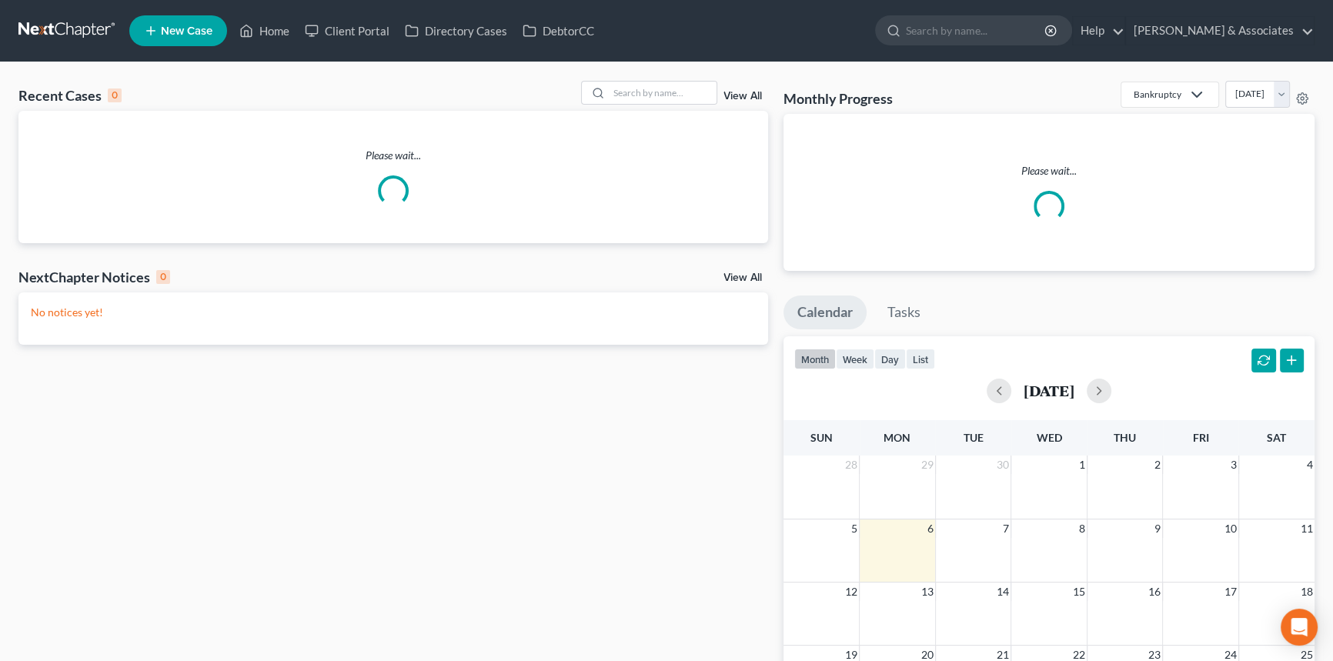
click at [891, 369] on div "month week day list" at bounding box center [864, 361] width 141 height 25
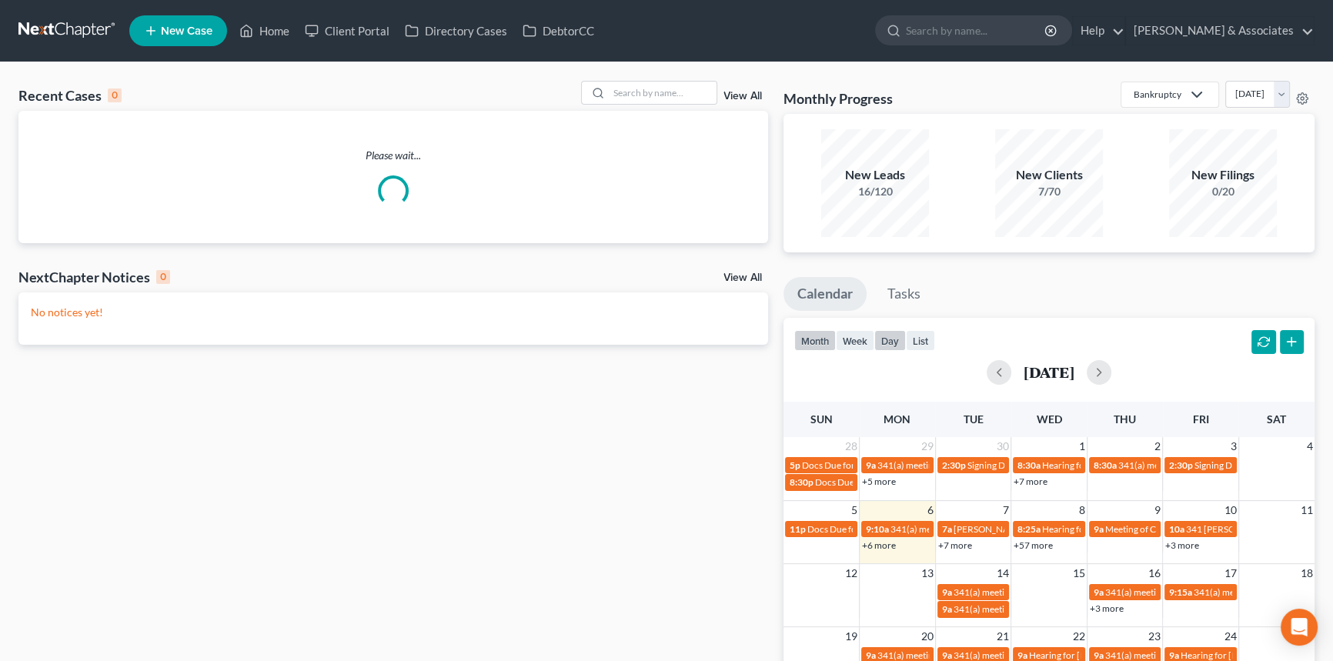
click at [877, 339] on button "day" at bounding box center [890, 340] width 32 height 21
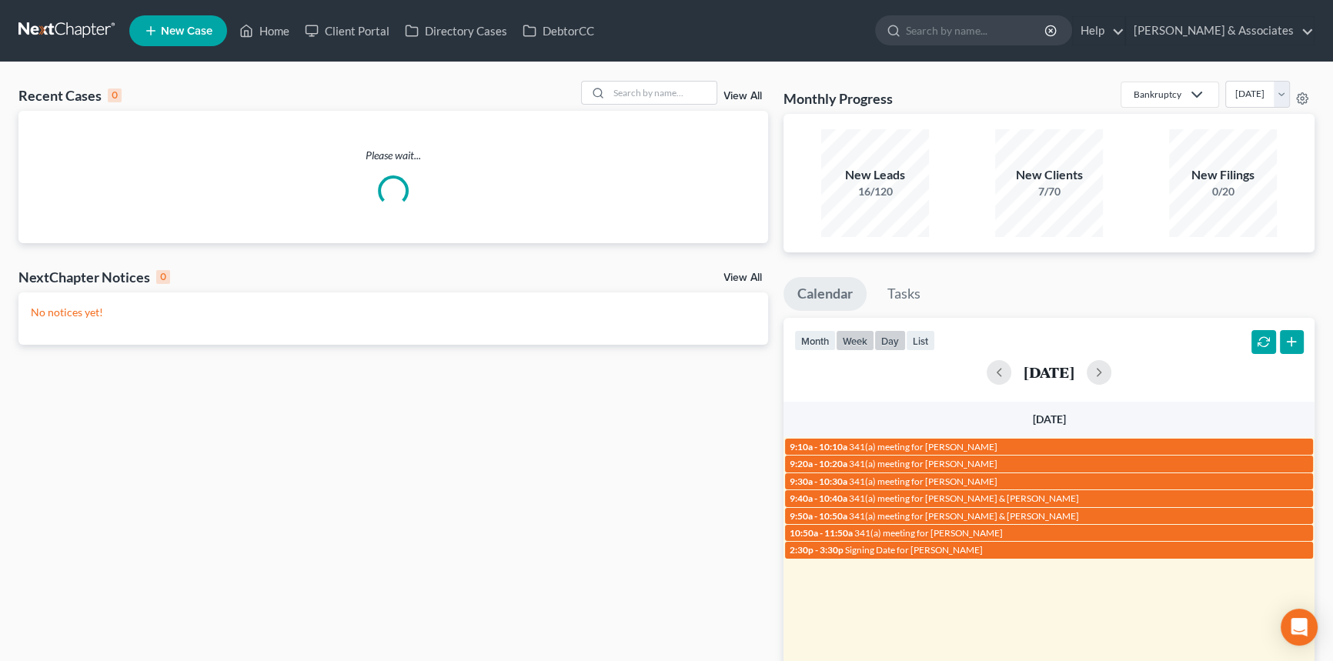
click at [860, 339] on button "week" at bounding box center [855, 340] width 38 height 21
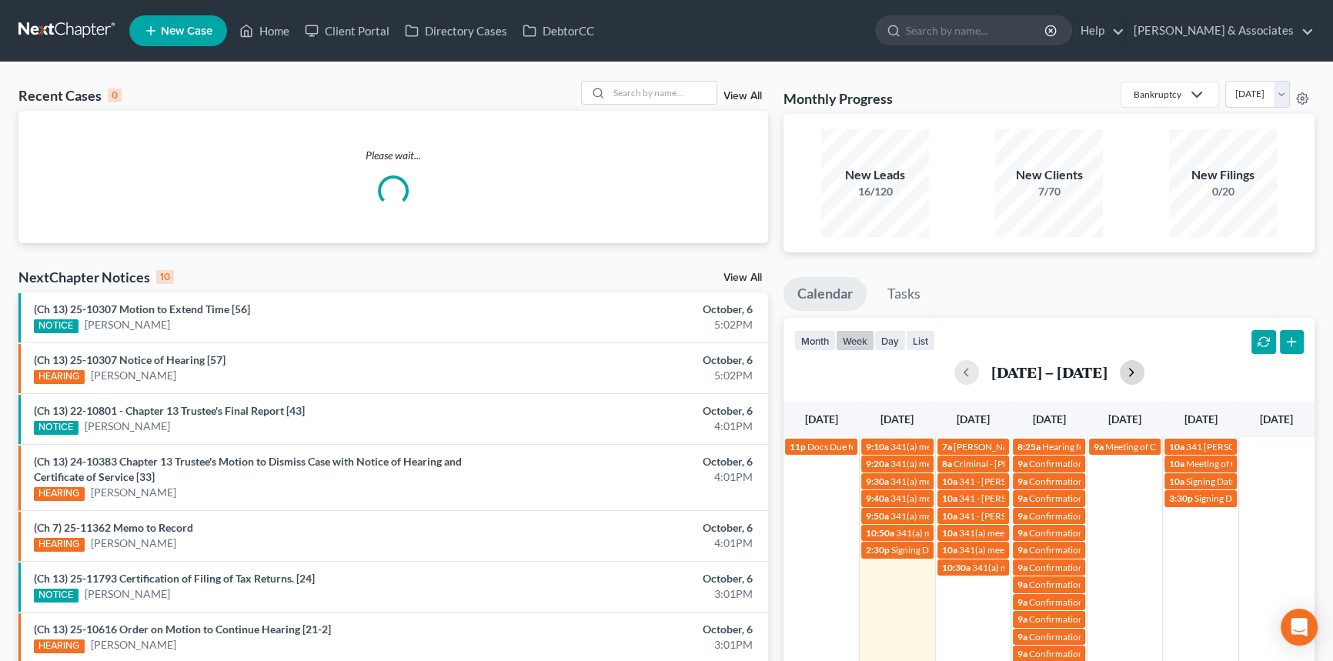
click at [1125, 373] on button "button" at bounding box center [1132, 372] width 25 height 25
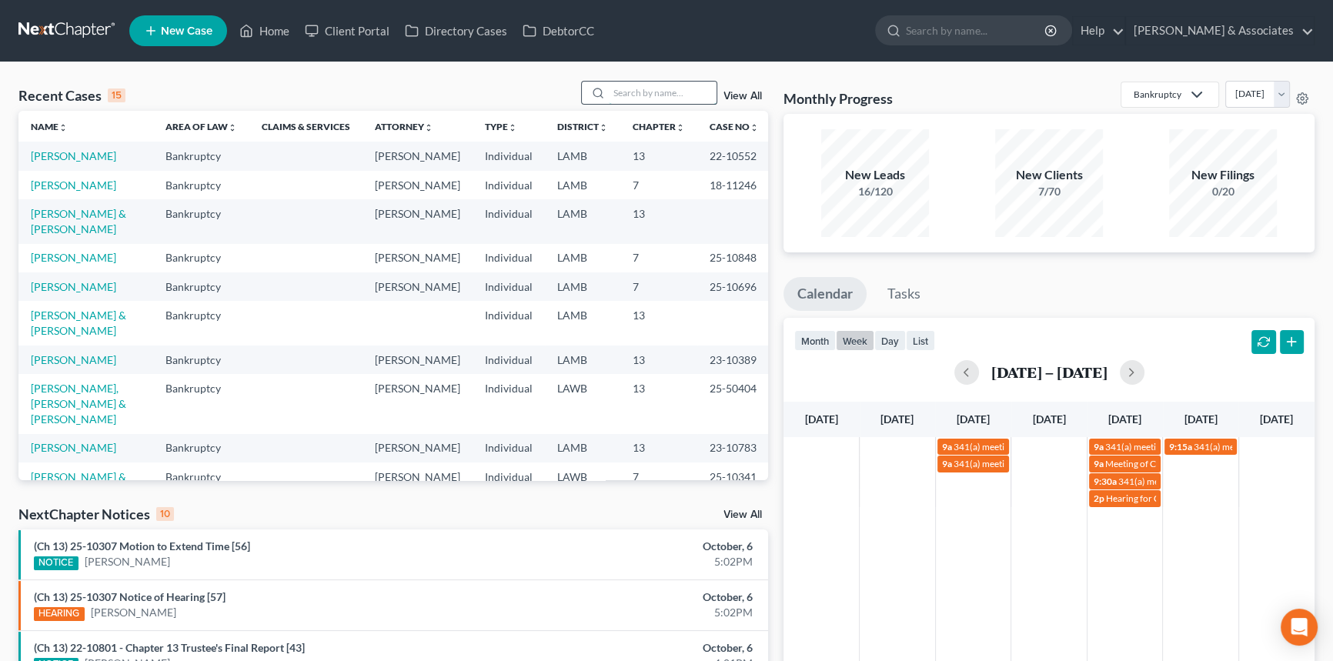
click at [703, 92] on input "search" at bounding box center [663, 93] width 108 height 22
type input "amy"
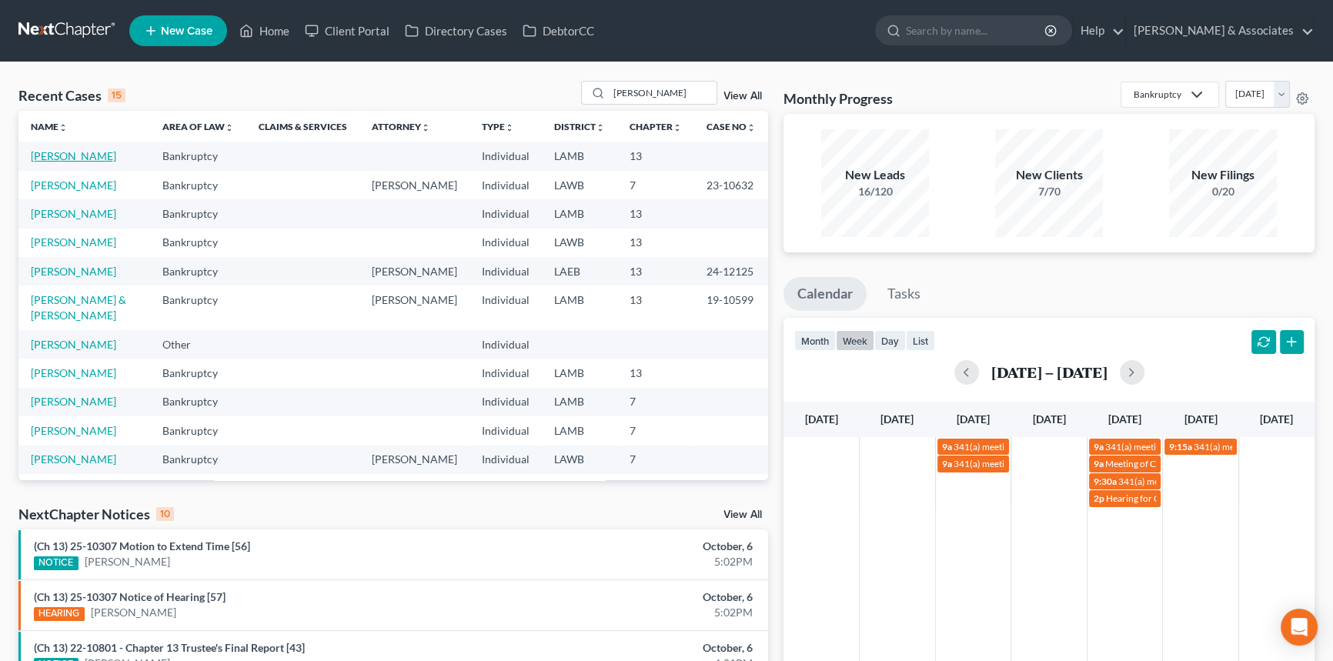
click at [69, 156] on link "Kavanagh, Amy" at bounding box center [73, 155] width 85 height 13
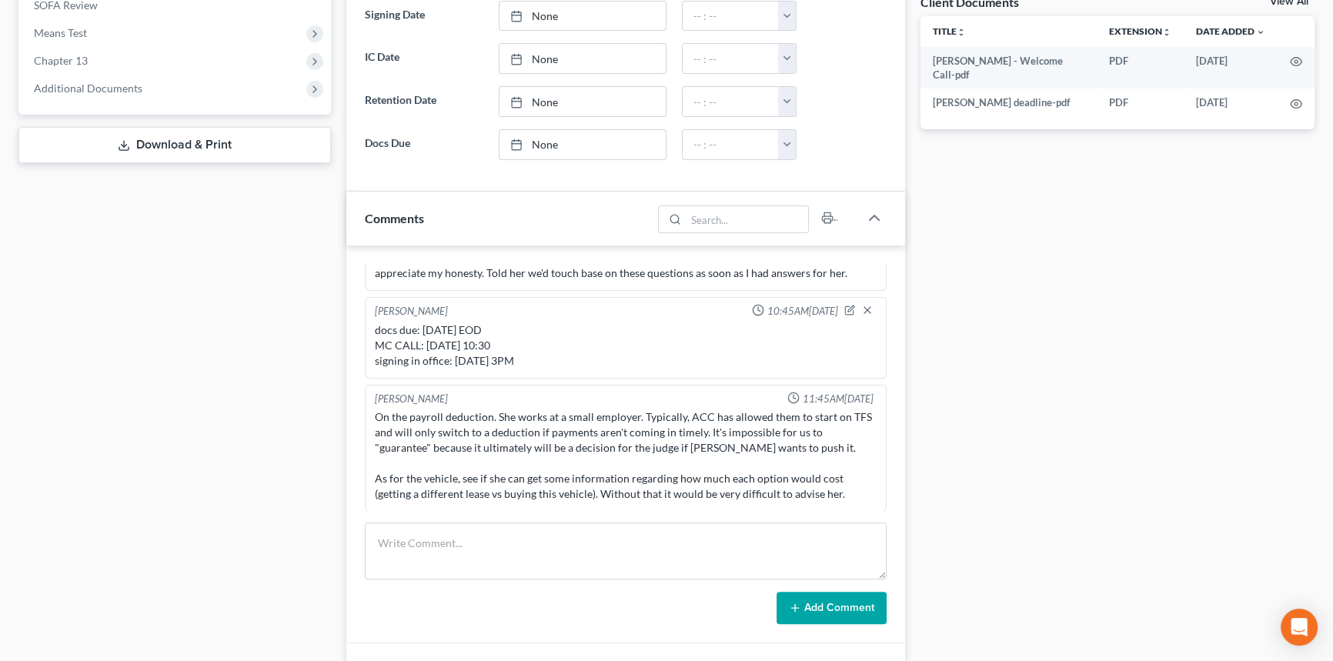
scroll to position [587, 0]
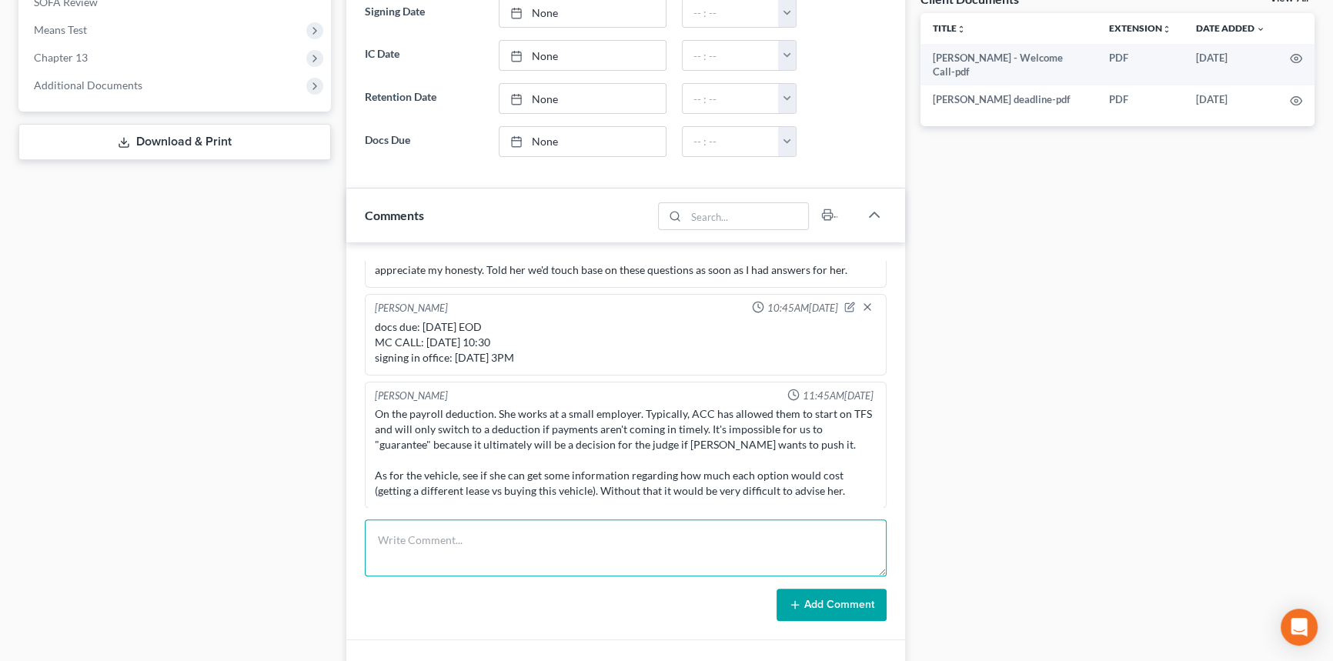
click at [704, 544] on textarea at bounding box center [626, 548] width 522 height 57
type textarea "touched base with her to go over options ^ so she could start thinking about th…"
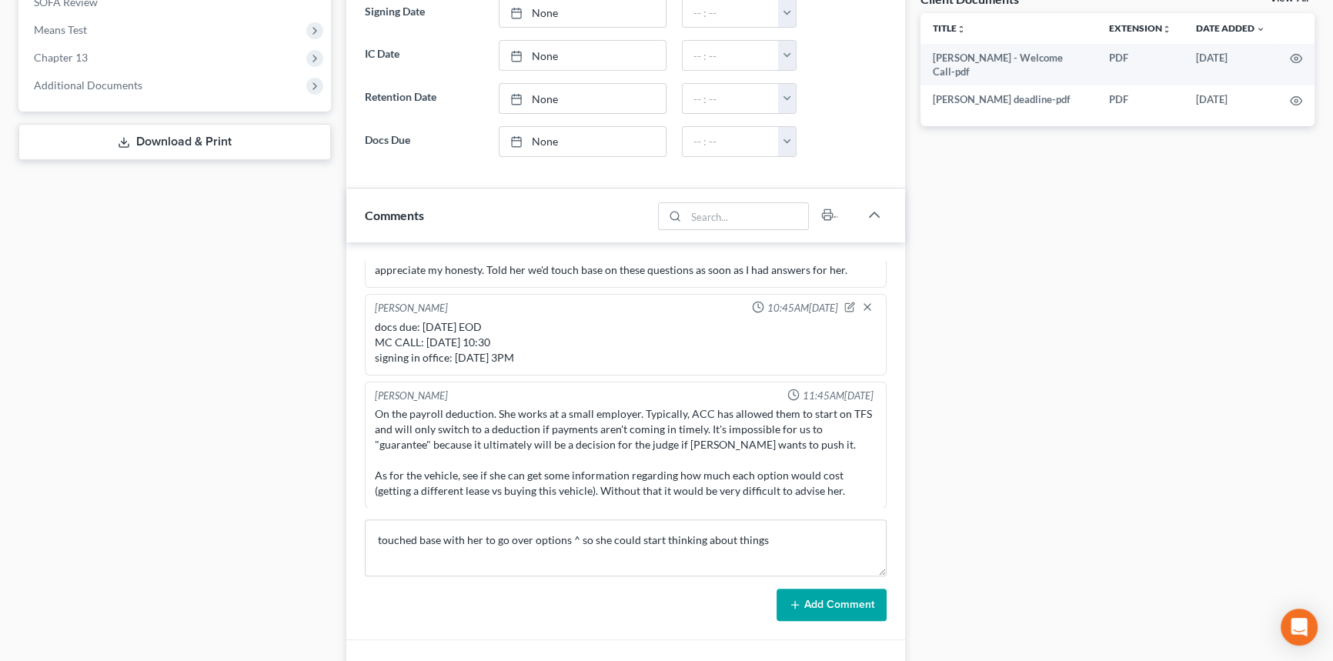
click at [814, 612] on button "Add Comment" at bounding box center [832, 605] width 110 height 32
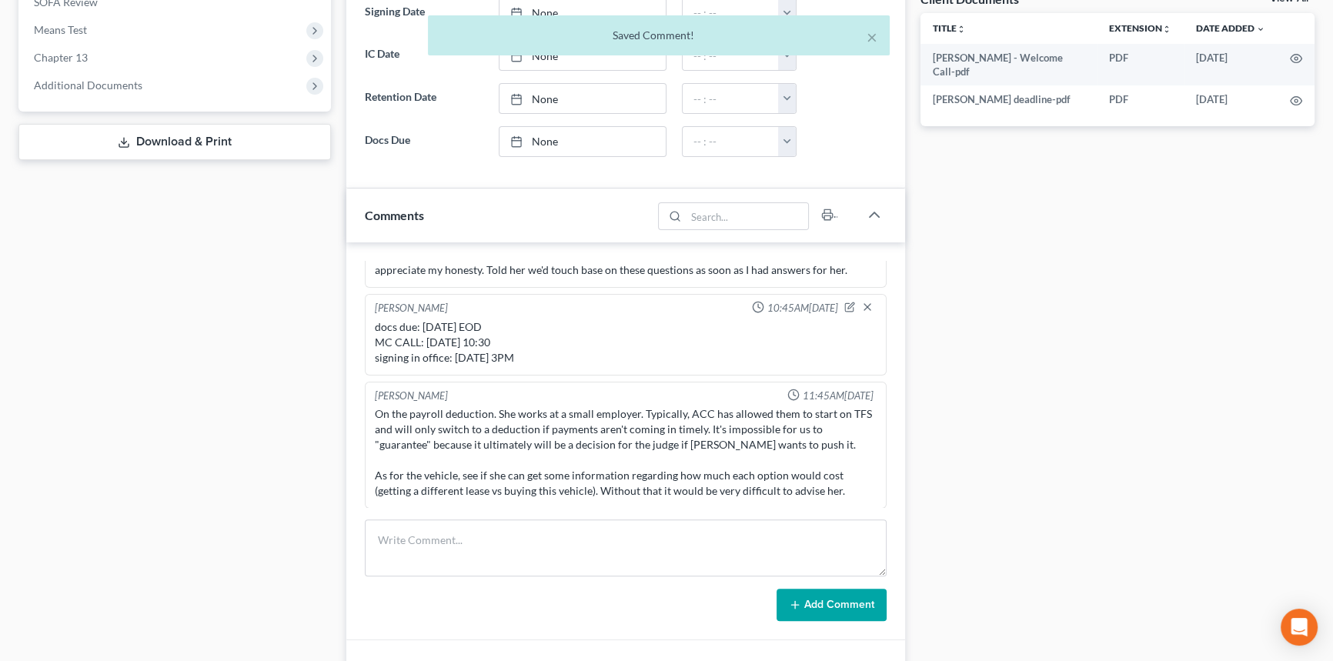
scroll to position [403, 0]
